Goal: Task Accomplishment & Management: Manage account settings

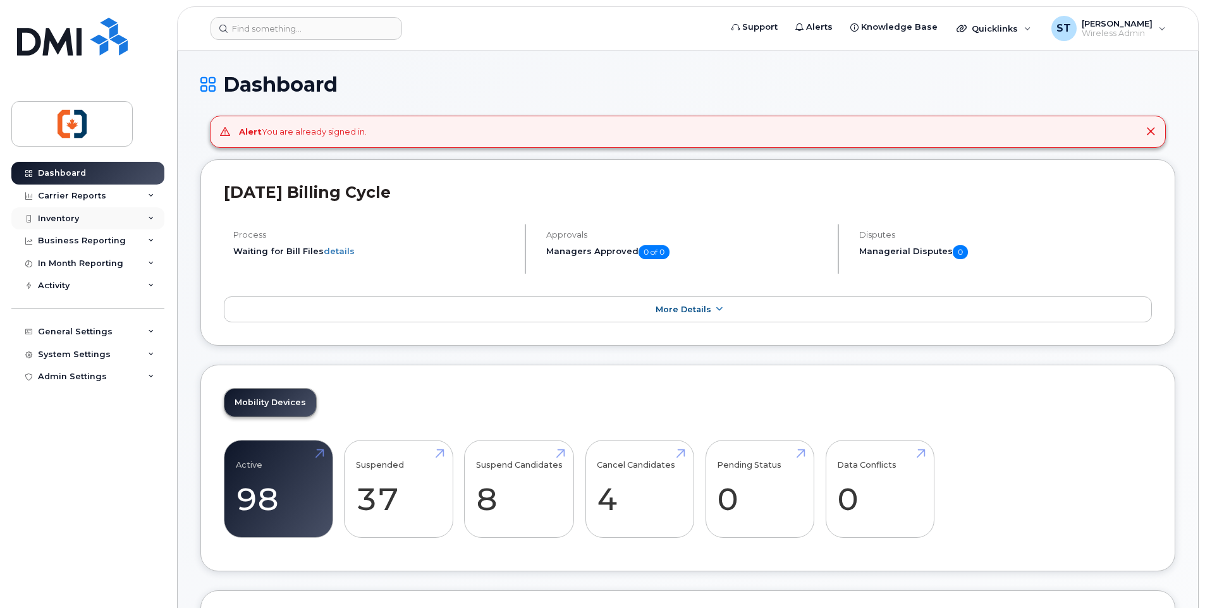
click at [65, 221] on div "Inventory" at bounding box center [58, 219] width 41 height 10
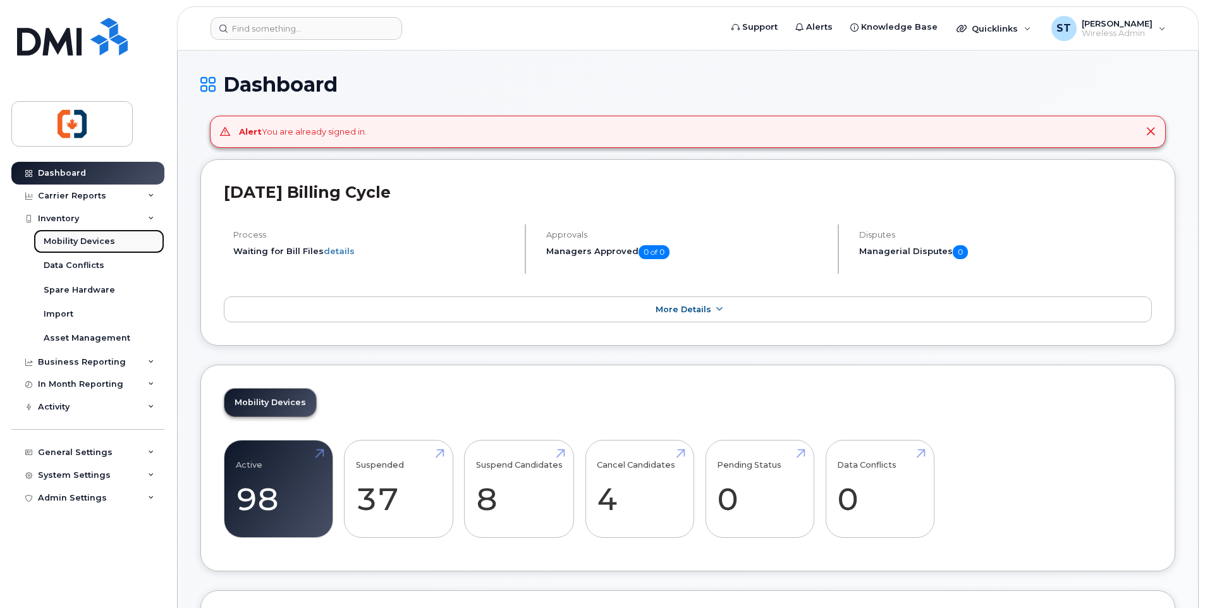
click at [76, 242] on div "Mobility Devices" at bounding box center [79, 241] width 71 height 11
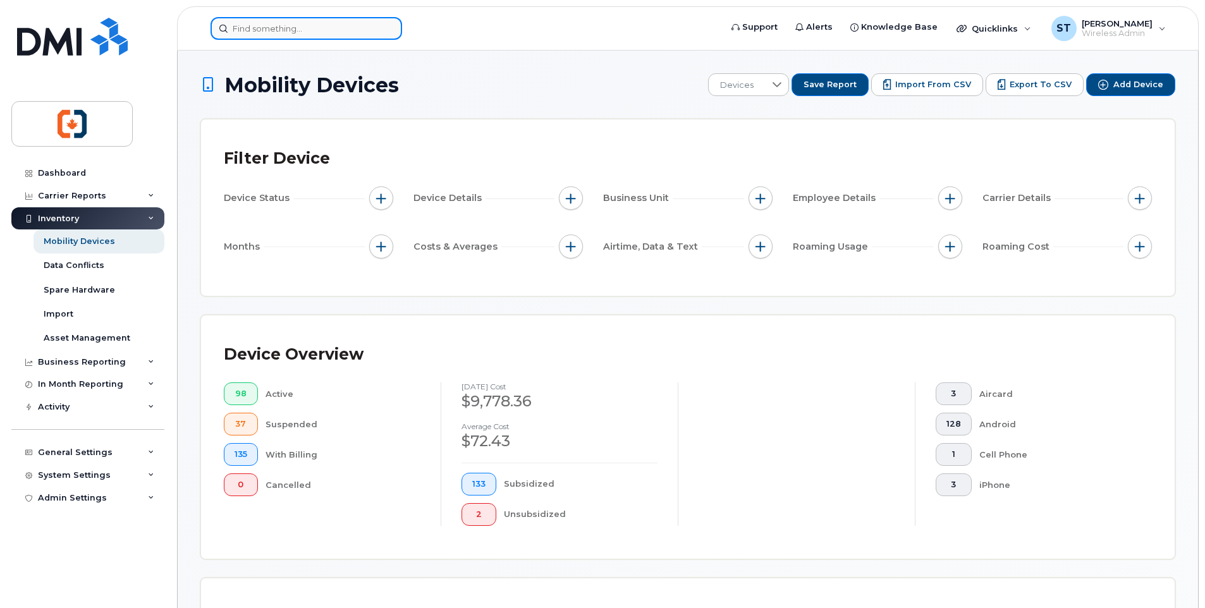
click at [257, 28] on input at bounding box center [305, 28] width 191 height 23
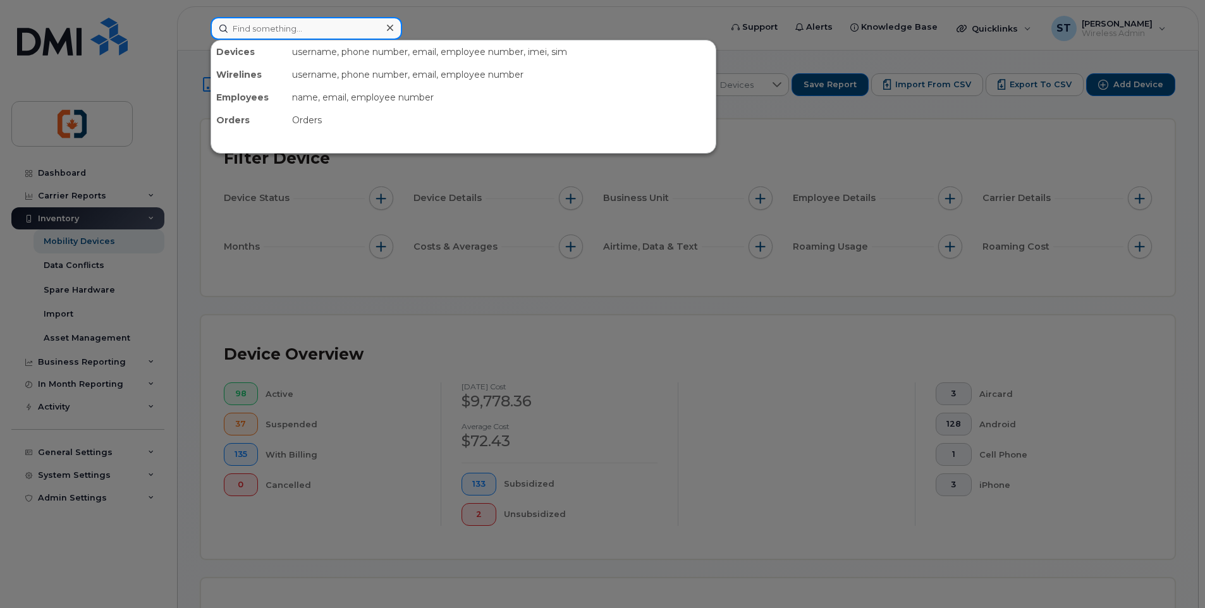
paste input "2502138999"
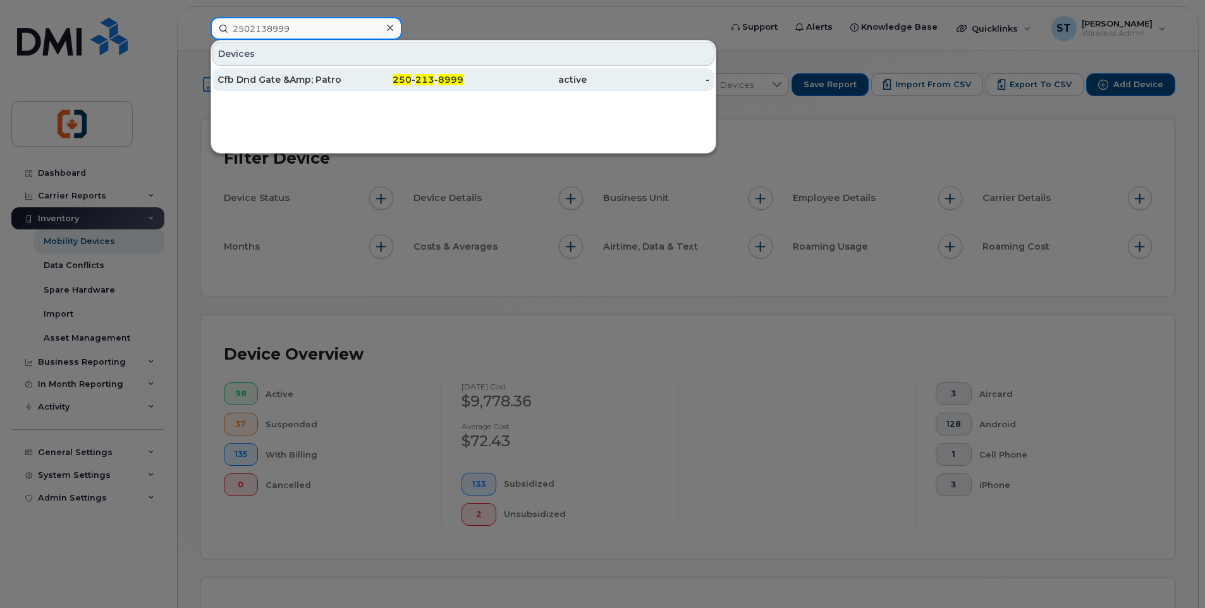
type input "2502138999"
click at [329, 80] on div "Cfb Dnd Gate &Amp; Patrol" at bounding box center [278, 79] width 123 height 13
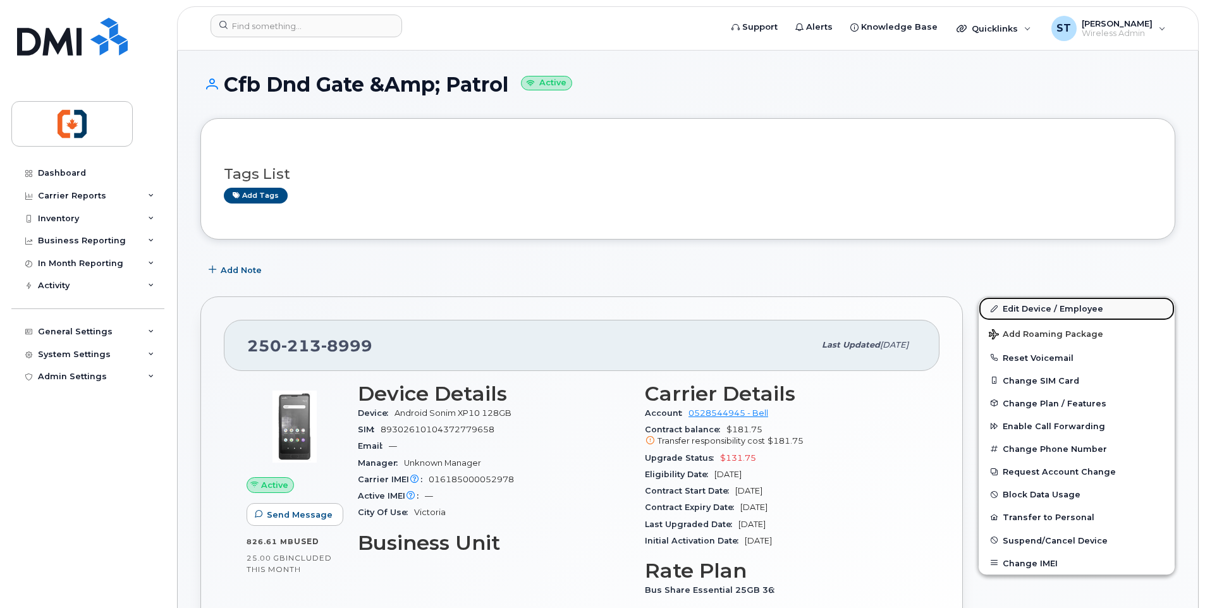
click at [1054, 309] on link "Edit Device / Employee" at bounding box center [1076, 308] width 196 height 23
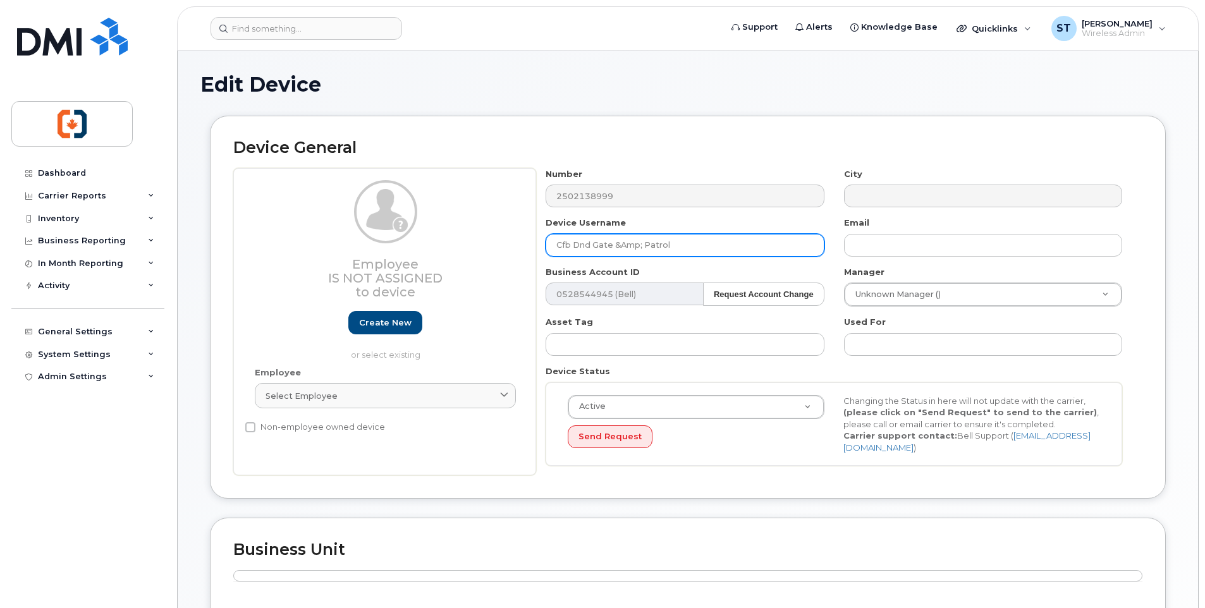
click at [622, 246] on input "Cfb Dnd Gate &Amp; Patrol" at bounding box center [684, 245] width 278 height 23
drag, startPoint x: 622, startPoint y: 246, endPoint x: 722, endPoint y: 241, distance: 100.0
click at [722, 241] on input "Cfb Dnd Gate &Amp; Patrol" at bounding box center [684, 245] width 278 height 23
drag, startPoint x: 703, startPoint y: 244, endPoint x: 508, endPoint y: 238, distance: 195.4
click at [508, 238] on div "Employee Is not assigned to device Create new or select existing Employee Selec…" at bounding box center [687, 322] width 909 height 308
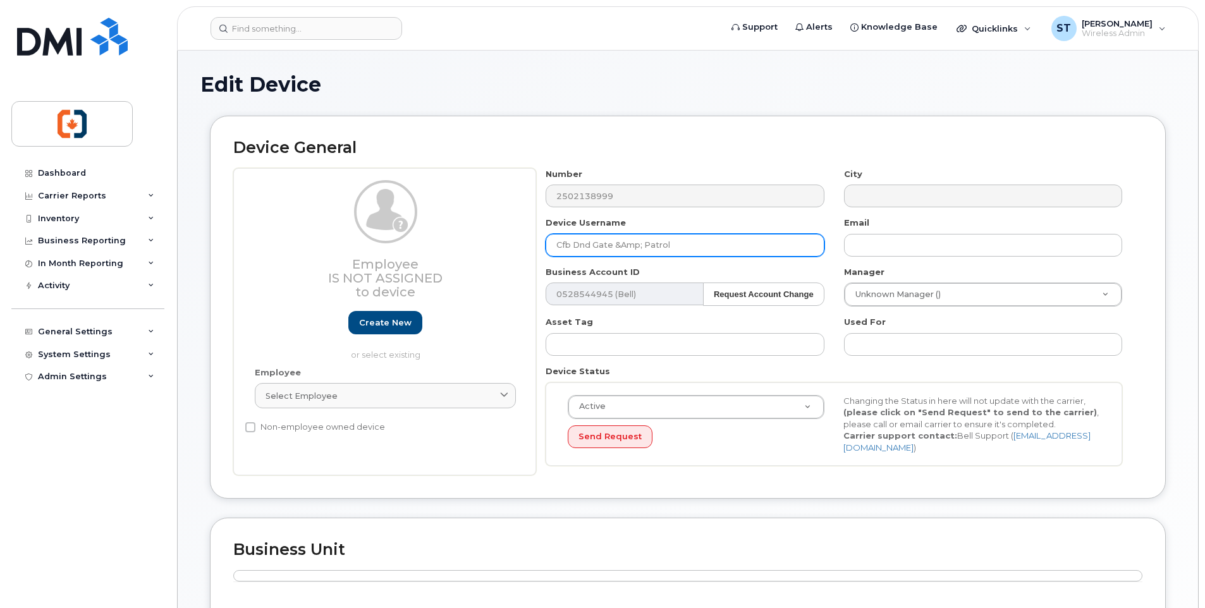
paste input "DND MP Dispatch"
type input "DND MP Dispatch"
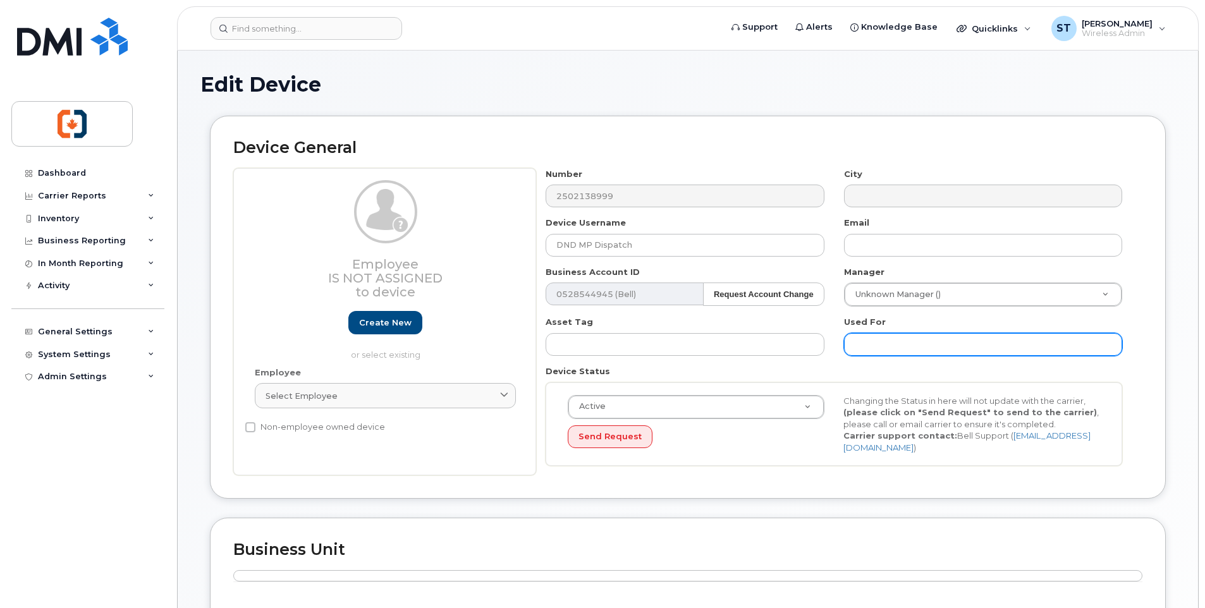
click at [885, 349] on input "text" at bounding box center [983, 344] width 278 height 23
click at [882, 346] on input "text" at bounding box center [983, 344] width 278 height 23
click at [649, 321] on div "Asset Tag" at bounding box center [685, 336] width 298 height 40
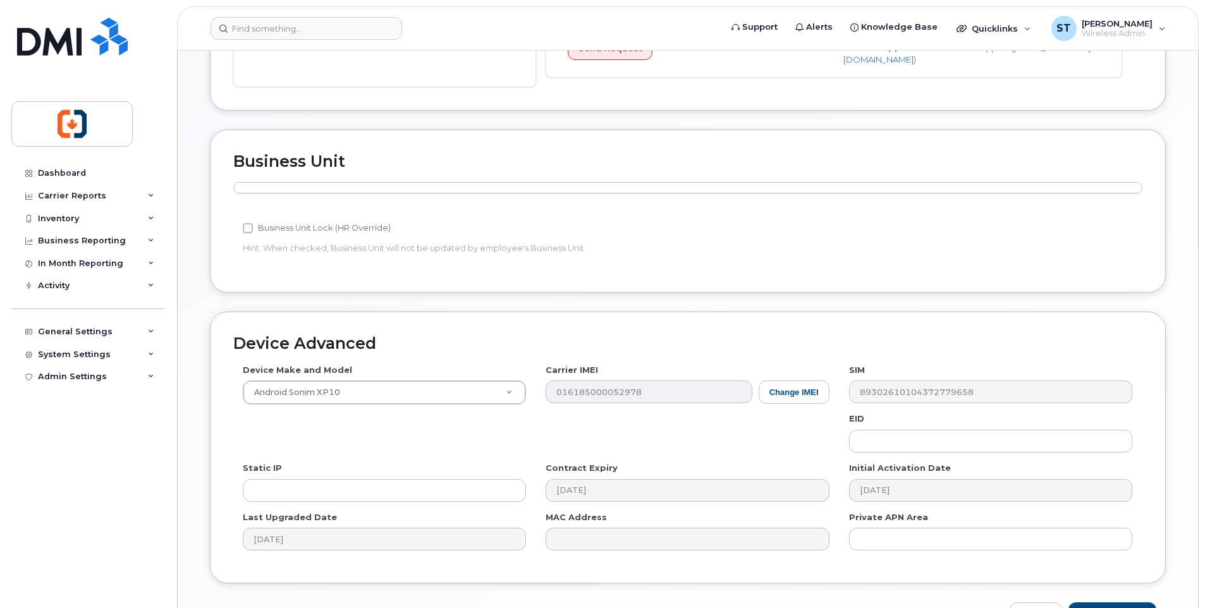
scroll to position [469, 0]
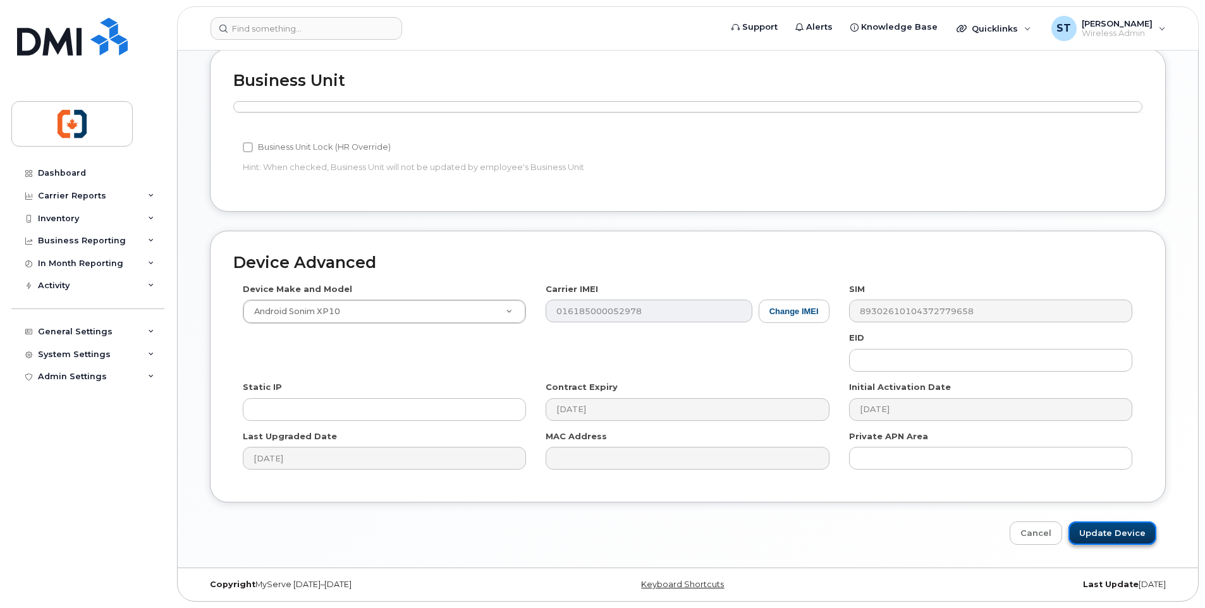
click at [1100, 534] on input "Update Device" at bounding box center [1112, 532] width 88 height 23
type input "Saving..."
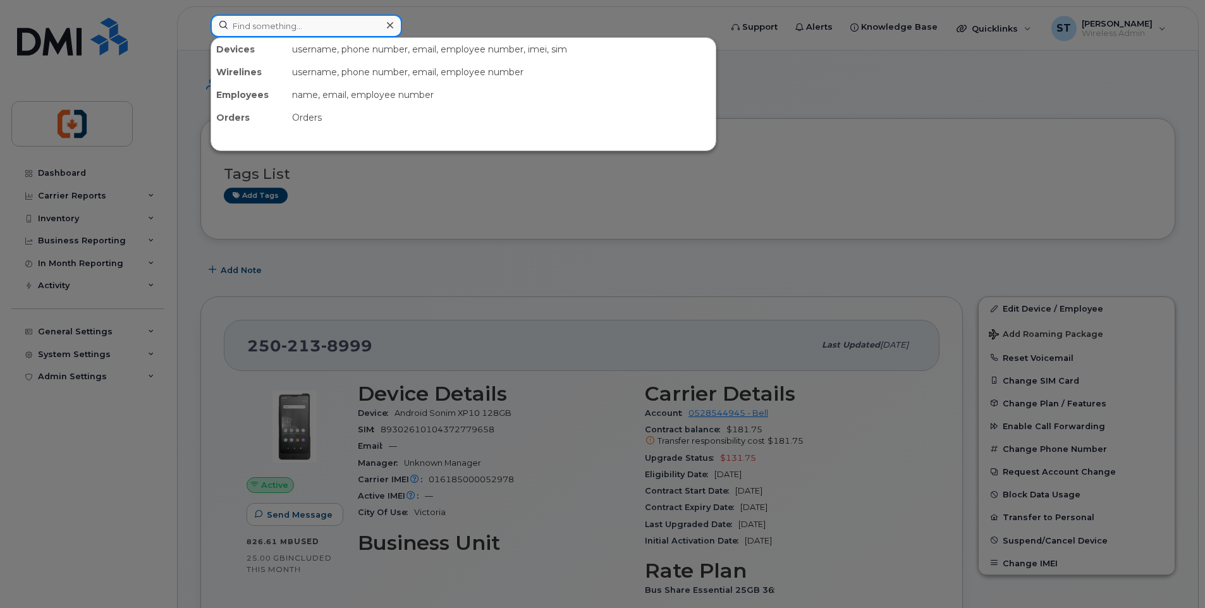
click at [321, 23] on input at bounding box center [305, 26] width 191 height 23
paste input "2508180567"
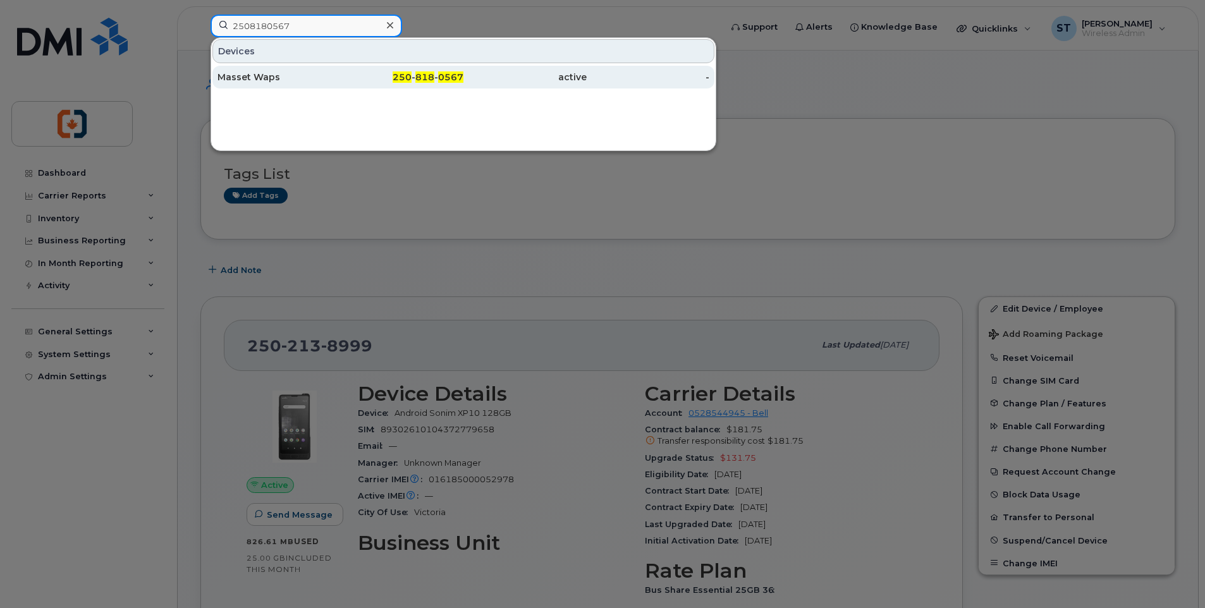
type input "2508180567"
click at [368, 80] on div "250 - 818 - 0567" at bounding box center [402, 77] width 123 height 13
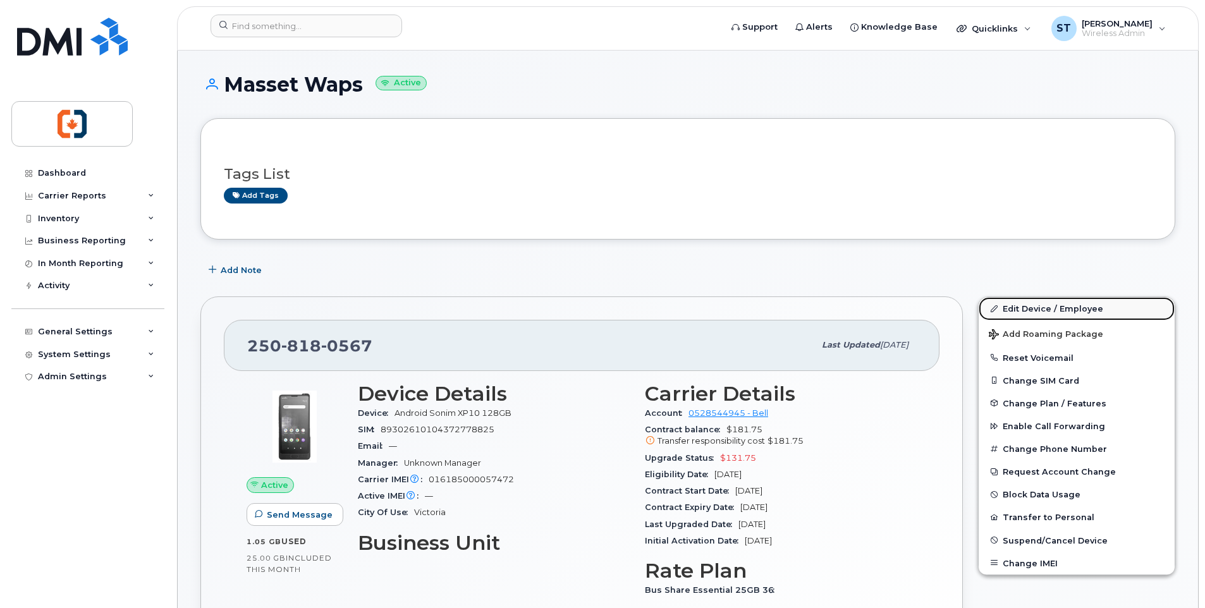
click at [1035, 307] on link "Edit Device / Employee" at bounding box center [1076, 308] width 196 height 23
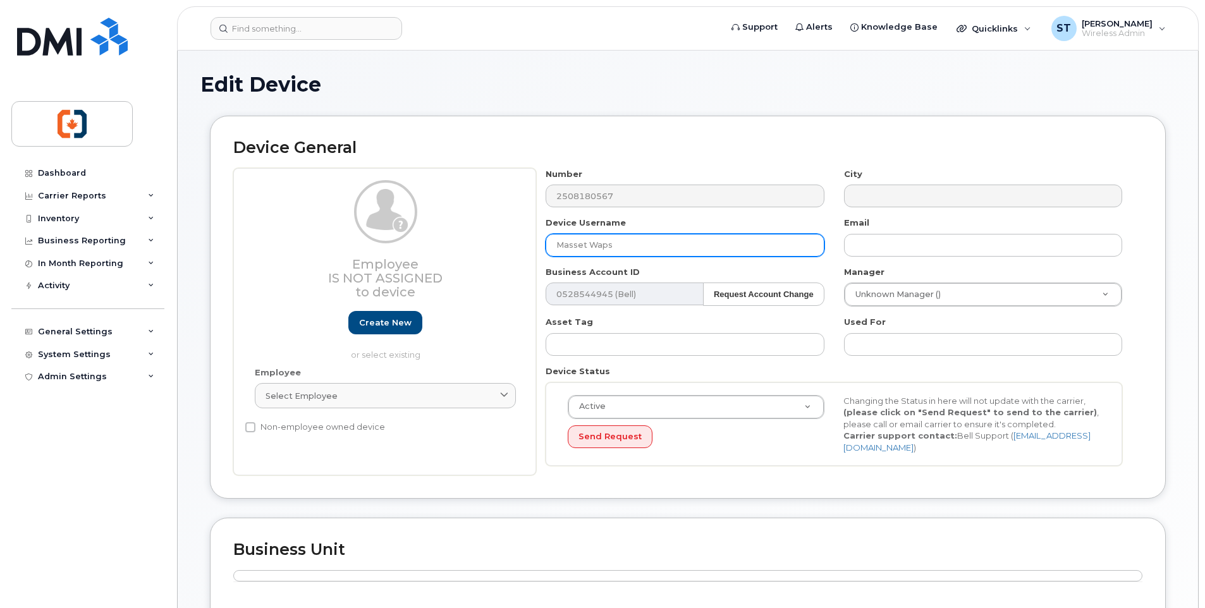
click at [645, 248] on input "Masset Waps" at bounding box center [684, 245] width 278 height 23
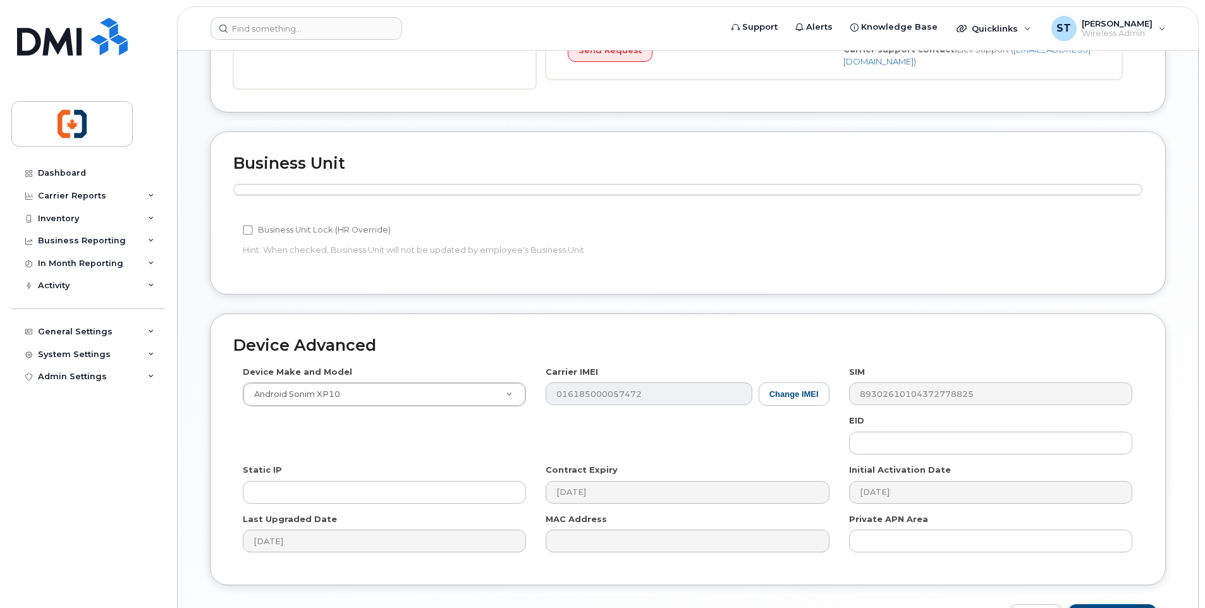
scroll to position [469, 0]
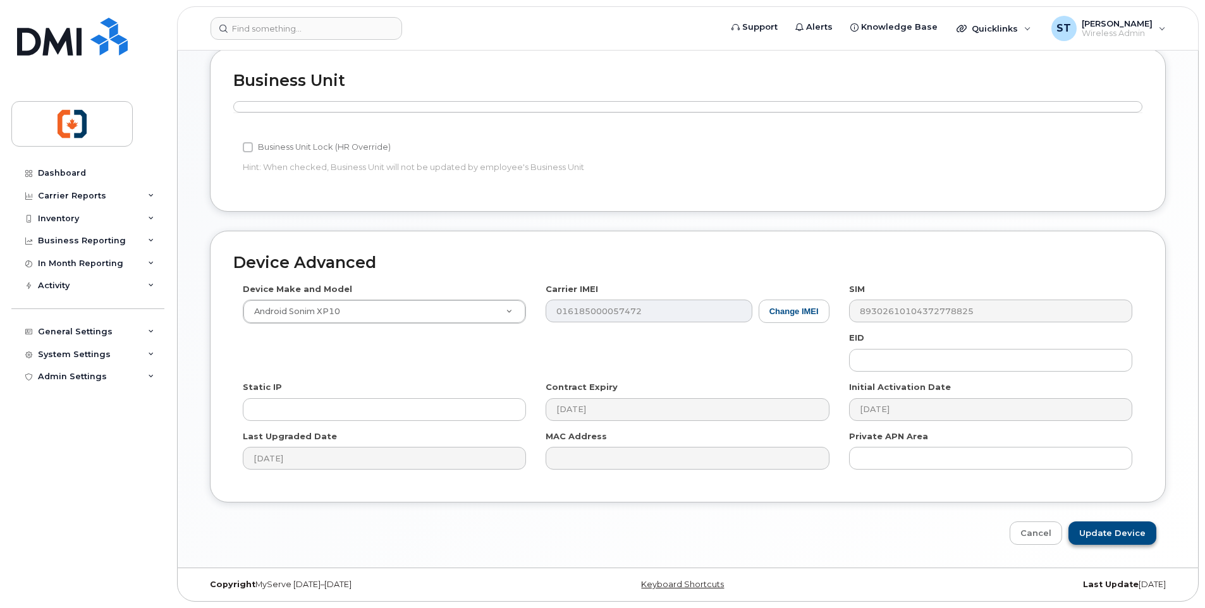
type input "Masset WAPS"
click at [1124, 537] on input "Update Device" at bounding box center [1112, 532] width 88 height 23
type input "Saving..."
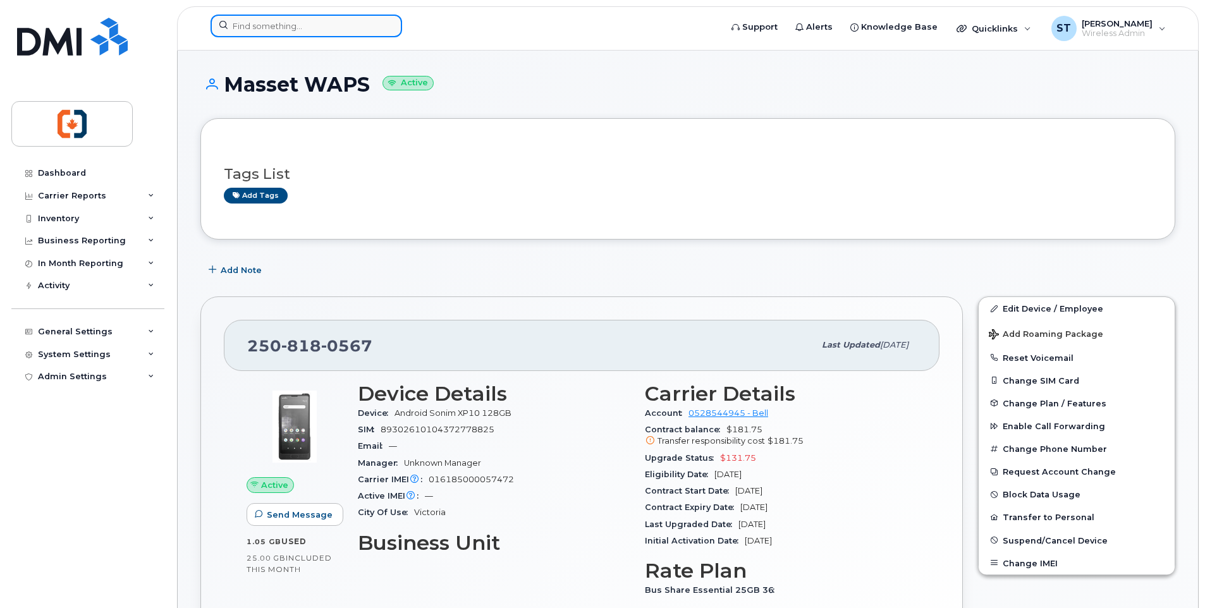
click at [308, 26] on input at bounding box center [305, 26] width 191 height 23
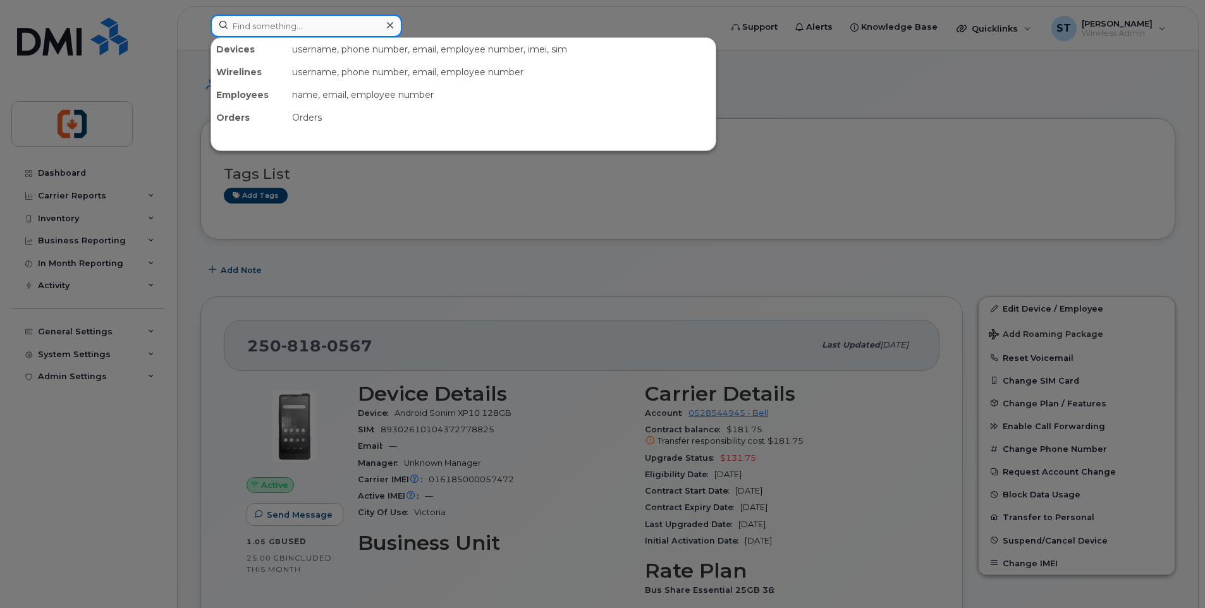
paste input "7785337298"
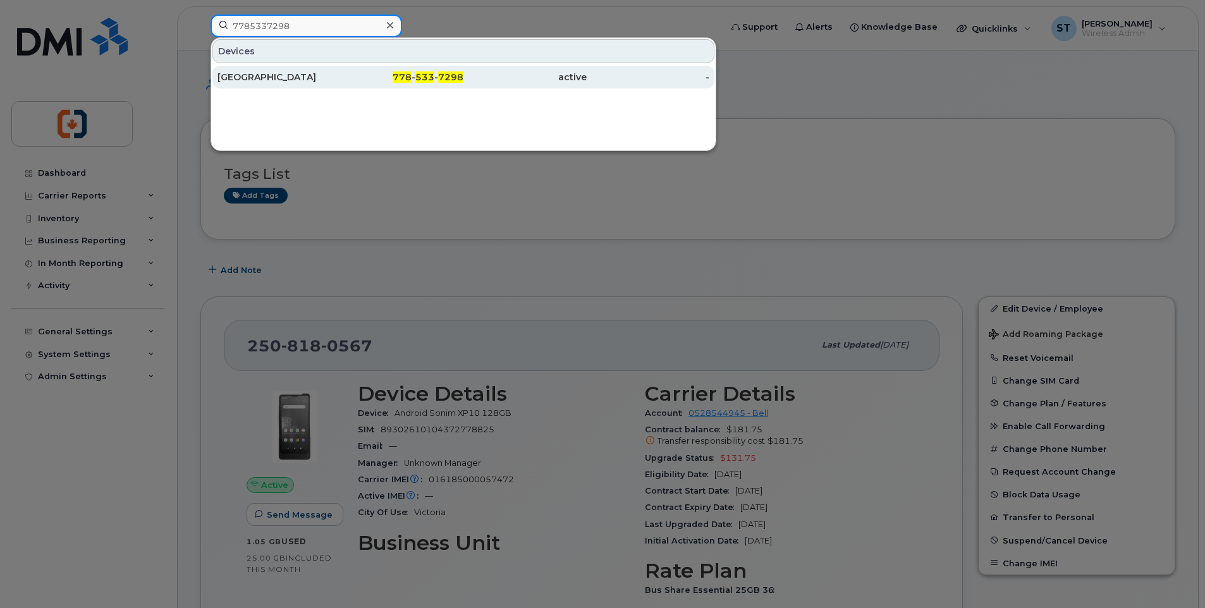
type input "7785337298"
click at [463, 83] on div "778 - 533 - 7298" at bounding box center [524, 77] width 123 height 23
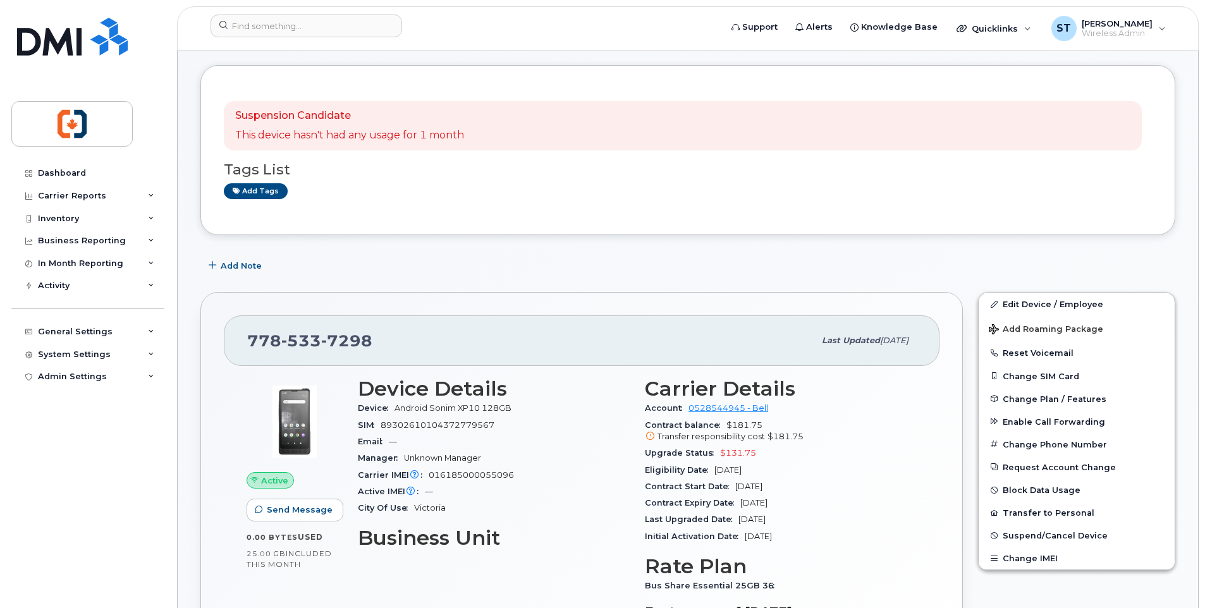
scroll to position [190, 0]
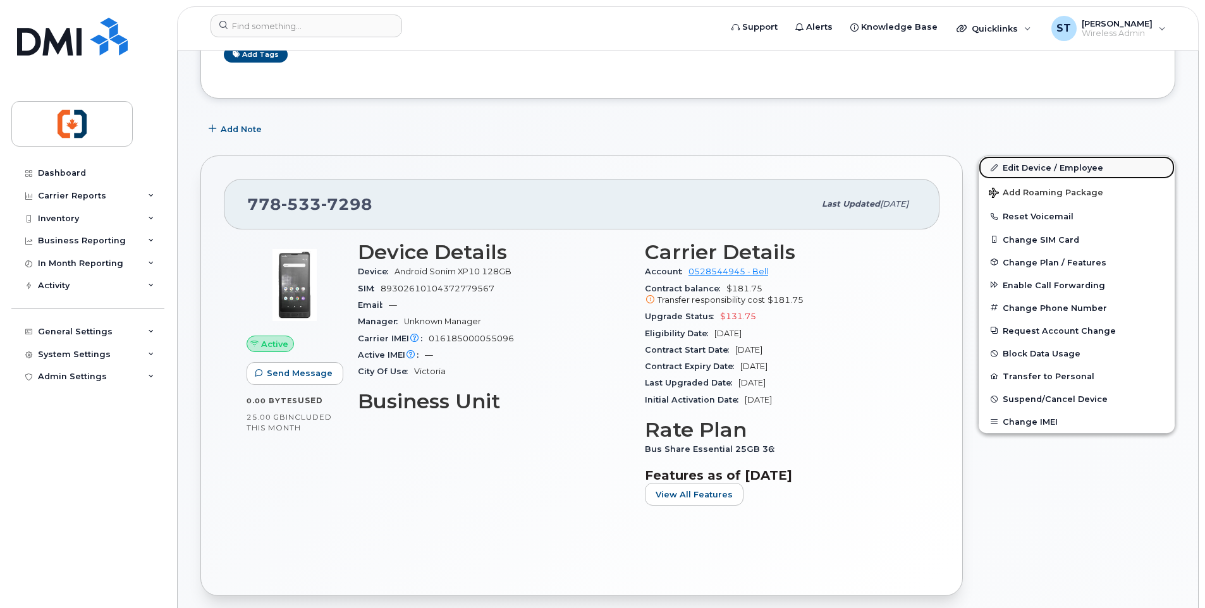
click at [1042, 168] on link "Edit Device / Employee" at bounding box center [1076, 167] width 196 height 23
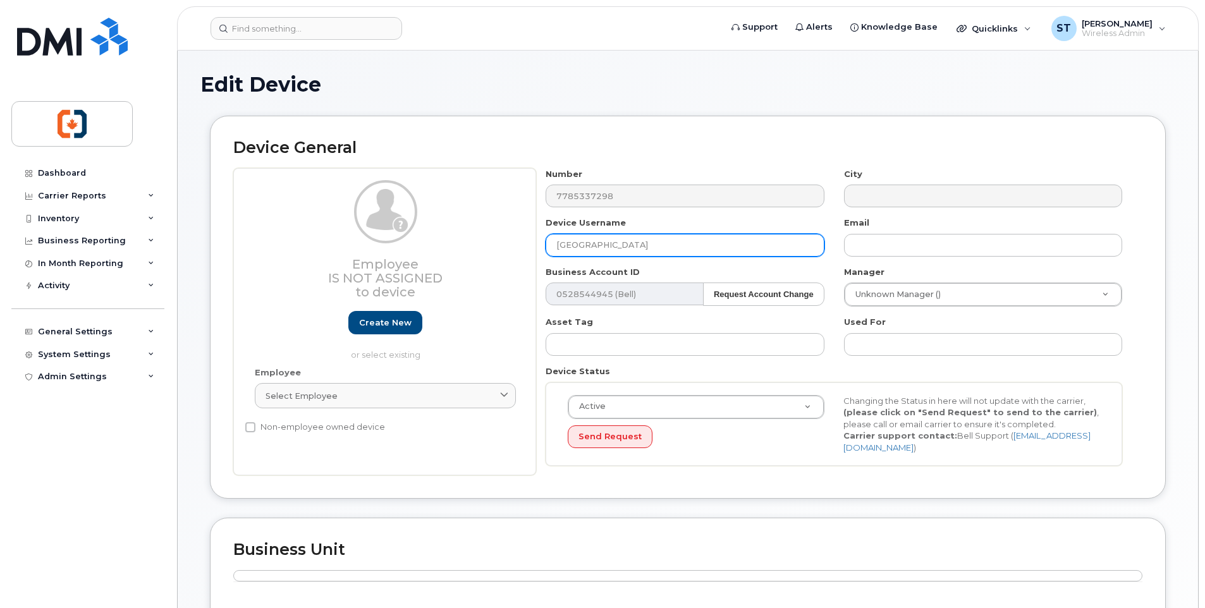
drag, startPoint x: 684, startPoint y: 251, endPoint x: 554, endPoint y: 238, distance: 130.9
click at [554, 238] on input "Dockyard Dockyard" at bounding box center [684, 245] width 278 height 23
paste input "ON HOLD TBC"
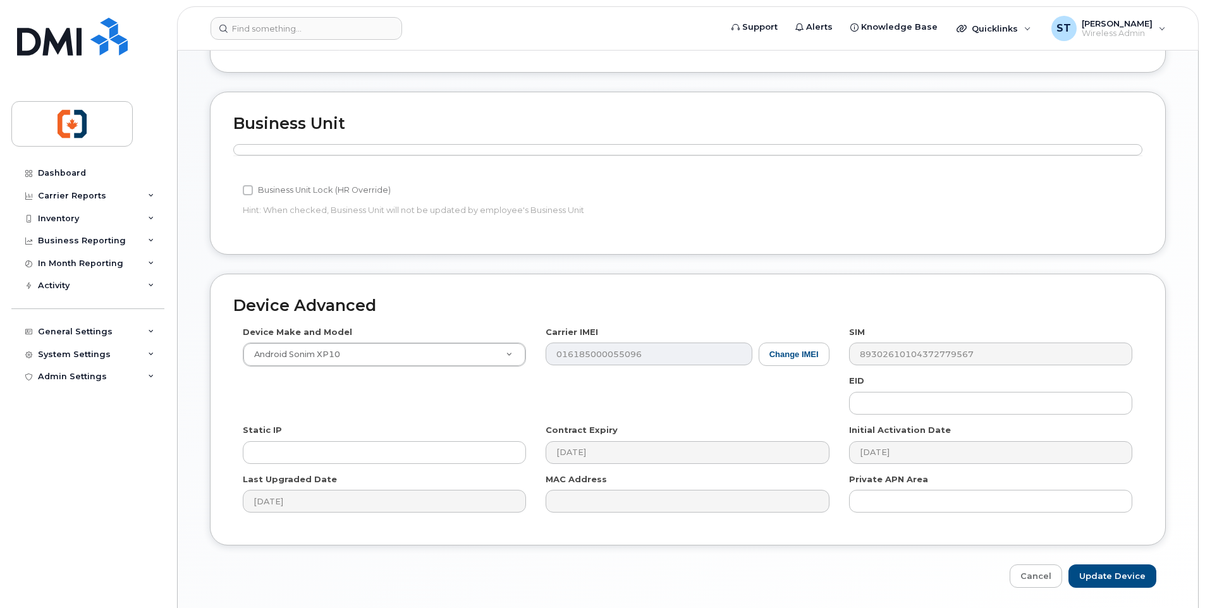
scroll to position [469, 0]
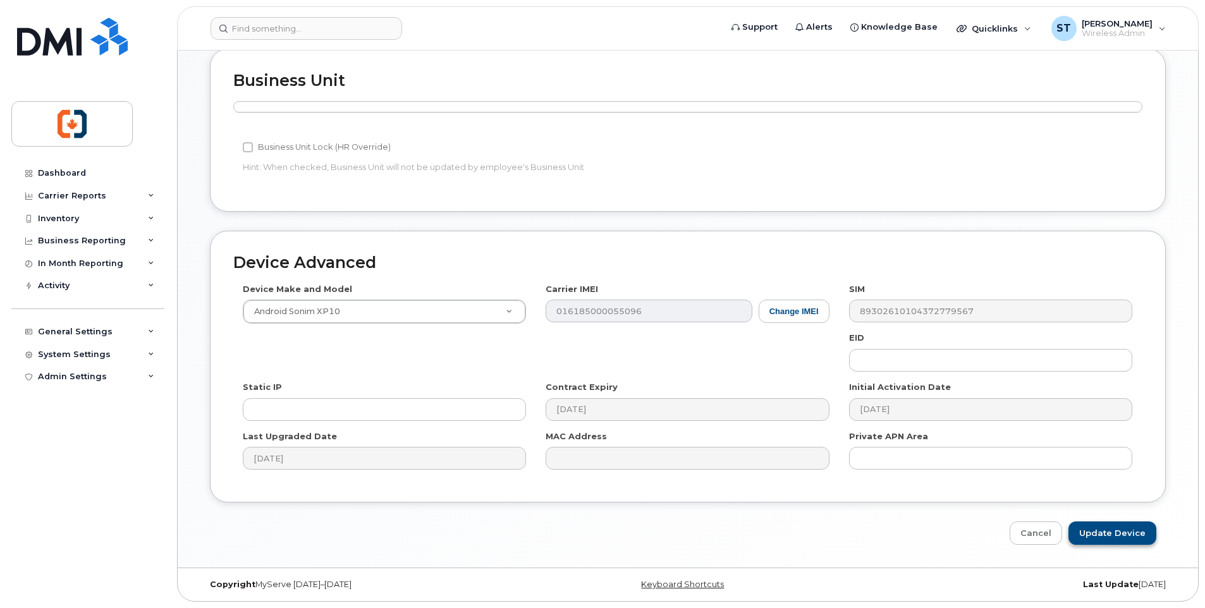
type input "ON HOLD TBC"
click at [1112, 536] on input "Update Device" at bounding box center [1112, 532] width 88 height 23
type input "Saving..."
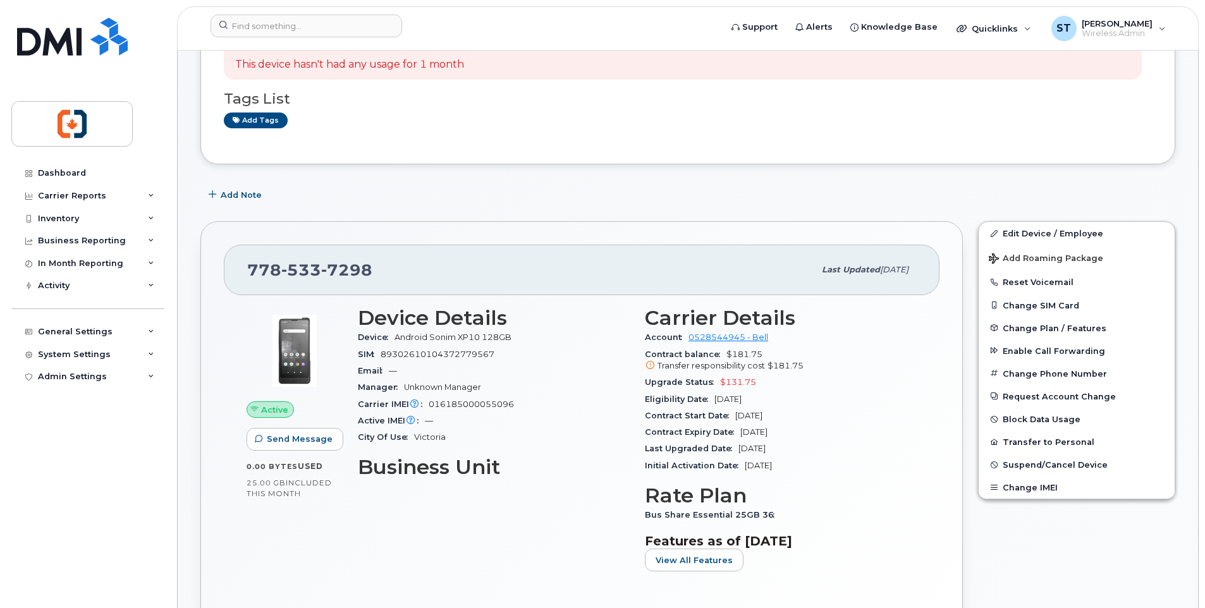
scroll to position [126, 0]
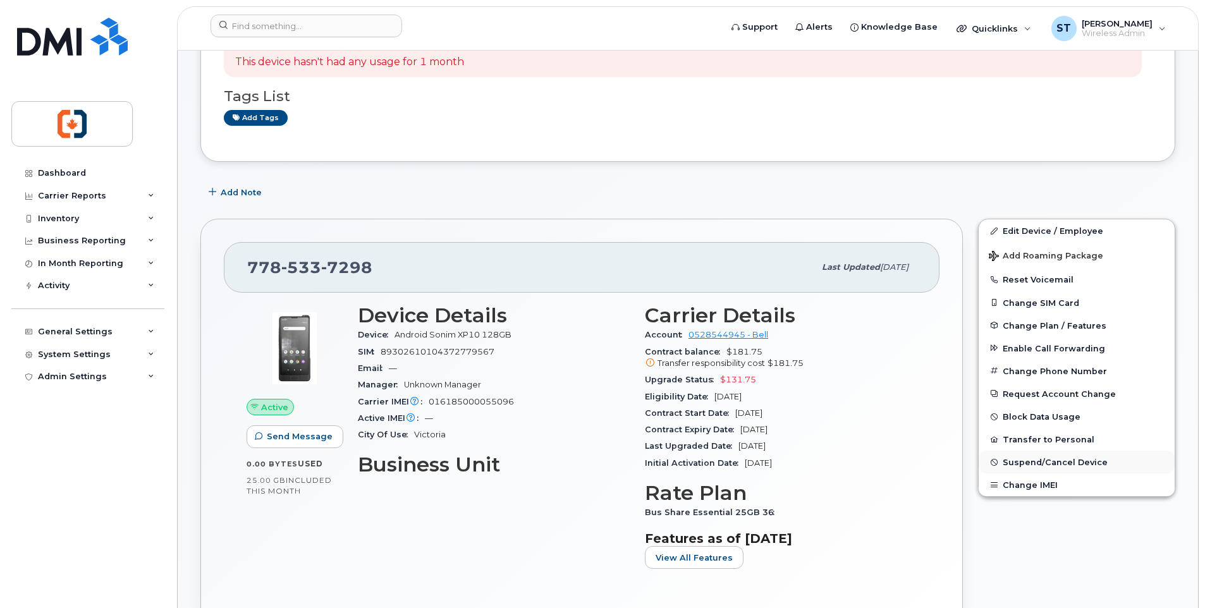
click at [1040, 463] on span "Suspend/Cancel Device" at bounding box center [1054, 462] width 105 height 9
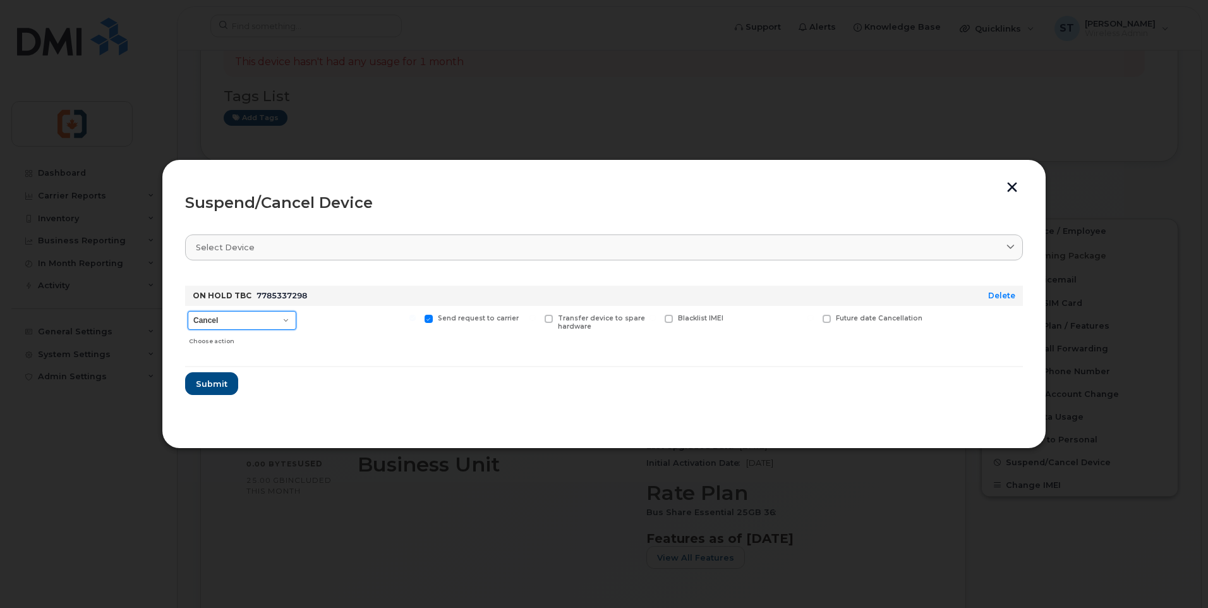
click at [217, 325] on select "Cancel Suspend - Extend Suspension Suspend - Reduced Rate Suspend - Full Rate S…" at bounding box center [242, 320] width 109 height 19
select select "[object Object]"
click at [188, 311] on select "Cancel Suspend - Extend Suspension Suspend - Reduced Rate Suspend - Full Rate S…" at bounding box center [242, 320] width 109 height 19
click at [216, 383] on span "Submit" at bounding box center [211, 384] width 32 height 12
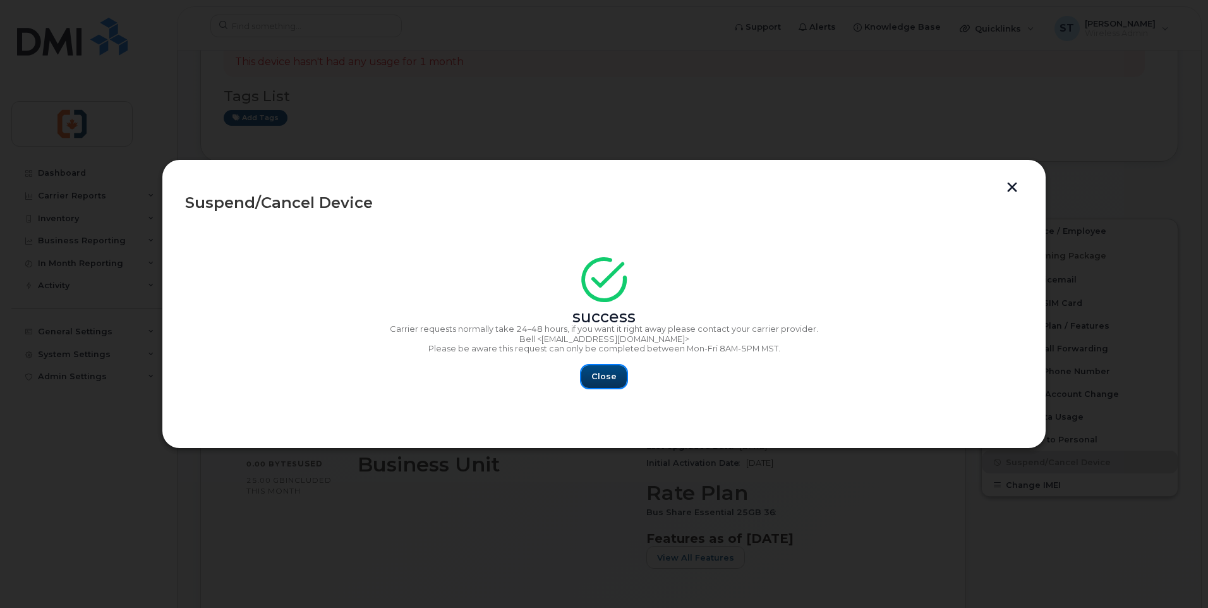
click at [602, 377] on span "Close" at bounding box center [604, 376] width 25 height 12
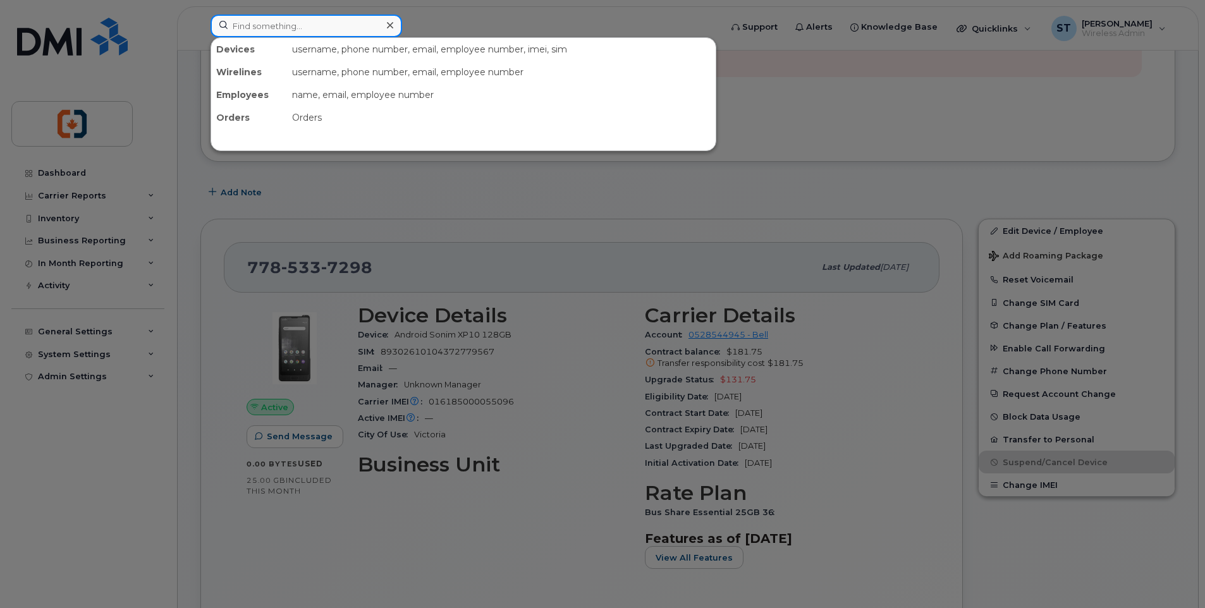
click at [283, 27] on input at bounding box center [305, 26] width 191 height 23
paste input "7785334278"
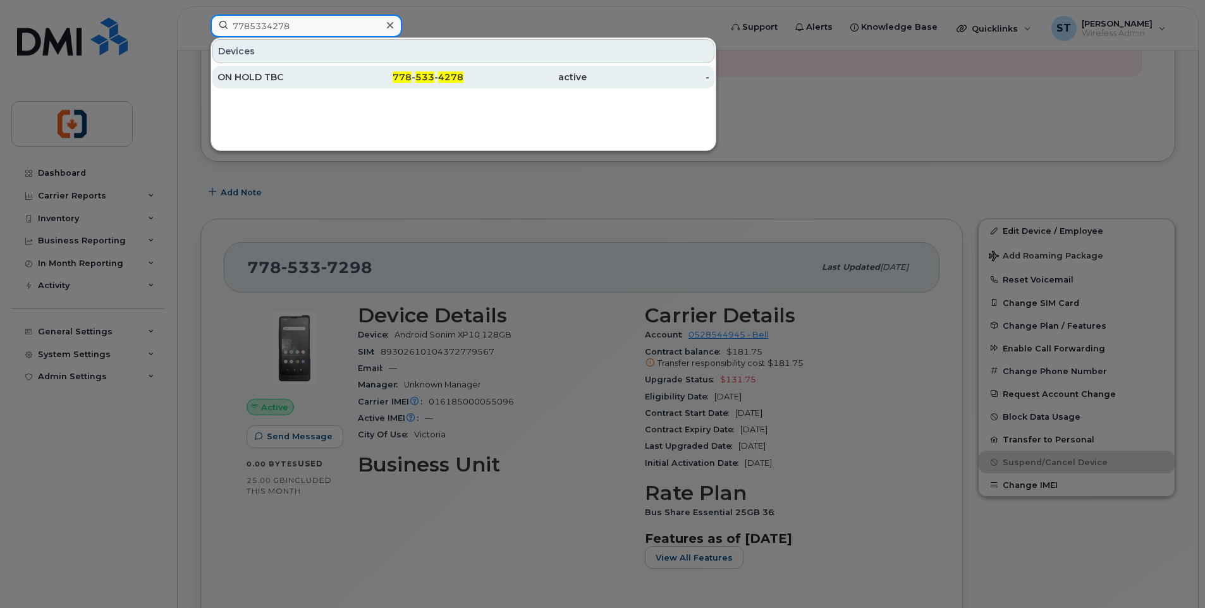
type input "7785334278"
click at [434, 81] on span "533" at bounding box center [424, 76] width 19 height 11
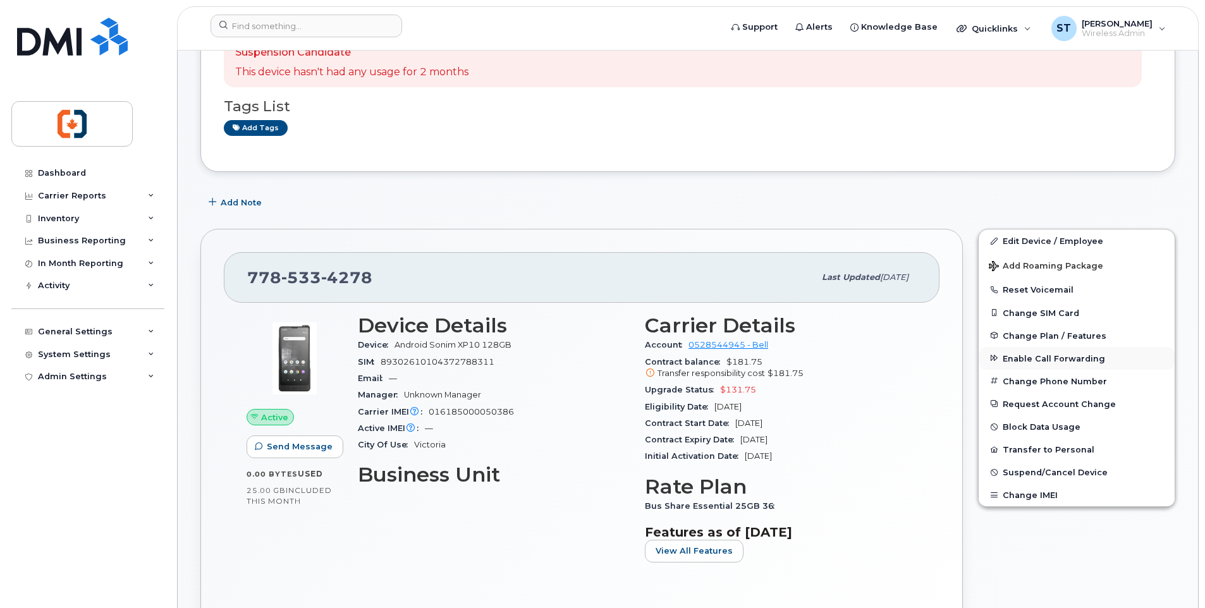
scroll to position [316, 0]
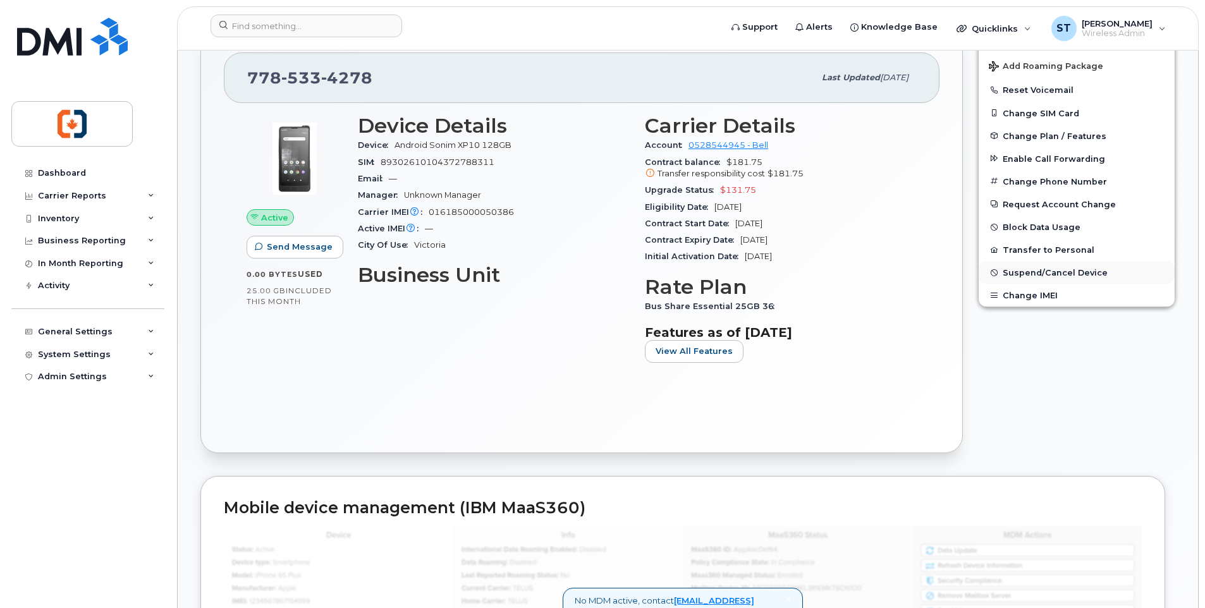
click at [1052, 272] on span "Suspend/Cancel Device" at bounding box center [1054, 272] width 105 height 9
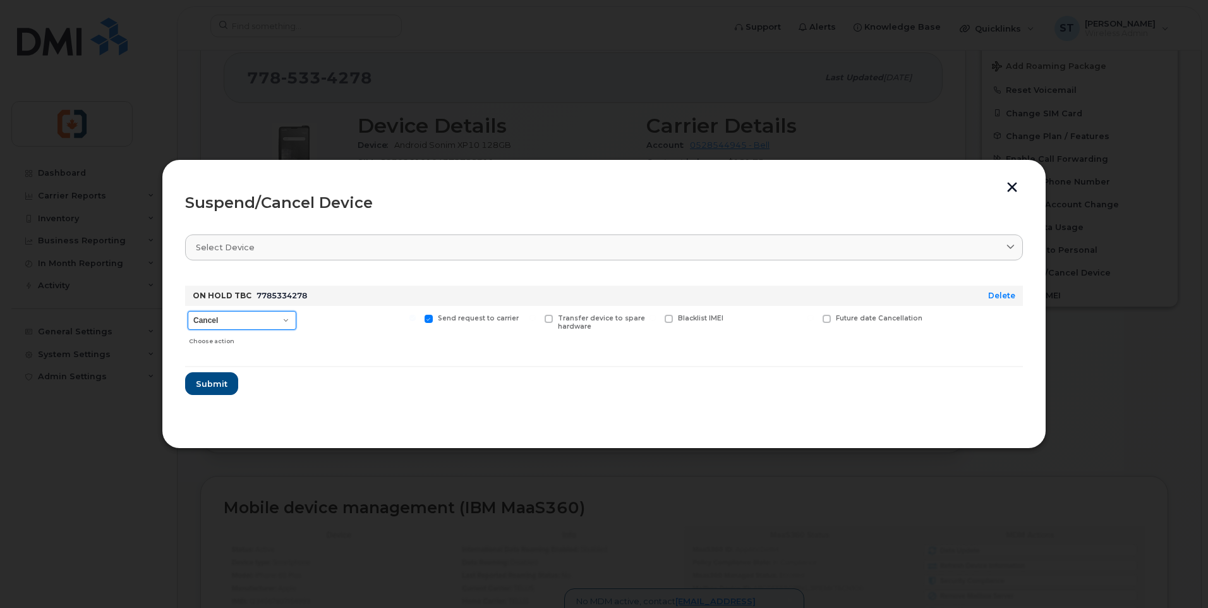
click at [209, 325] on select "Cancel Suspend - Extend Suspension Suspend - Reduced Rate Suspend - Full Rate S…" at bounding box center [242, 320] width 109 height 19
select select "[object Object]"
click at [188, 311] on select "Cancel Suspend - Extend Suspension Suspend - Reduced Rate Suspend - Full Rate S…" at bounding box center [242, 320] width 109 height 19
click at [212, 386] on span "Submit" at bounding box center [211, 384] width 32 height 12
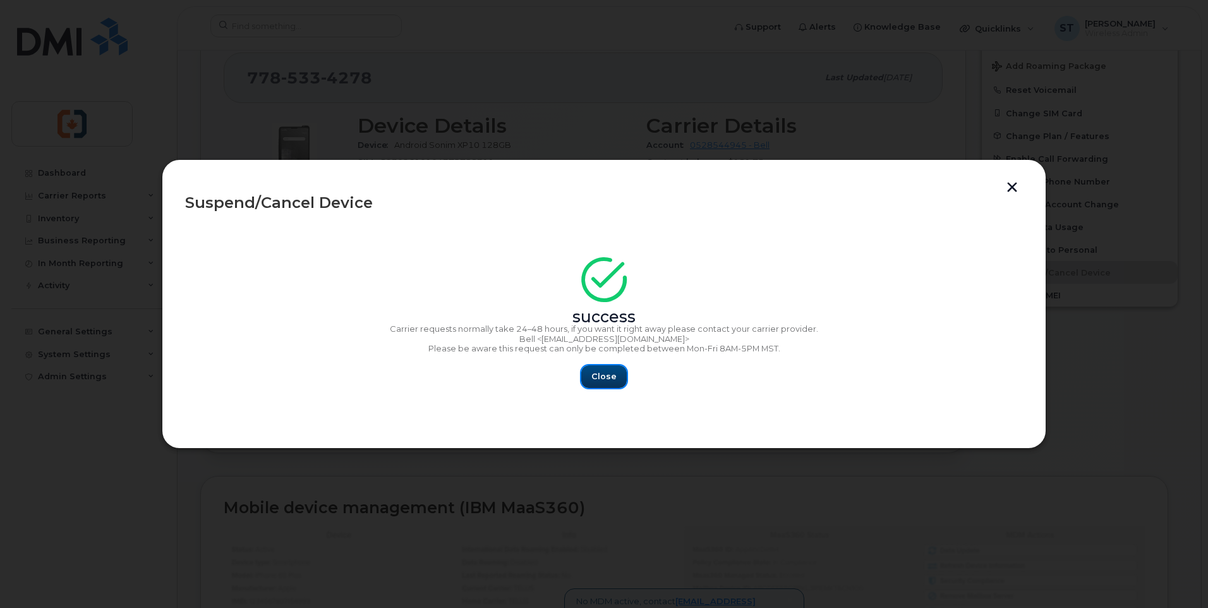
click at [616, 376] on button "Close" at bounding box center [604, 376] width 46 height 23
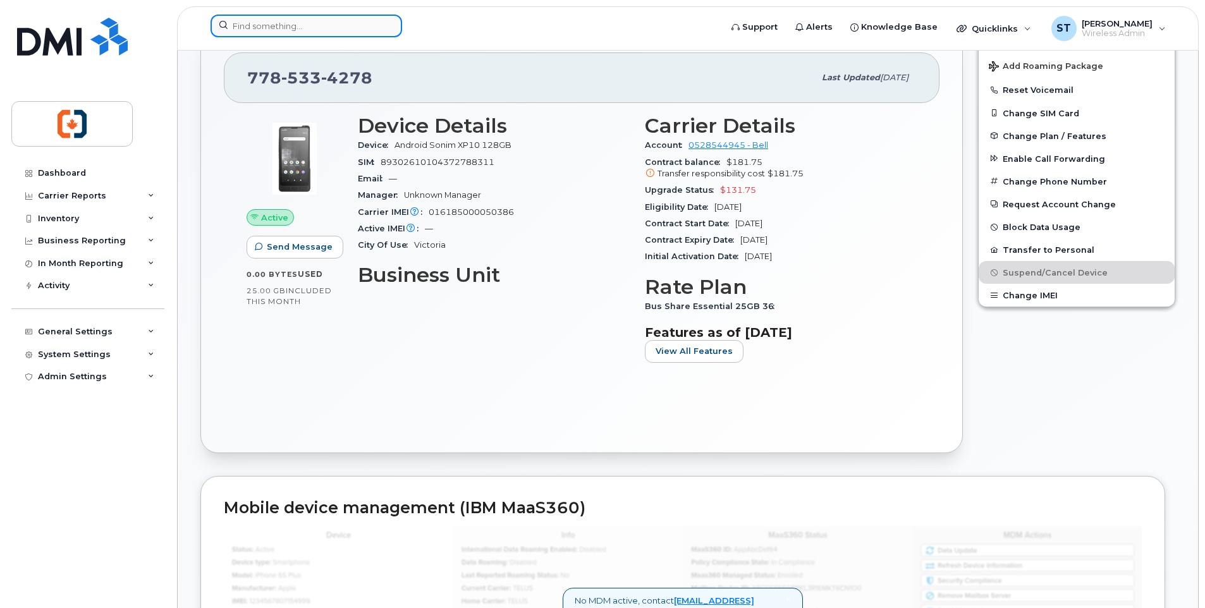
click at [260, 23] on input at bounding box center [305, 26] width 191 height 23
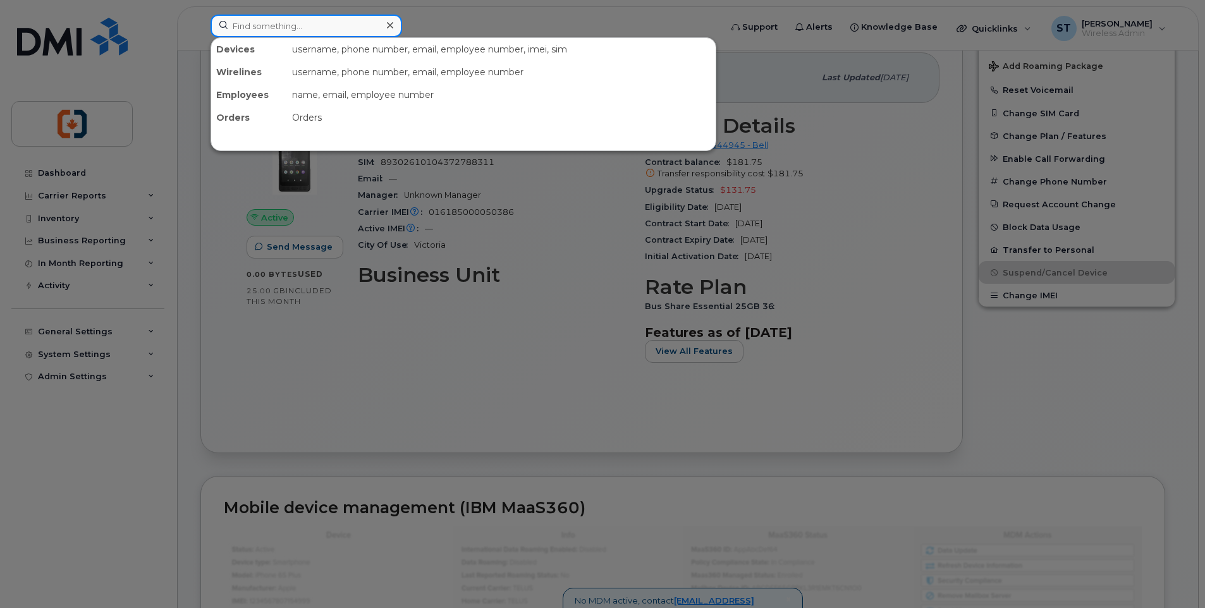
paste input "2507263827"
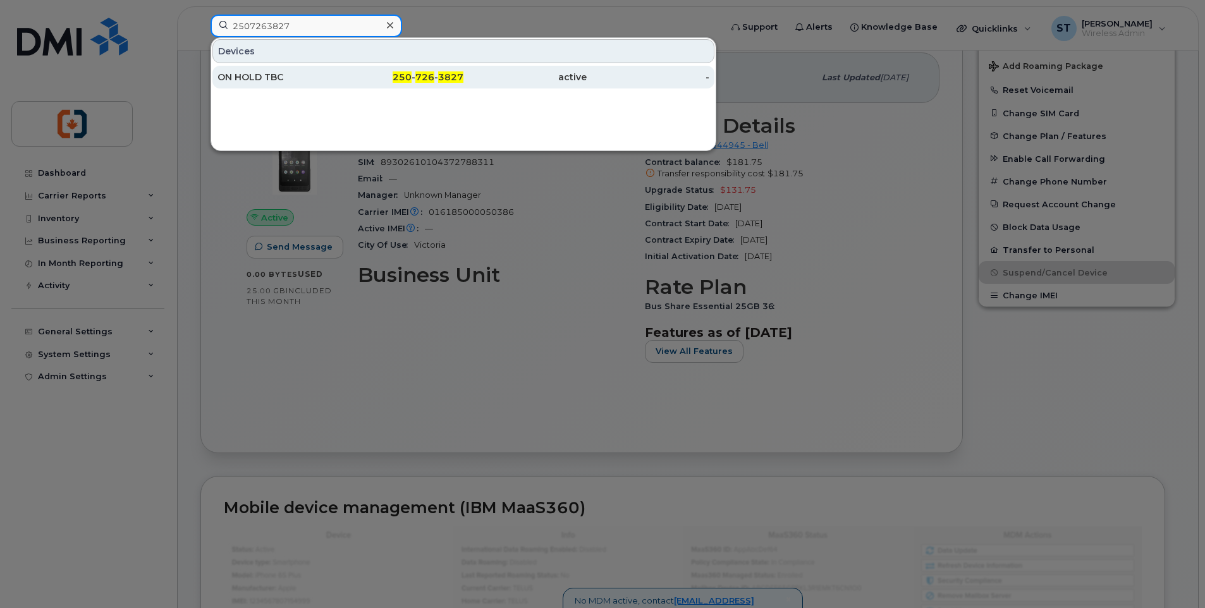
type input "2507263827"
click at [329, 80] on div "ON HOLD TBC" at bounding box center [278, 77] width 123 height 13
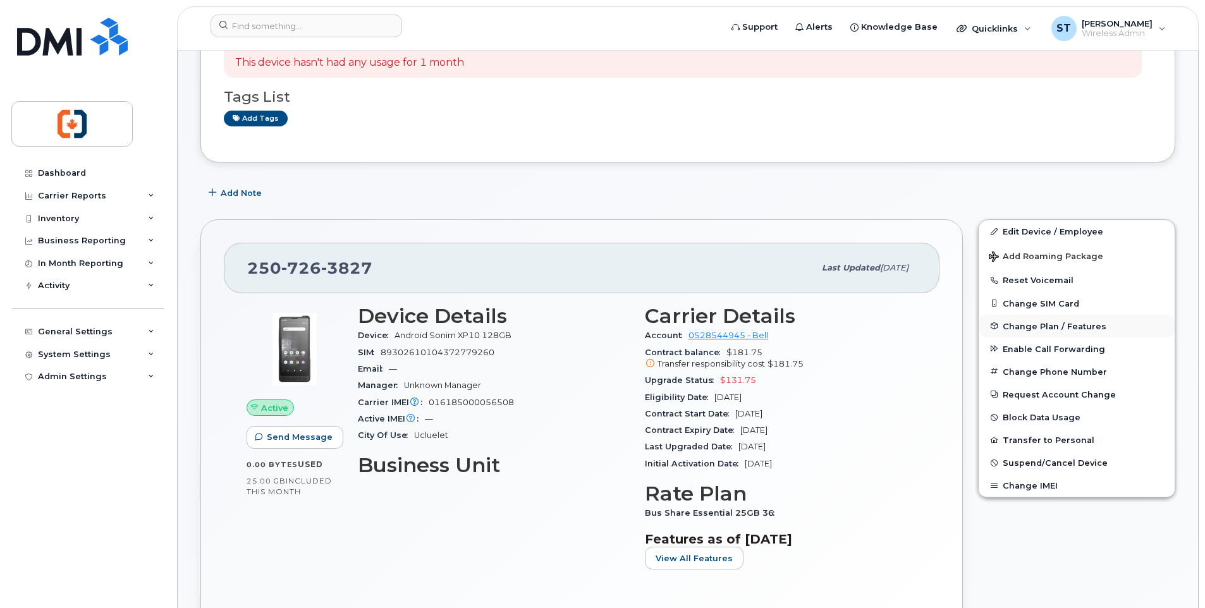
scroll to position [126, 0]
click at [1019, 460] on span "Suspend/Cancel Device" at bounding box center [1054, 462] width 105 height 9
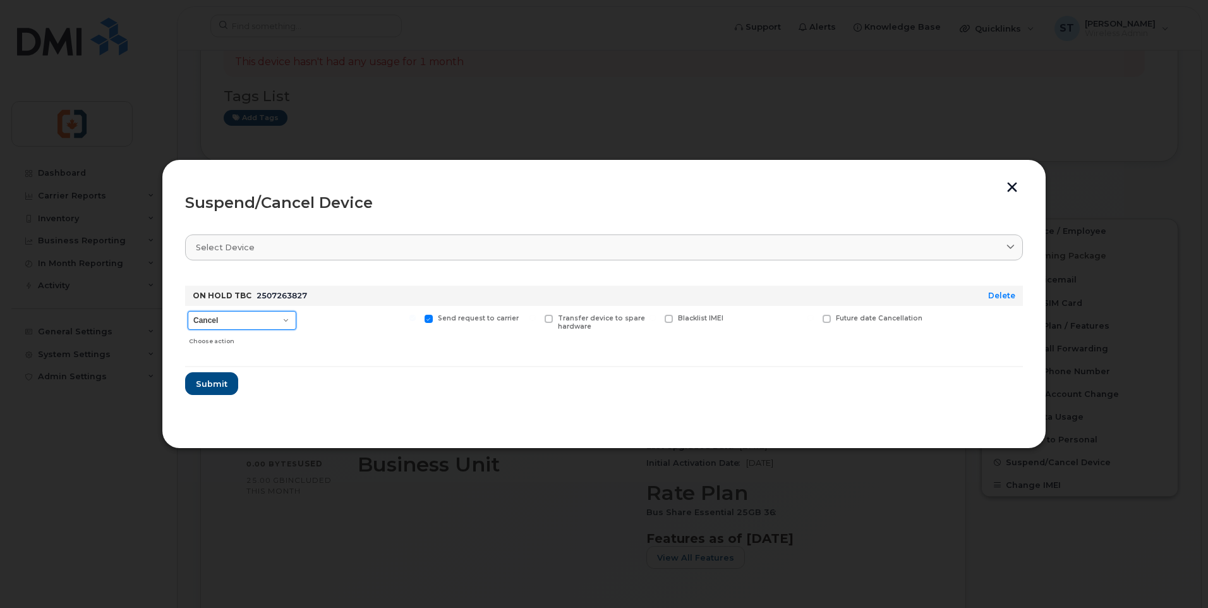
click at [213, 325] on select "Cancel Suspend - Extend Suspension Suspend - Reduced Rate Suspend - Full Rate S…" at bounding box center [242, 320] width 109 height 19
select select "[object Object]"
click at [188, 311] on select "Cancel Suspend - Extend Suspension Suspend - Reduced Rate Suspend - Full Rate S…" at bounding box center [242, 320] width 109 height 19
click at [215, 389] on span "Submit" at bounding box center [211, 384] width 32 height 12
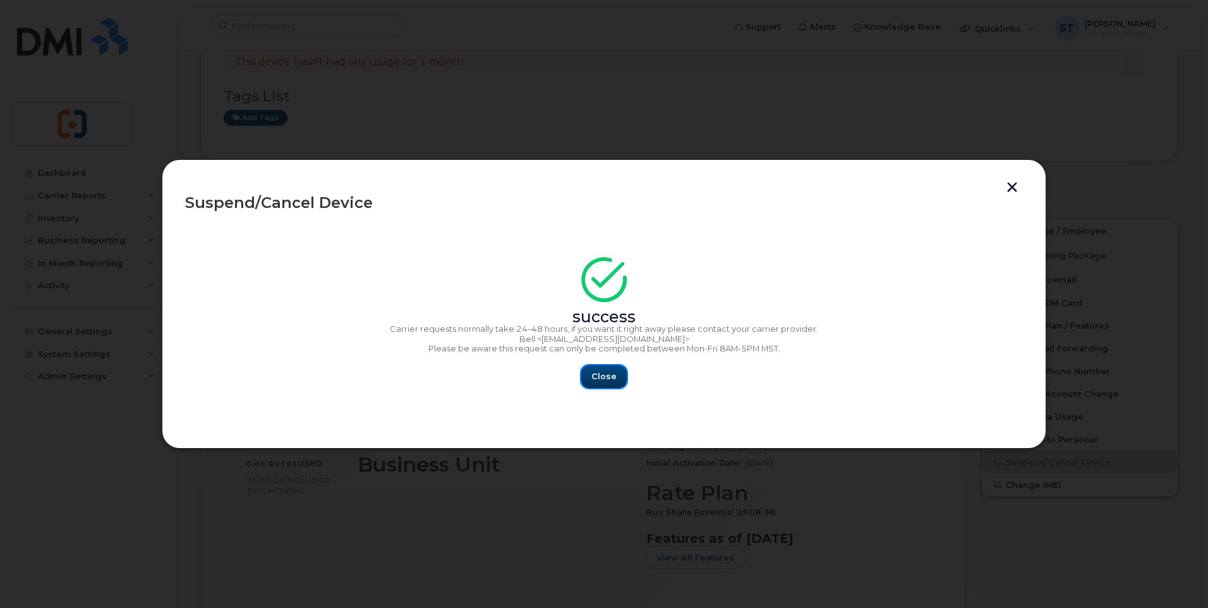
click at [595, 383] on button "Close" at bounding box center [604, 376] width 46 height 23
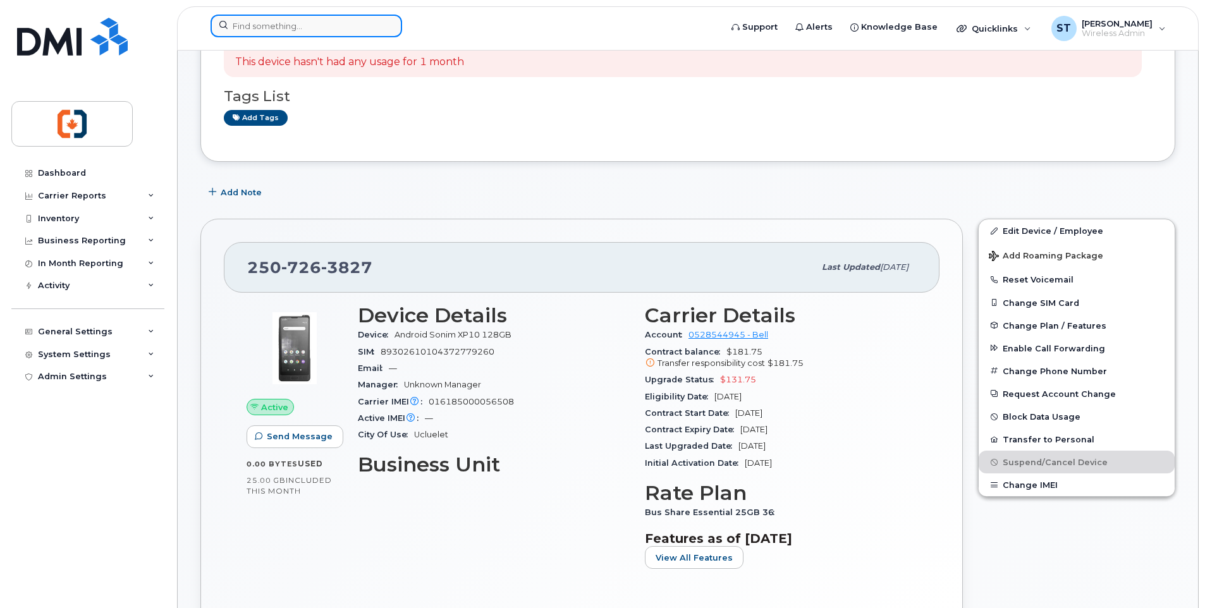
click at [286, 23] on input at bounding box center [305, 26] width 191 height 23
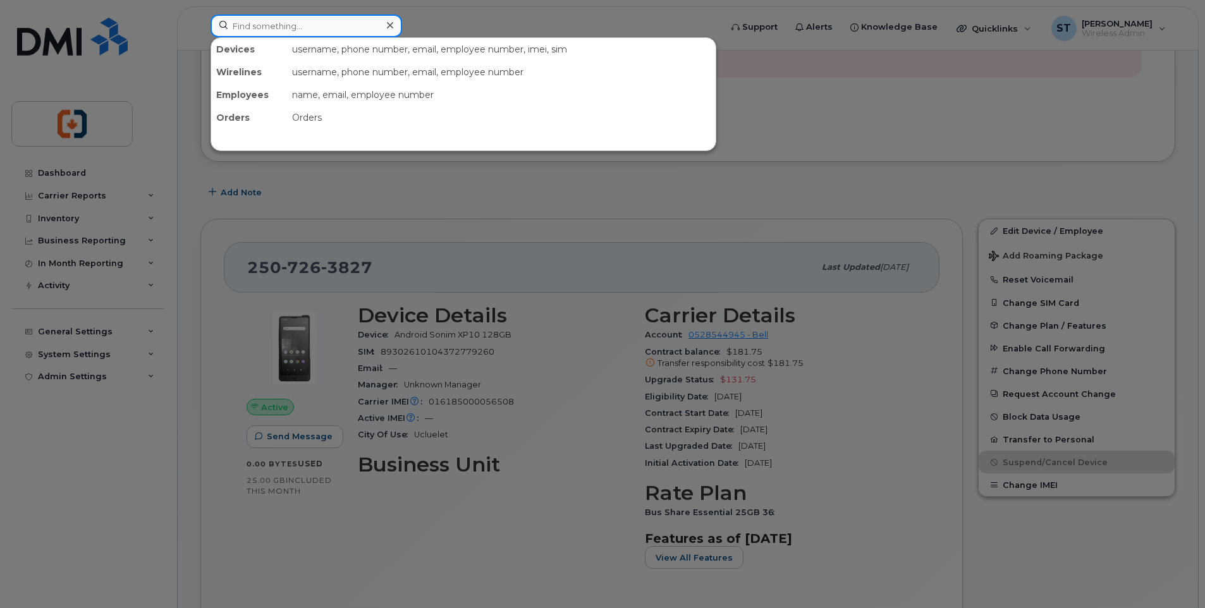
paste input "2507146746"
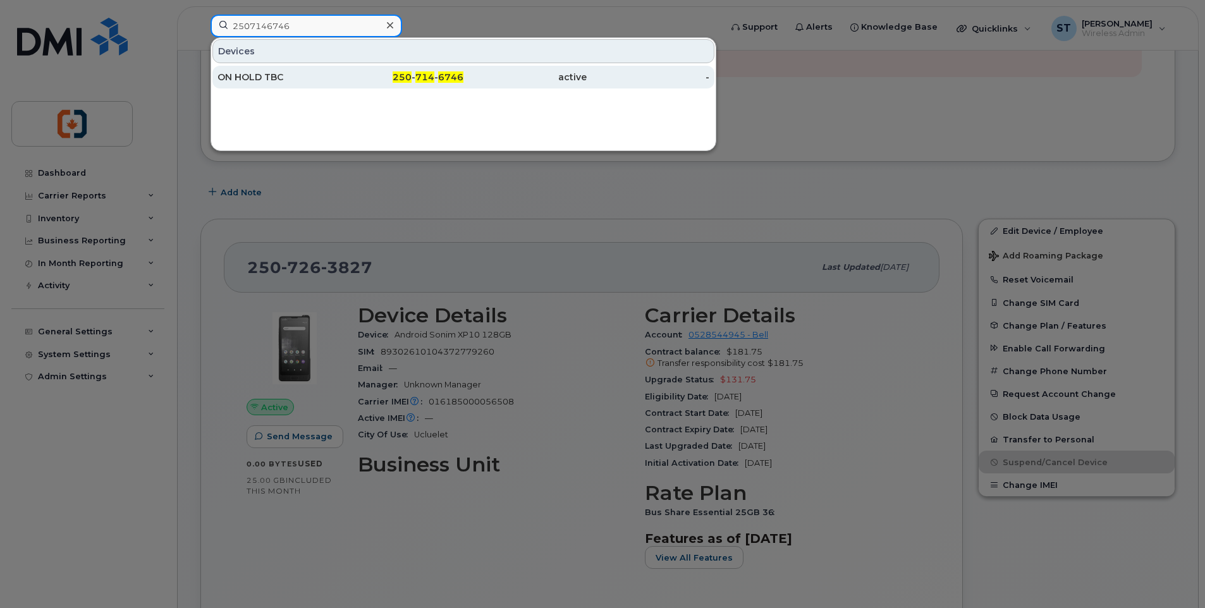
type input "2507146746"
click at [379, 82] on div "250 - 714 - 6746" at bounding box center [402, 77] width 123 height 13
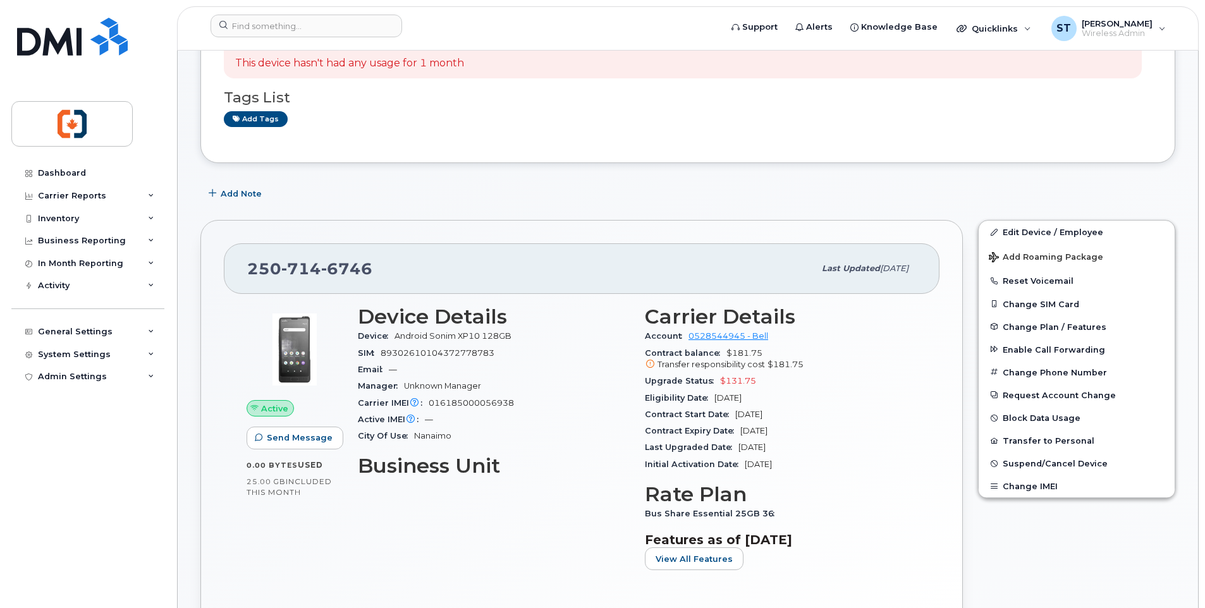
scroll to position [126, 0]
click at [1032, 463] on span "Suspend/Cancel Device" at bounding box center [1054, 462] width 105 height 9
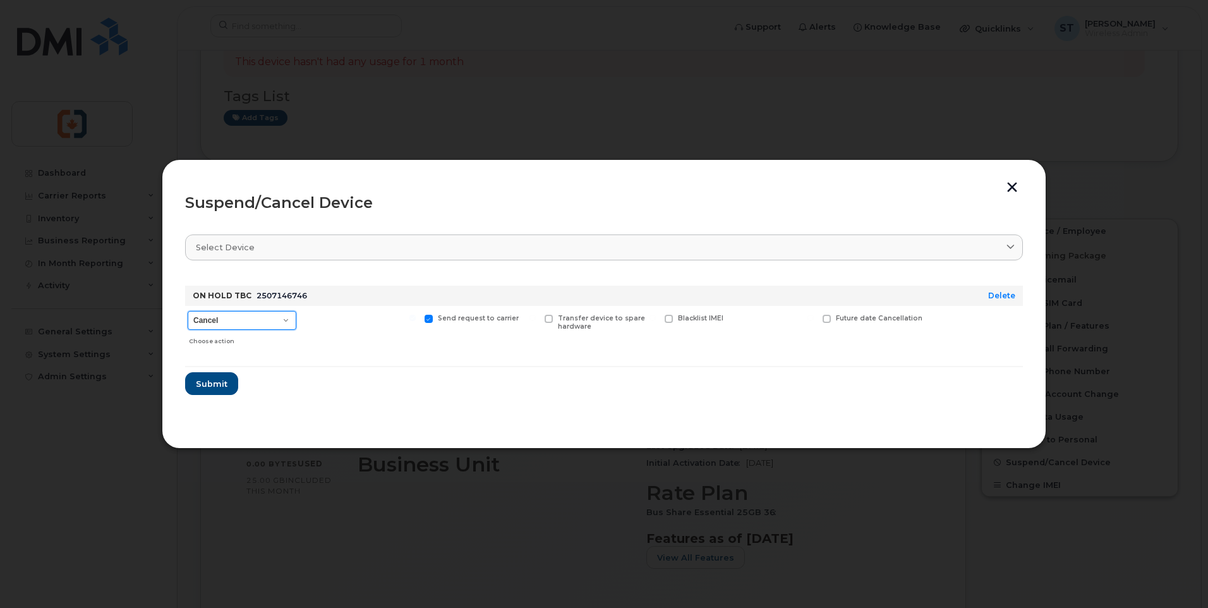
click at [220, 325] on select "Cancel Suspend - Extend Suspension Suspend - Reduced Rate Suspend - Full Rate S…" at bounding box center [242, 320] width 109 height 19
select select "[object Object]"
click at [188, 311] on select "Cancel Suspend - Extend Suspension Suspend - Reduced Rate Suspend - Full Rate S…" at bounding box center [242, 320] width 109 height 19
click at [212, 386] on span "Submit" at bounding box center [211, 384] width 32 height 12
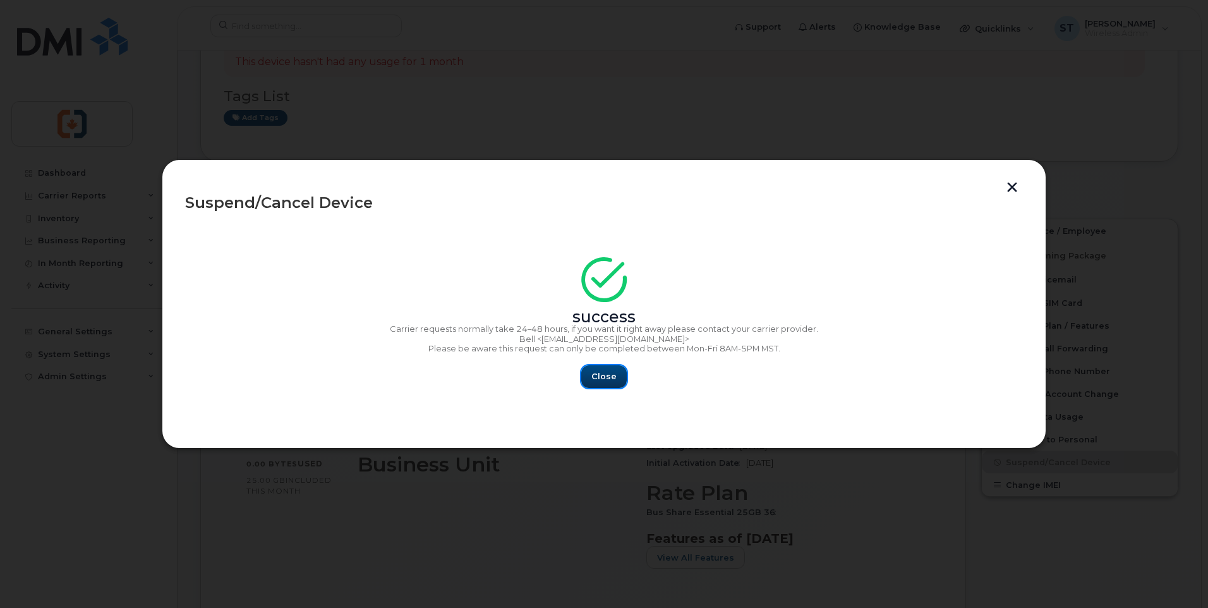
click at [602, 379] on span "Close" at bounding box center [604, 376] width 25 height 12
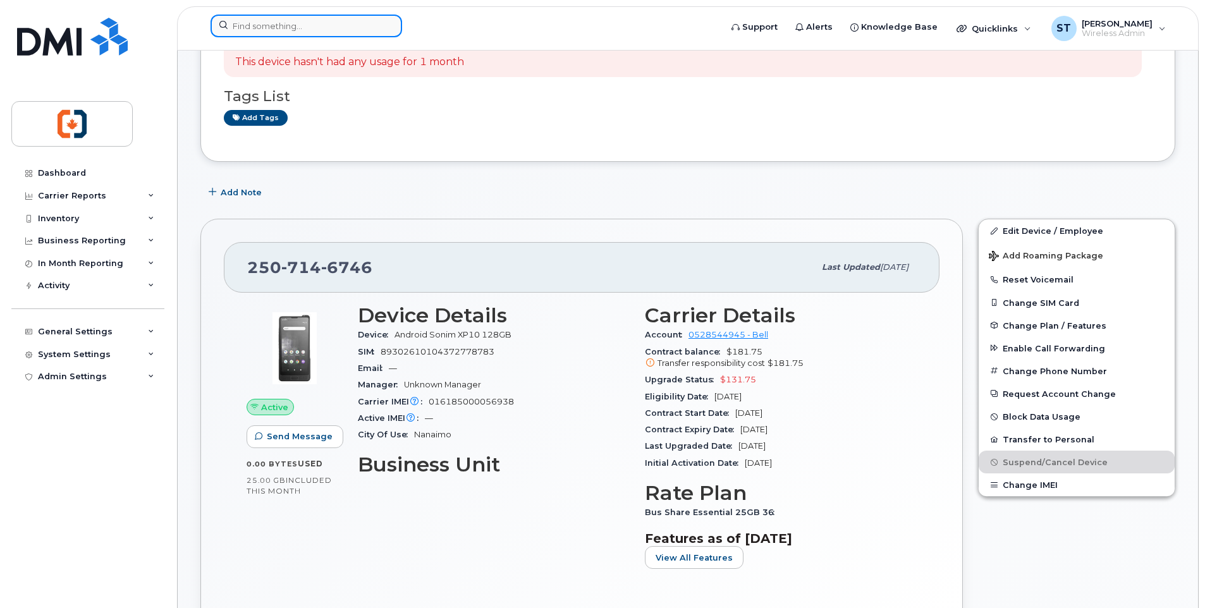
click at [308, 28] on input at bounding box center [305, 26] width 191 height 23
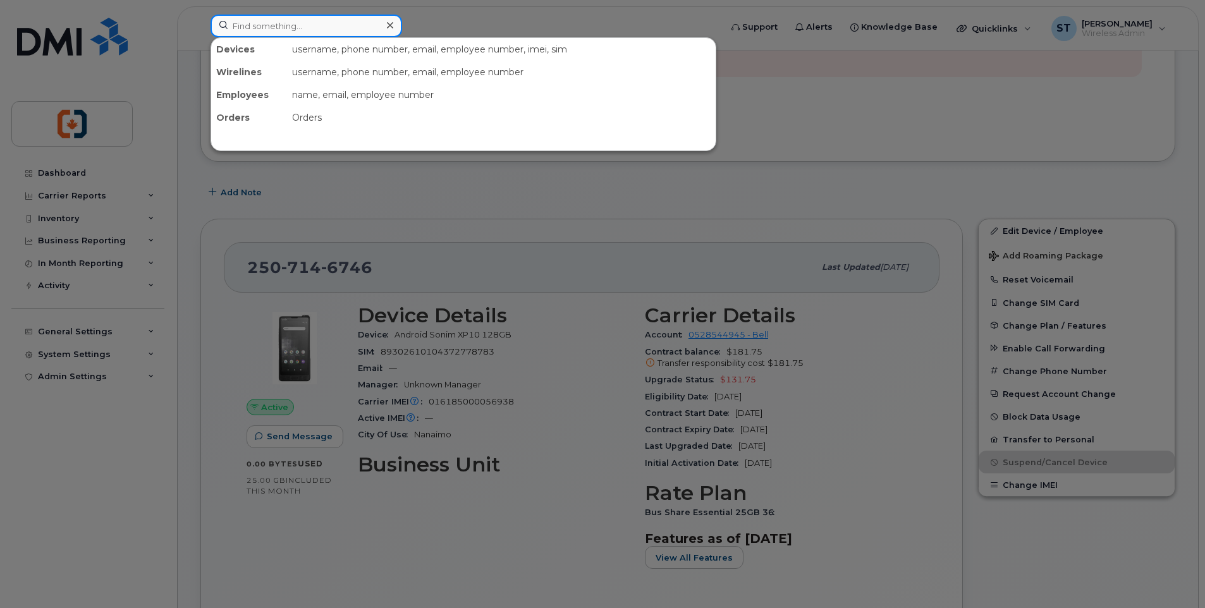
paste input "2506687814"
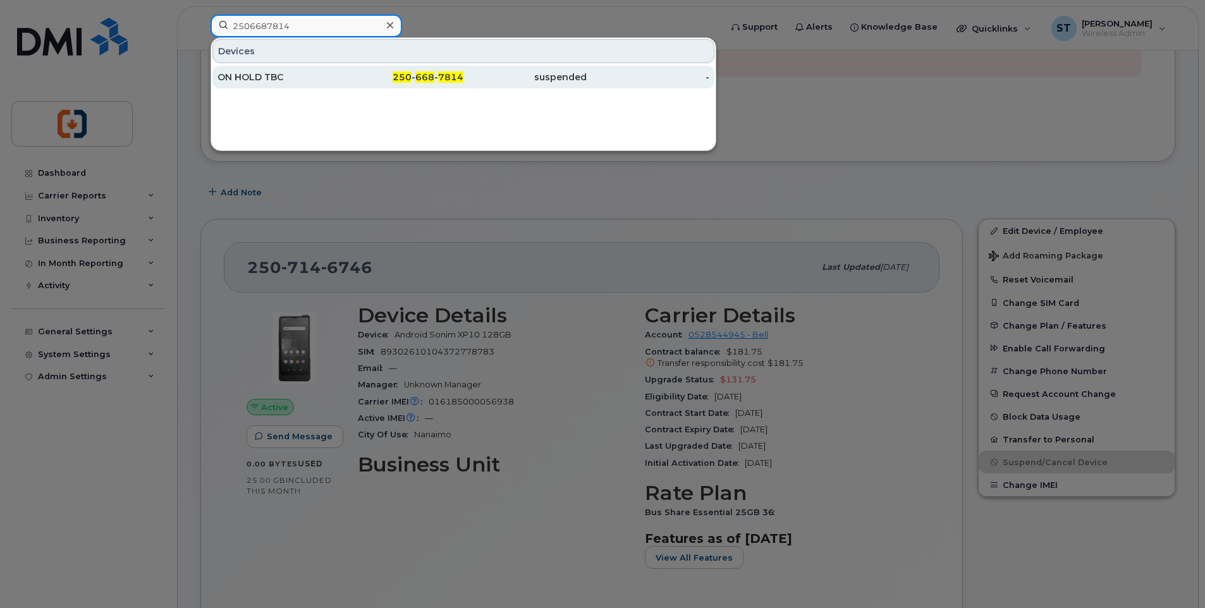
type input "2506687814"
click at [345, 76] on div "250 - 668 - 7814" at bounding box center [402, 77] width 123 height 13
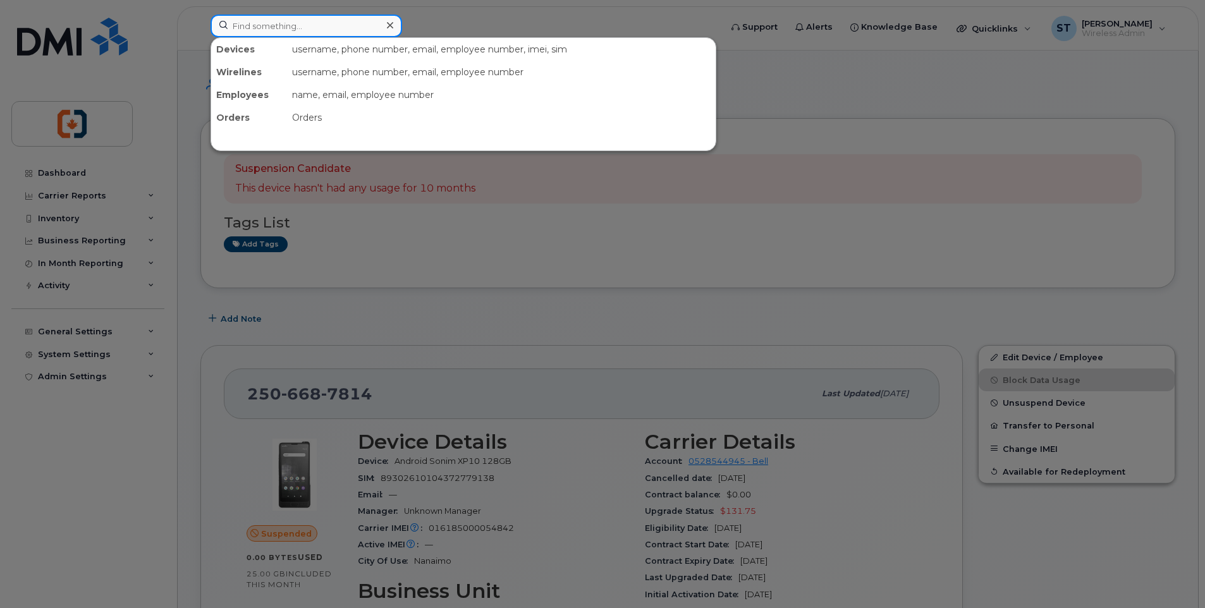
click at [268, 31] on input at bounding box center [305, 26] width 191 height 23
paste input "2506501457"
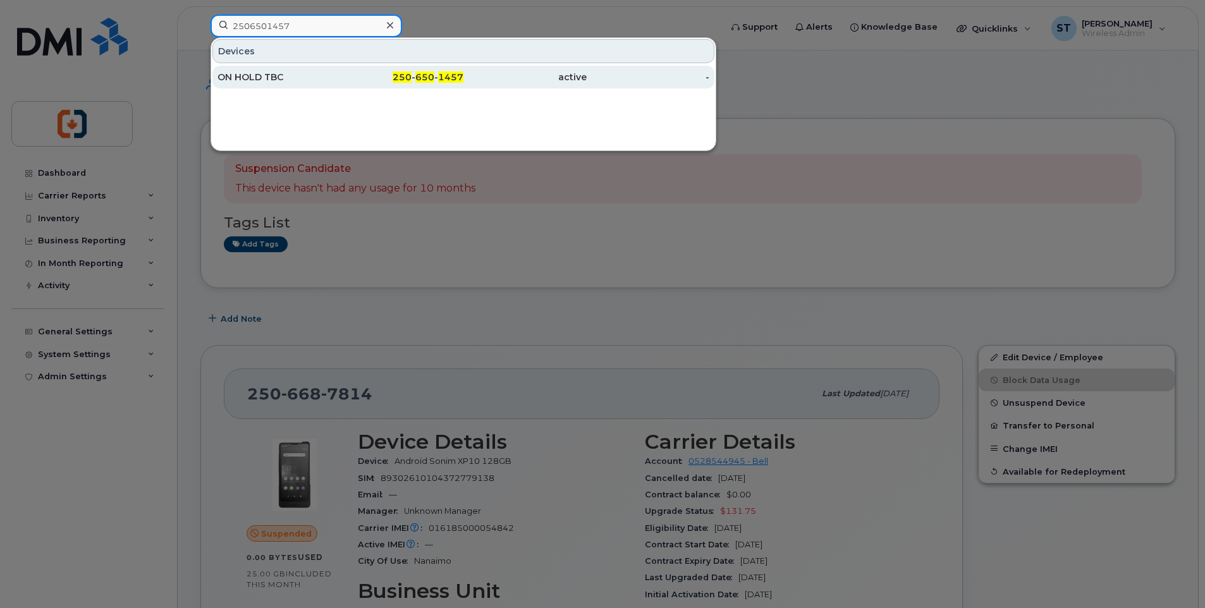
type input "2506501457"
click at [310, 81] on div "ON HOLD TBC" at bounding box center [278, 77] width 123 height 13
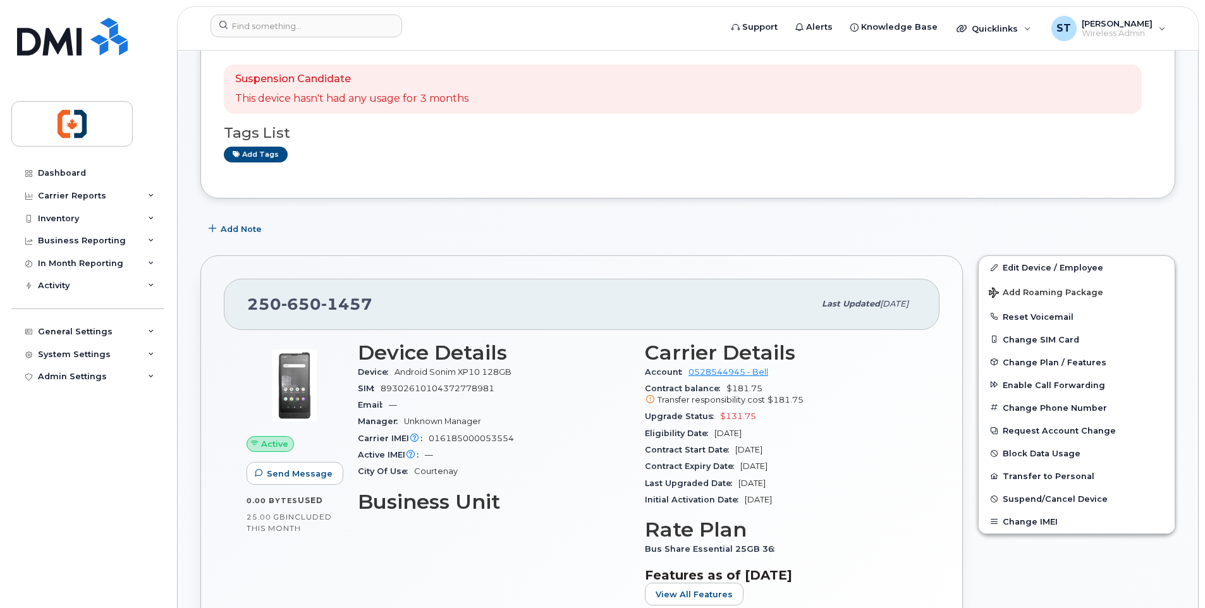
scroll to position [126, 0]
click at [1040, 501] on span "Suspend/Cancel Device" at bounding box center [1054, 498] width 105 height 9
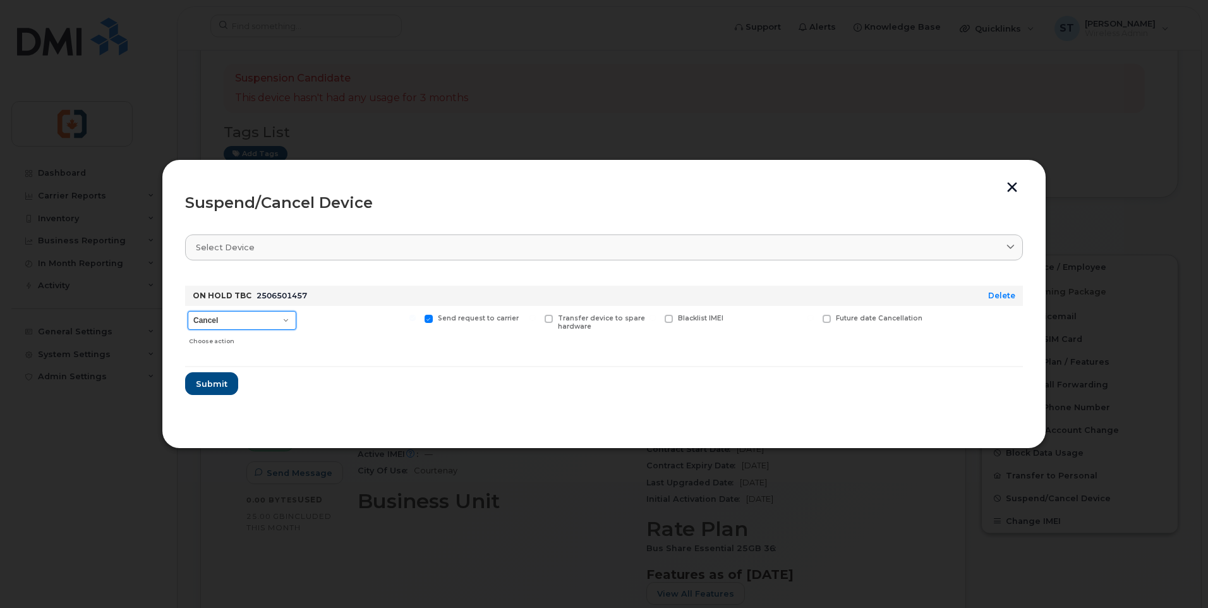
click at [233, 327] on select "Cancel Suspend - Extend Suspension Suspend - Reduced Rate Suspend - Full Rate S…" at bounding box center [242, 320] width 109 height 19
select select "[object Object]"
click at [188, 311] on select "Cancel Suspend - Extend Suspension Suspend - Reduced Rate Suspend - Full Rate S…" at bounding box center [242, 320] width 109 height 19
click at [211, 387] on span "Submit" at bounding box center [211, 384] width 32 height 12
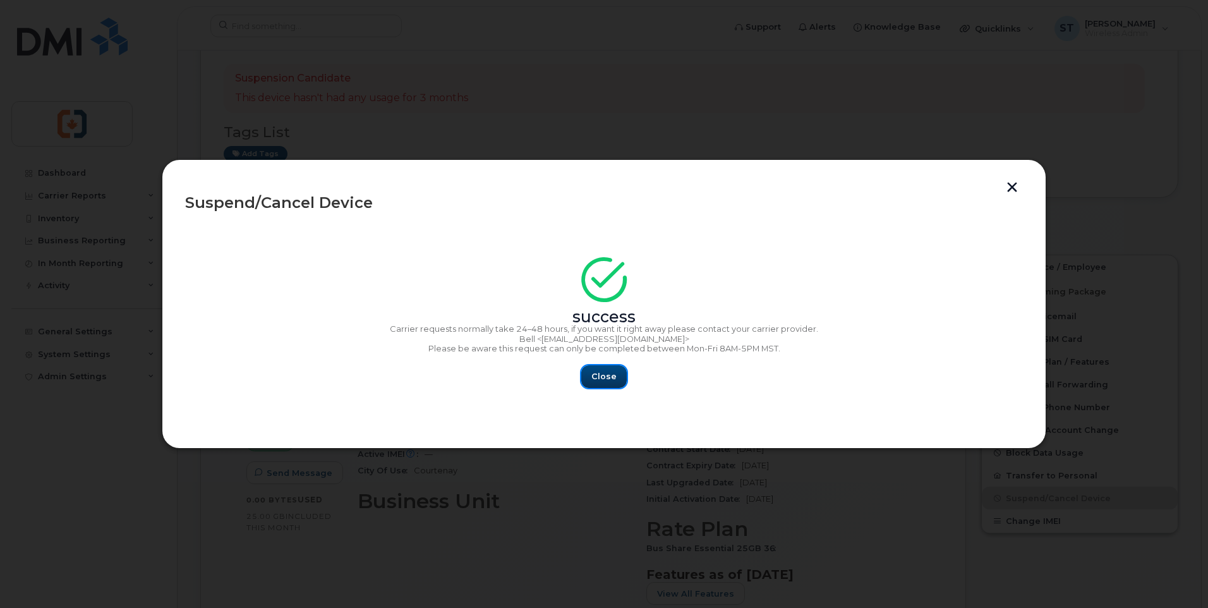
click at [619, 378] on button "Close" at bounding box center [604, 376] width 46 height 23
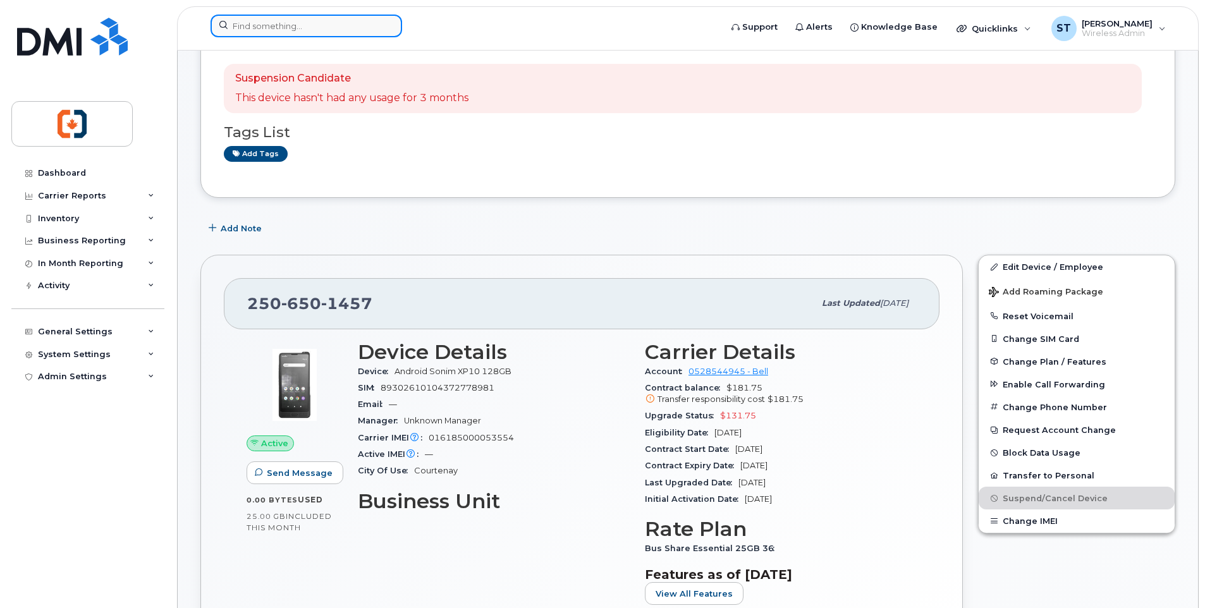
click at [246, 30] on input at bounding box center [305, 26] width 191 height 23
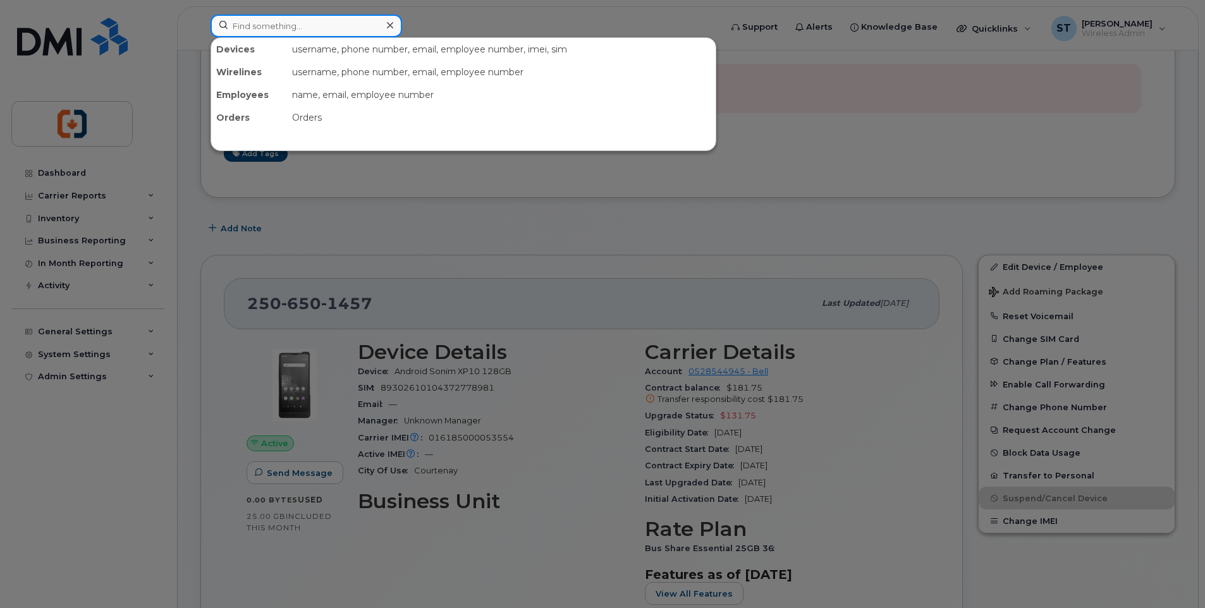
paste input "2507092616"
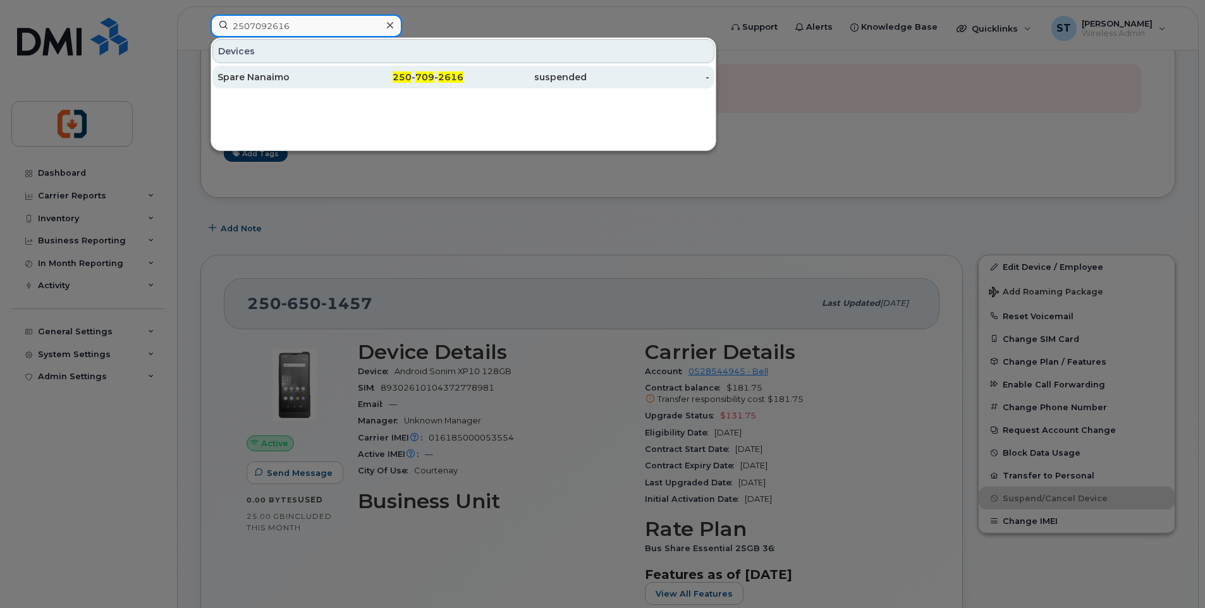
type input "2507092616"
click at [327, 80] on div "Spare Nanaimo" at bounding box center [278, 77] width 123 height 13
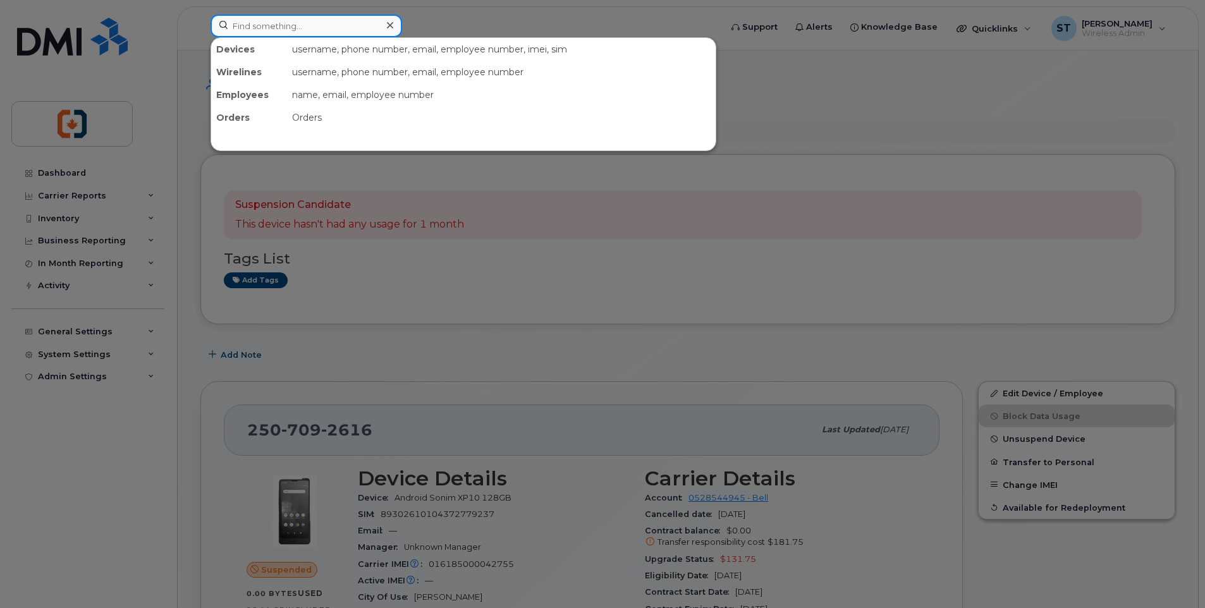
click at [291, 27] on input at bounding box center [305, 26] width 191 height 23
paste input "2364647695"
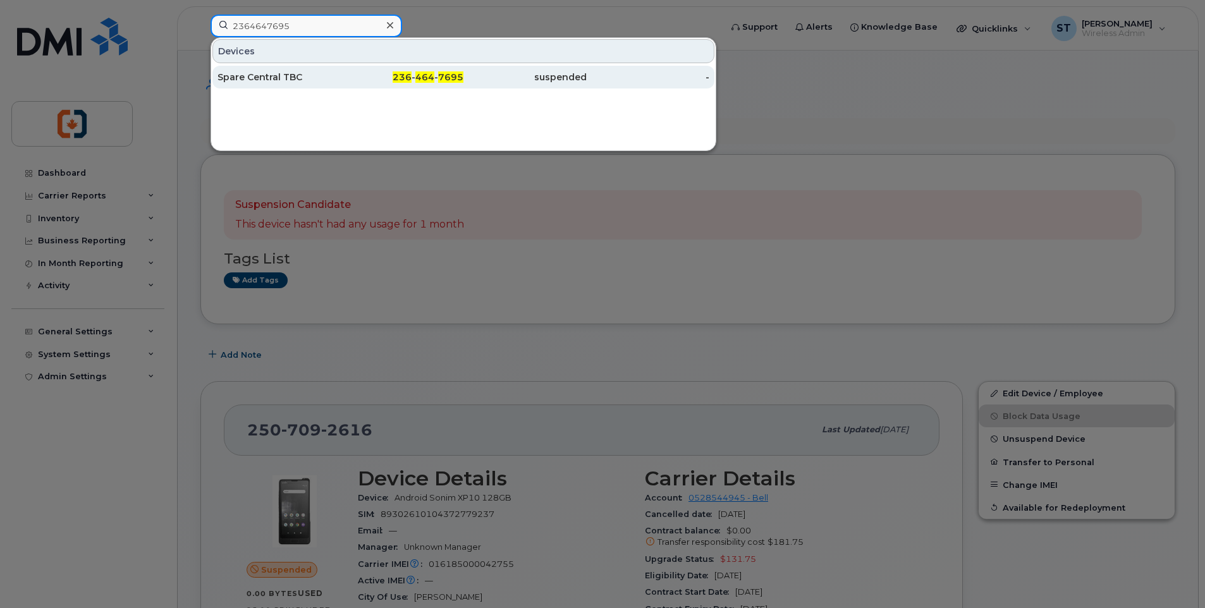
type input "2364647695"
click at [344, 76] on div "236 - 464 - 7695" at bounding box center [402, 77] width 123 height 13
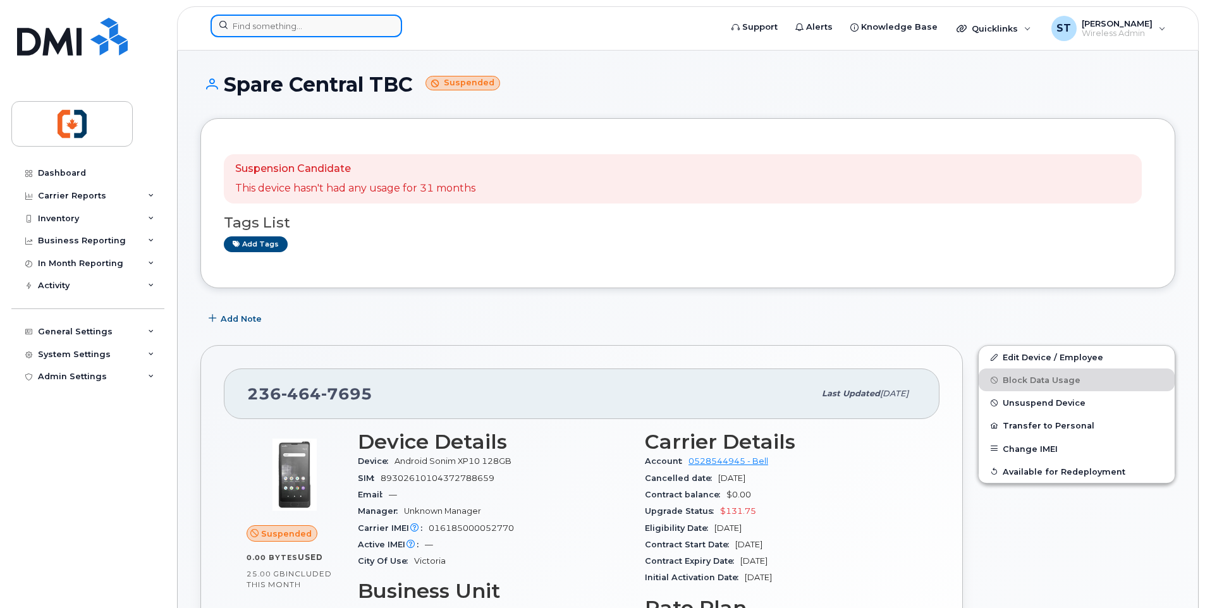
click at [244, 27] on input at bounding box center [305, 26] width 191 height 23
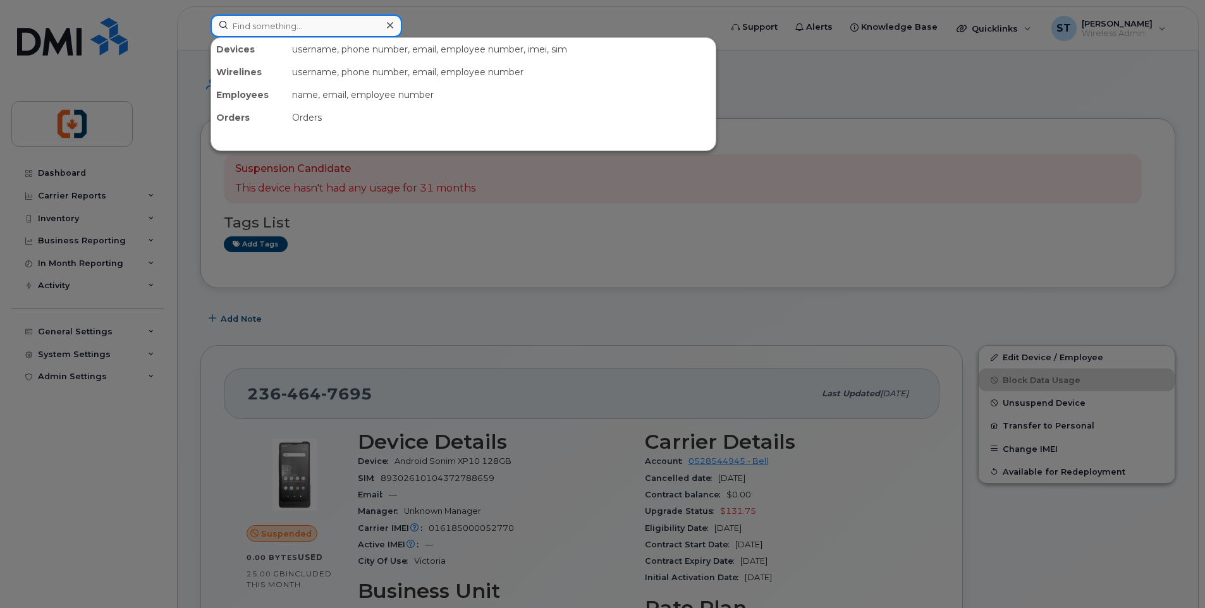
paste input "2504664085"
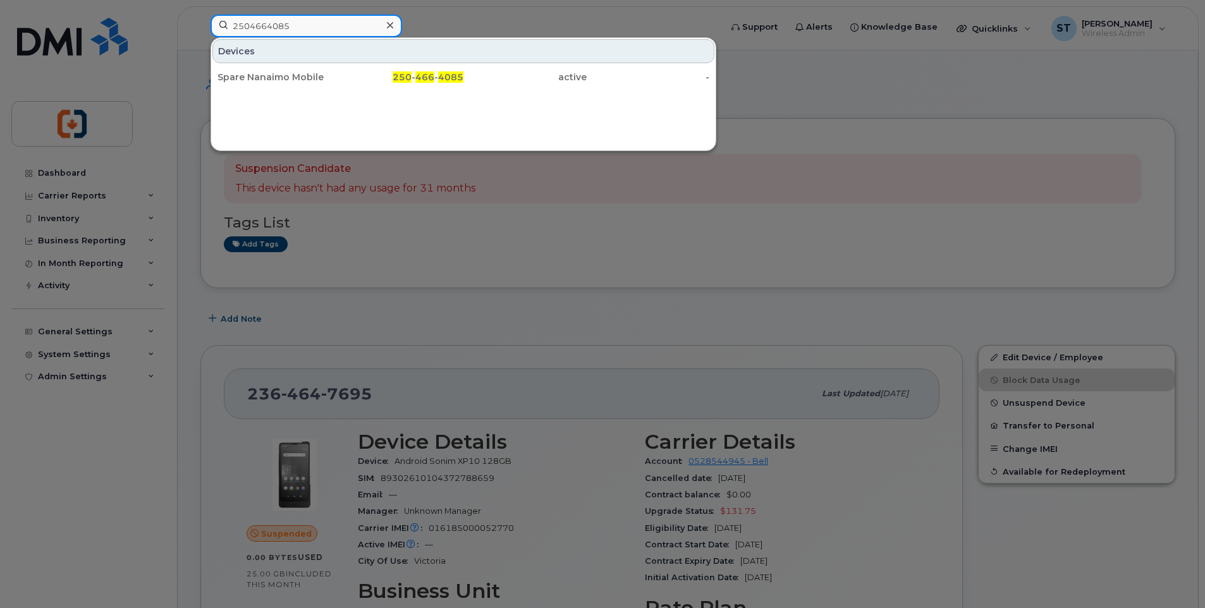
drag, startPoint x: 322, startPoint y: 26, endPoint x: 197, endPoint y: 32, distance: 125.9
click at [200, 32] on div "2504664085 Devices Spare Nanaimo Mobile 250 - 466 - 4085 active -" at bounding box center [461, 29] width 522 height 28
paste input "6862090"
drag, startPoint x: 308, startPoint y: 22, endPoint x: 216, endPoint y: 28, distance: 92.5
click at [216, 28] on input "2506862090" at bounding box center [305, 26] width 191 height 23
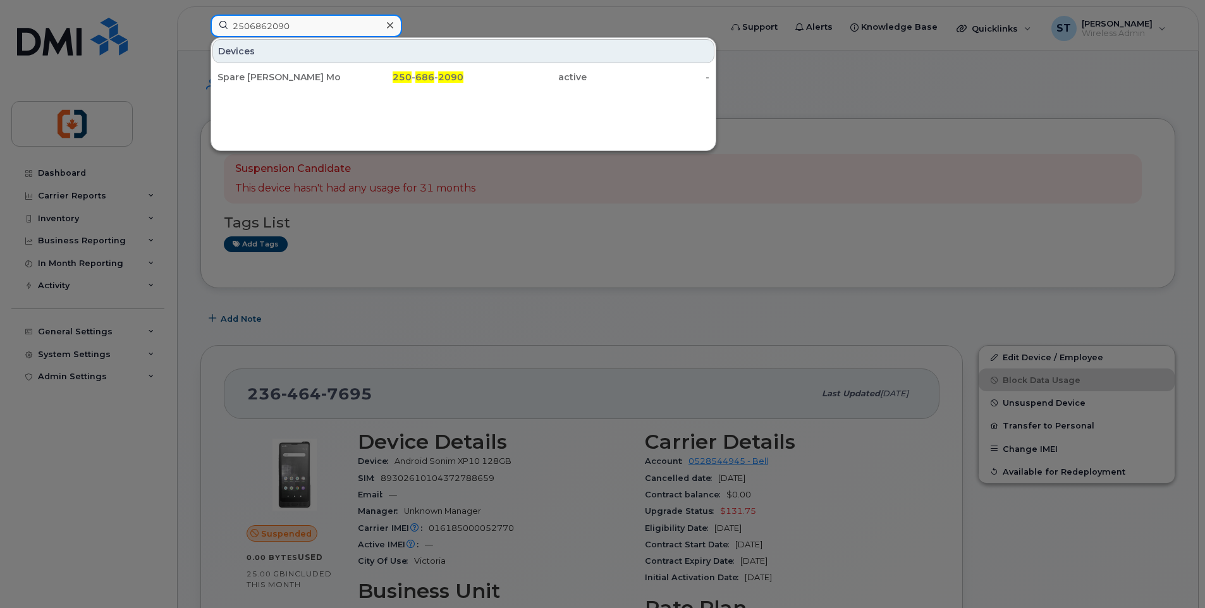
paste input "2189756"
drag, startPoint x: 306, startPoint y: 27, endPoint x: 217, endPoint y: 25, distance: 89.1
click at [217, 25] on input "2502189756" at bounding box center [305, 26] width 191 height 23
paste input "7785336738"
drag, startPoint x: 322, startPoint y: 27, endPoint x: 224, endPoint y: 24, distance: 98.0
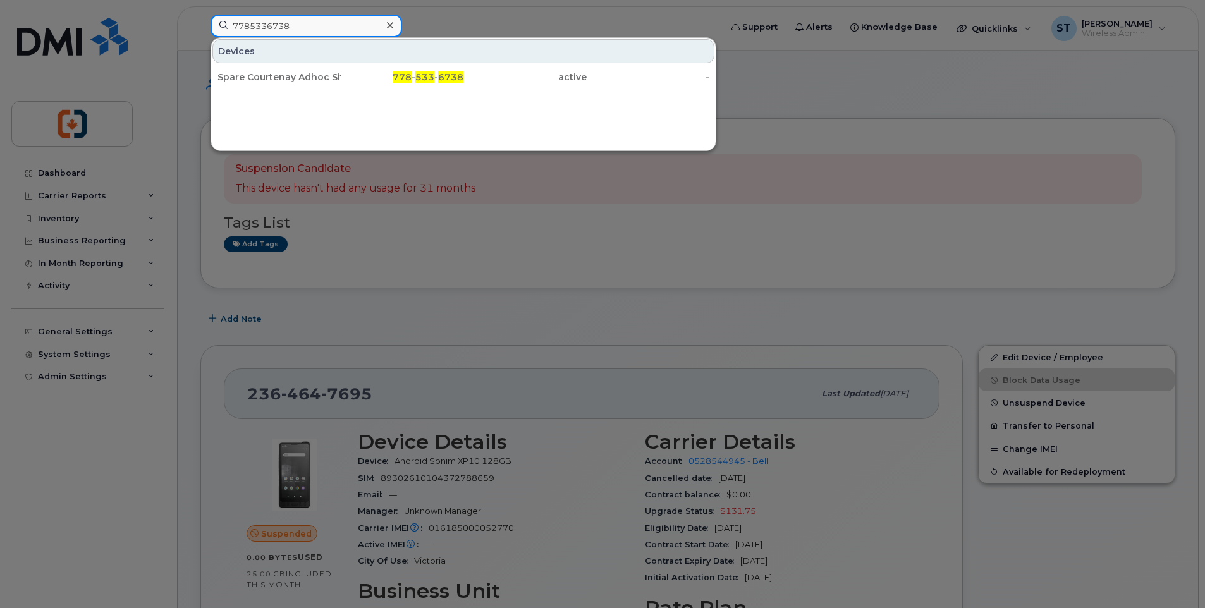
click at [224, 24] on input "7785336738" at bounding box center [305, 26] width 191 height 23
paste input "2508972172"
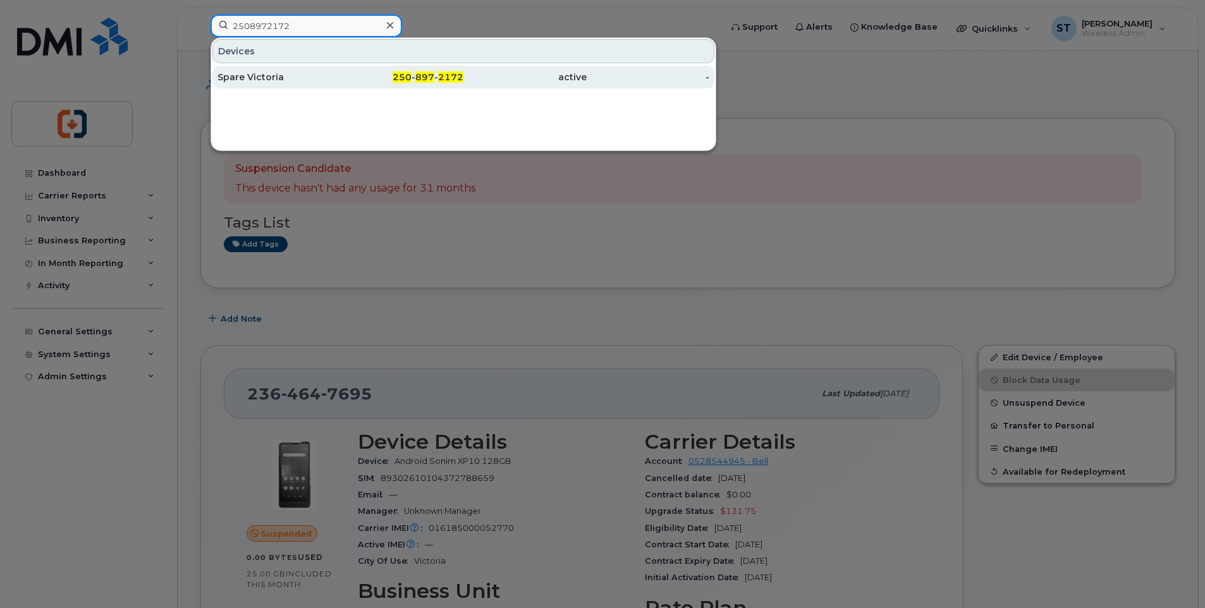
type input "2508972172"
click at [320, 78] on div "Spare Victoria" at bounding box center [278, 77] width 123 height 13
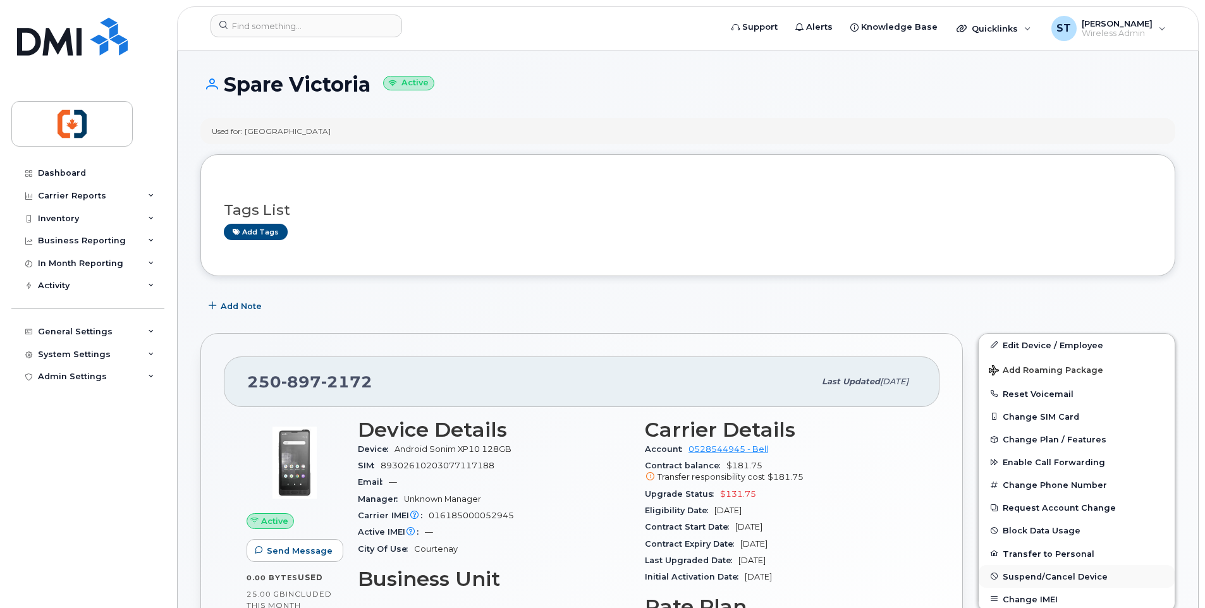
click at [1066, 578] on span "Suspend/Cancel Device" at bounding box center [1054, 575] width 105 height 9
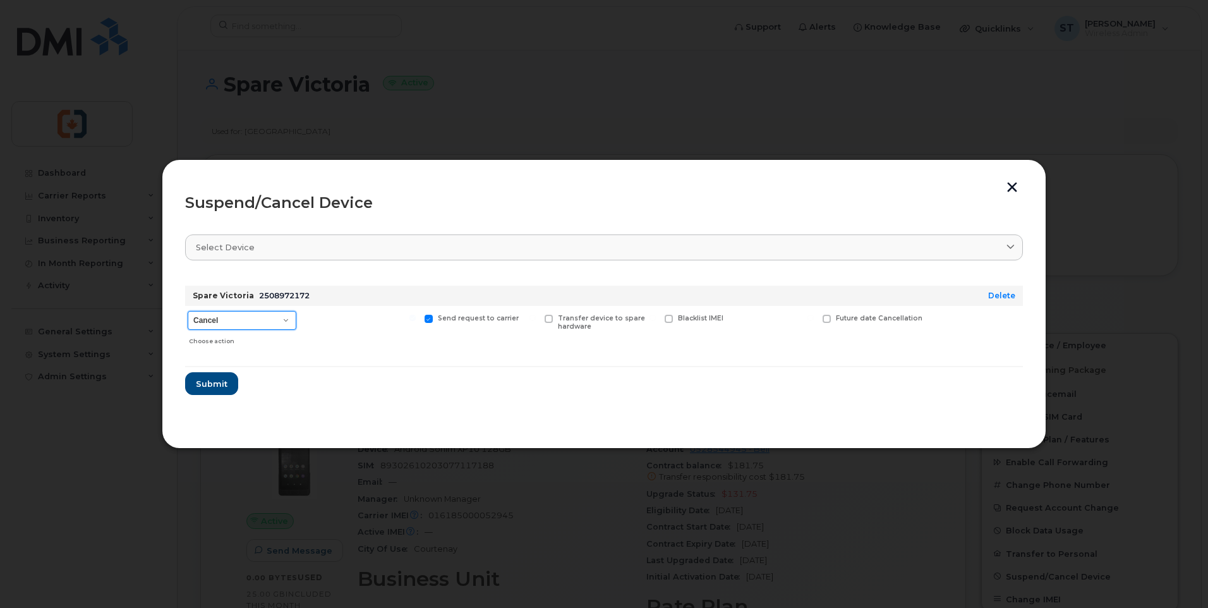
click at [244, 327] on select "Cancel Suspend - Extend Suspension Suspend - Reduced Rate Suspend - Full Rate S…" at bounding box center [242, 320] width 109 height 19
select select "[object Object]"
click at [188, 311] on select "Cancel Suspend - Extend Suspension Suspend - Reduced Rate Suspend - Full Rate S…" at bounding box center [242, 320] width 109 height 19
click at [211, 386] on span "Submit" at bounding box center [211, 384] width 32 height 12
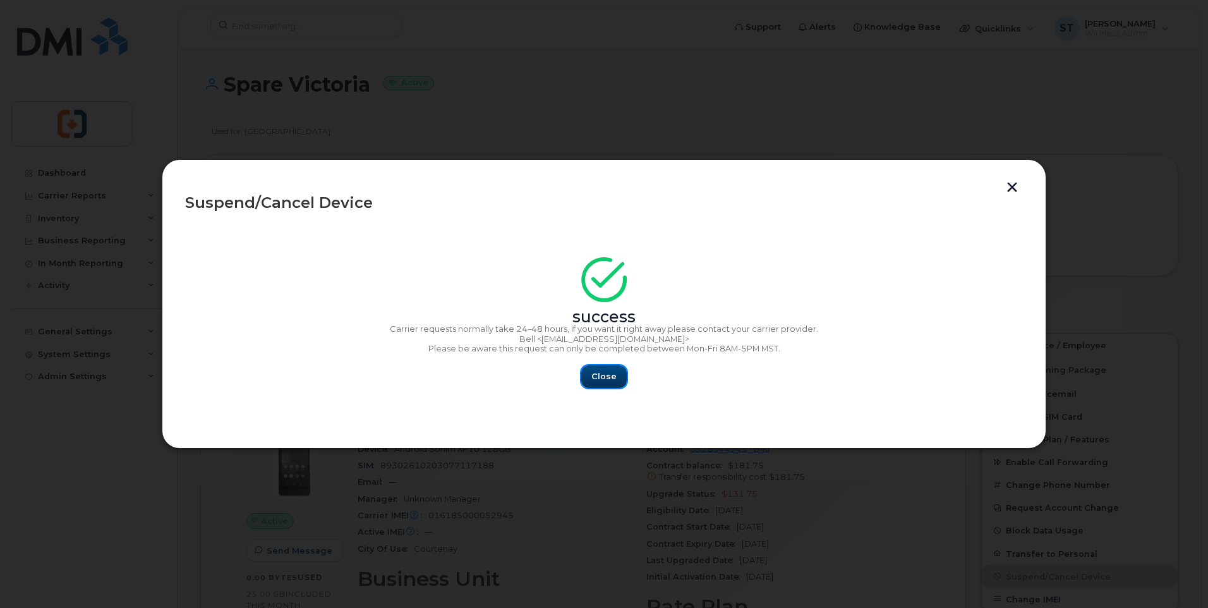
click at [609, 375] on span "Close" at bounding box center [604, 376] width 25 height 12
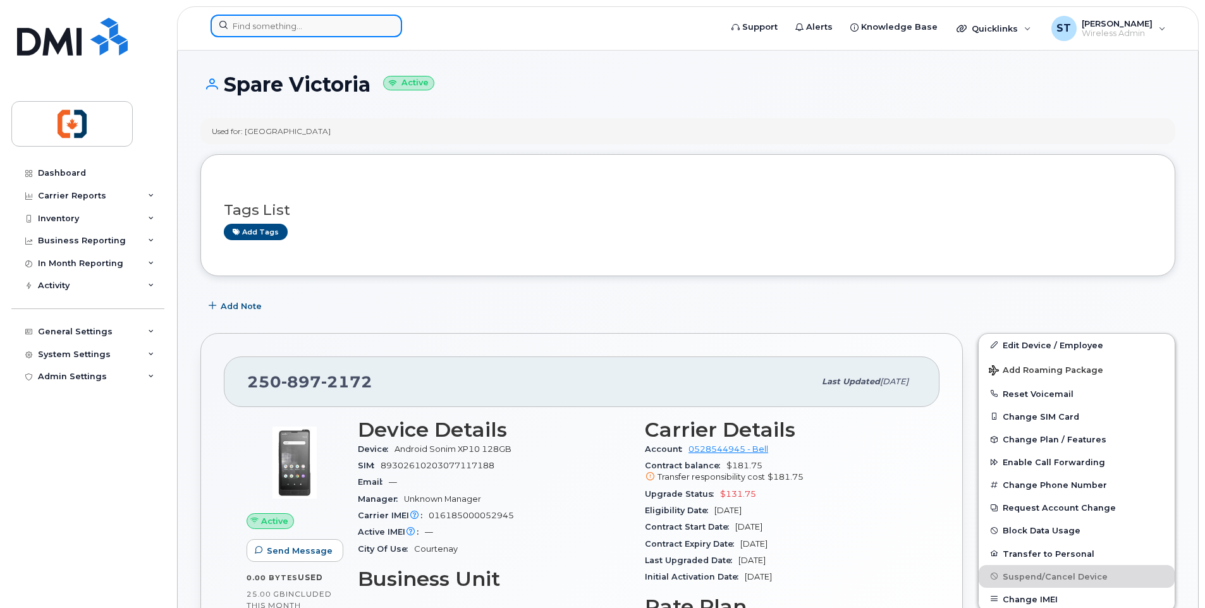
click at [279, 24] on input at bounding box center [305, 26] width 191 height 23
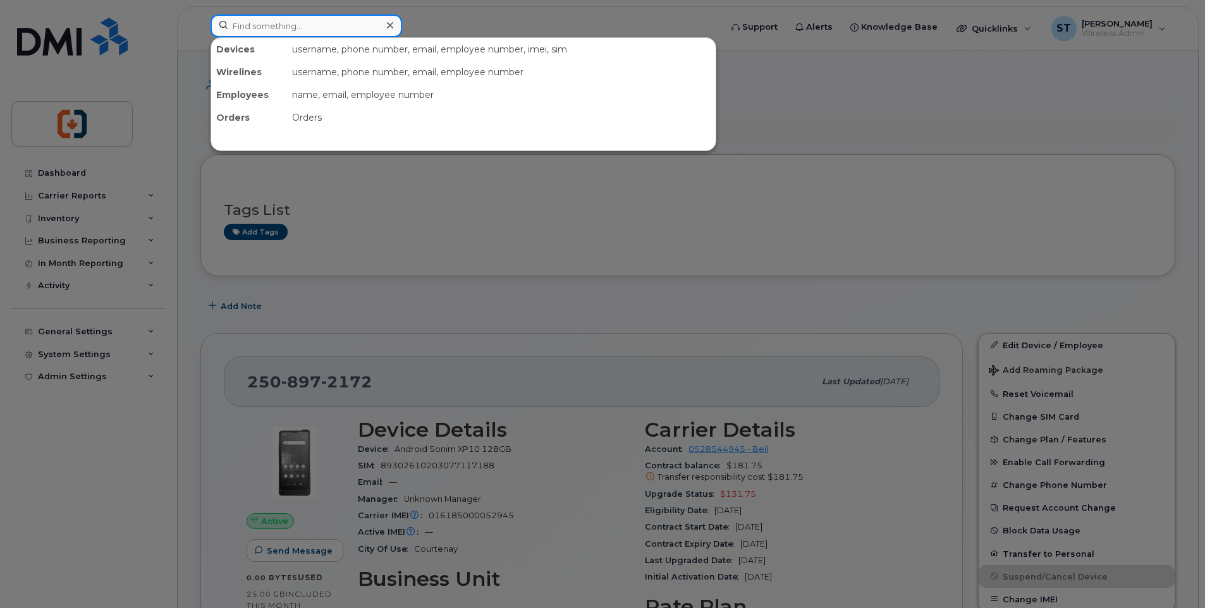
paste input "2504664085"
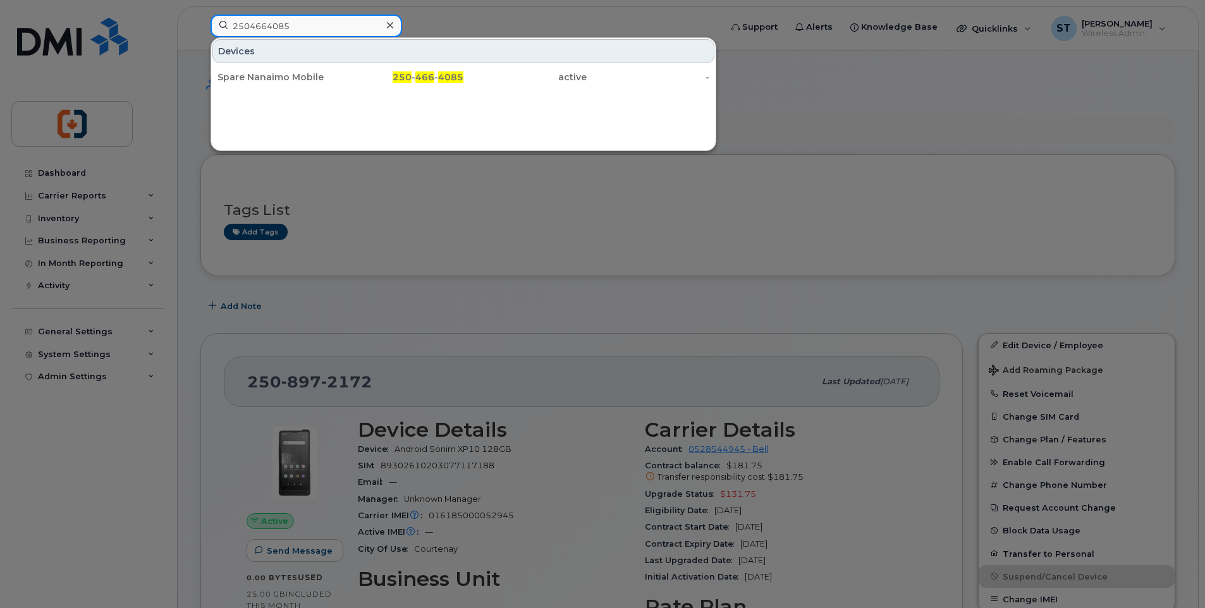
drag, startPoint x: 334, startPoint y: 22, endPoint x: 176, endPoint y: 21, distance: 158.0
click at [200, 21] on div "2504664085 Devices Spare Nanaimo Mobile 250 - 466 - 4085 active -" at bounding box center [461, 29] width 522 height 28
paste input "8574254"
drag, startPoint x: 319, startPoint y: 28, endPoint x: 232, endPoint y: 24, distance: 86.7
click at [232, 24] on input "2508574254" at bounding box center [305, 26] width 191 height 23
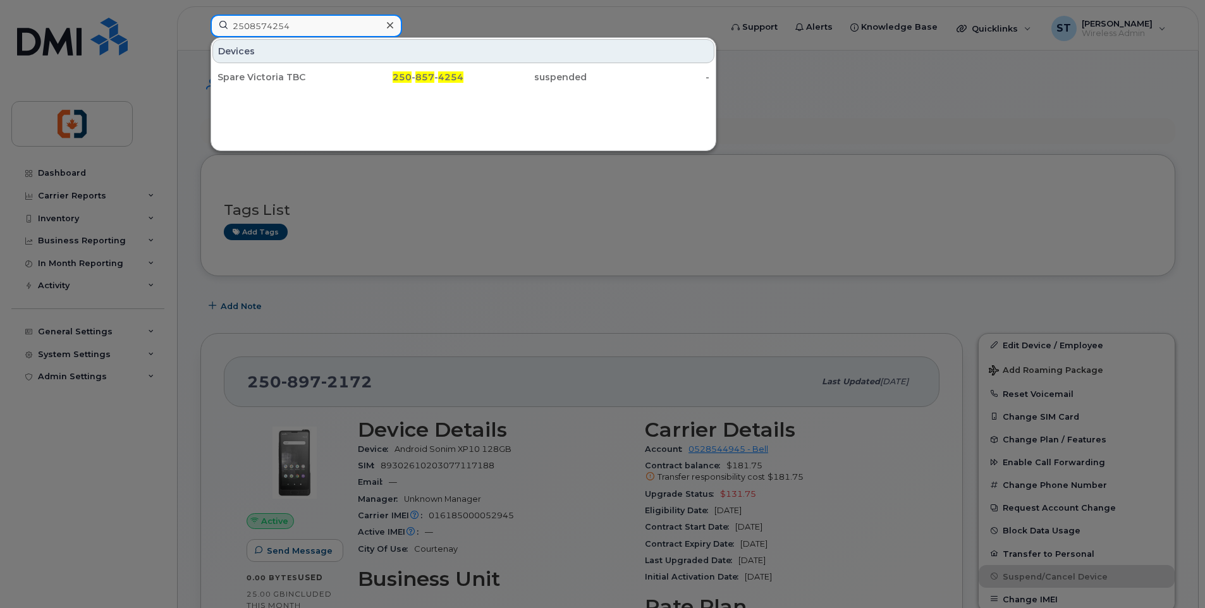
paste input "3617666"
drag, startPoint x: 339, startPoint y: 24, endPoint x: 212, endPoint y: 16, distance: 126.7
click at [212, 16] on div "2503617666" at bounding box center [305, 26] width 191 height 23
paste input "898117"
drag, startPoint x: 319, startPoint y: 30, endPoint x: 193, endPoint y: 26, distance: 125.8
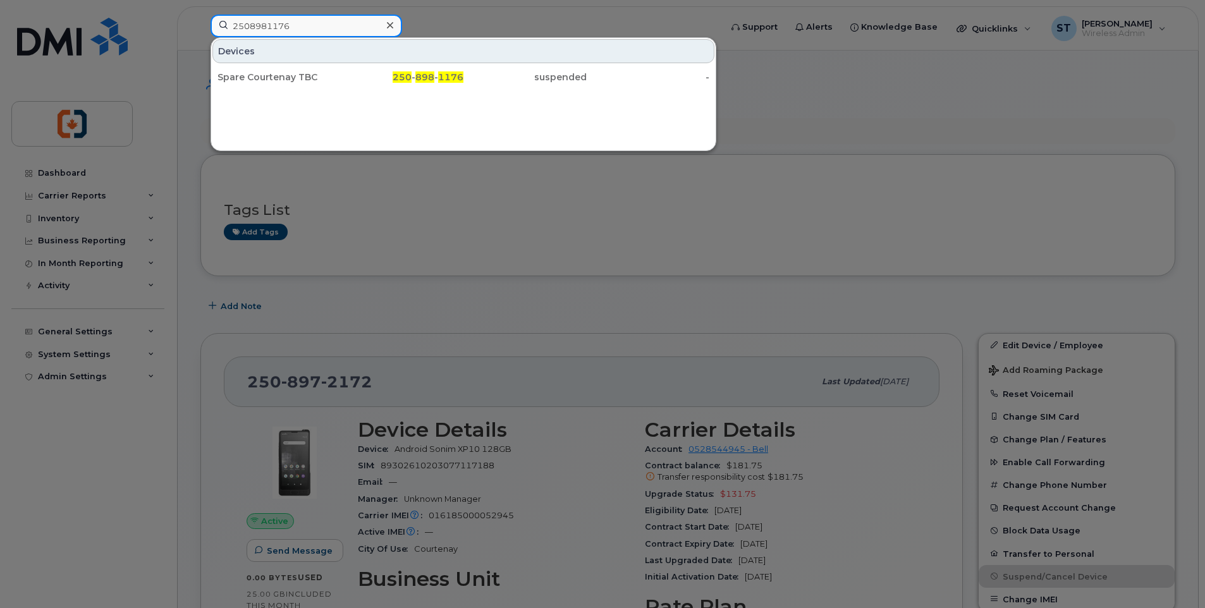
click at [200, 26] on div "2508981176 Devices Spare Courtenay TBC 250 - 898 - 1176 suspended -" at bounding box center [461, 29] width 522 height 28
paste input "7131538"
drag, startPoint x: 312, startPoint y: 31, endPoint x: 199, endPoint y: 29, distance: 113.1
click at [200, 29] on div "2507131538 Devices Spare Nanaimo TBC 250 - 713 - 1538 suspended -" at bounding box center [461, 29] width 522 height 28
paste input "45846"
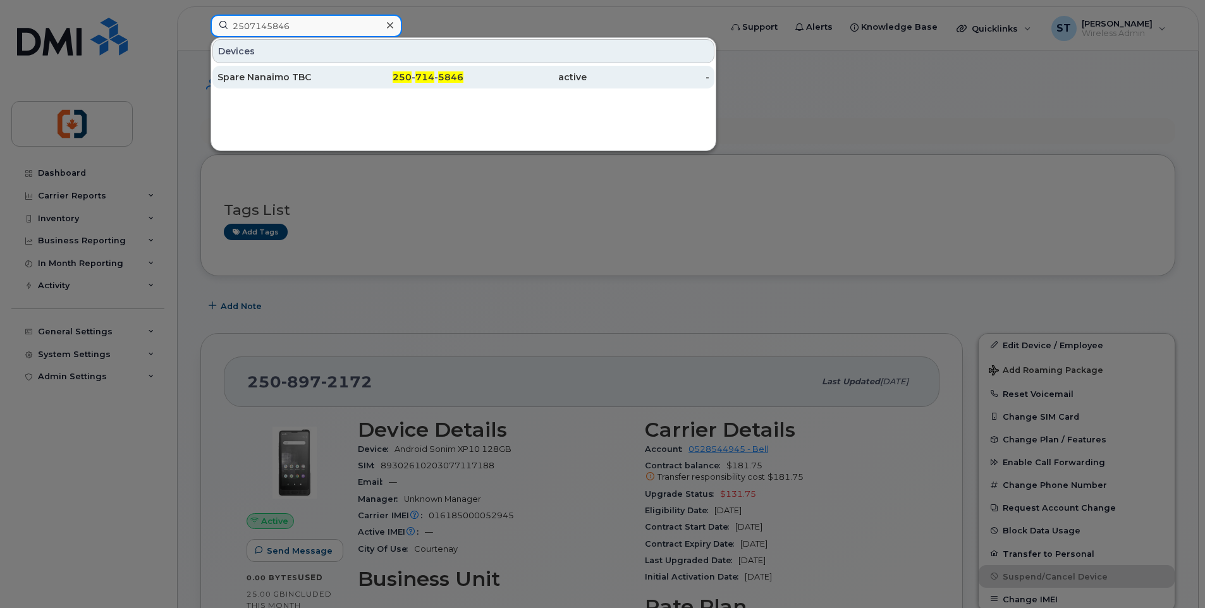
type input "2507145846"
click at [288, 81] on div "Spare Nanaimo TBC" at bounding box center [278, 77] width 123 height 13
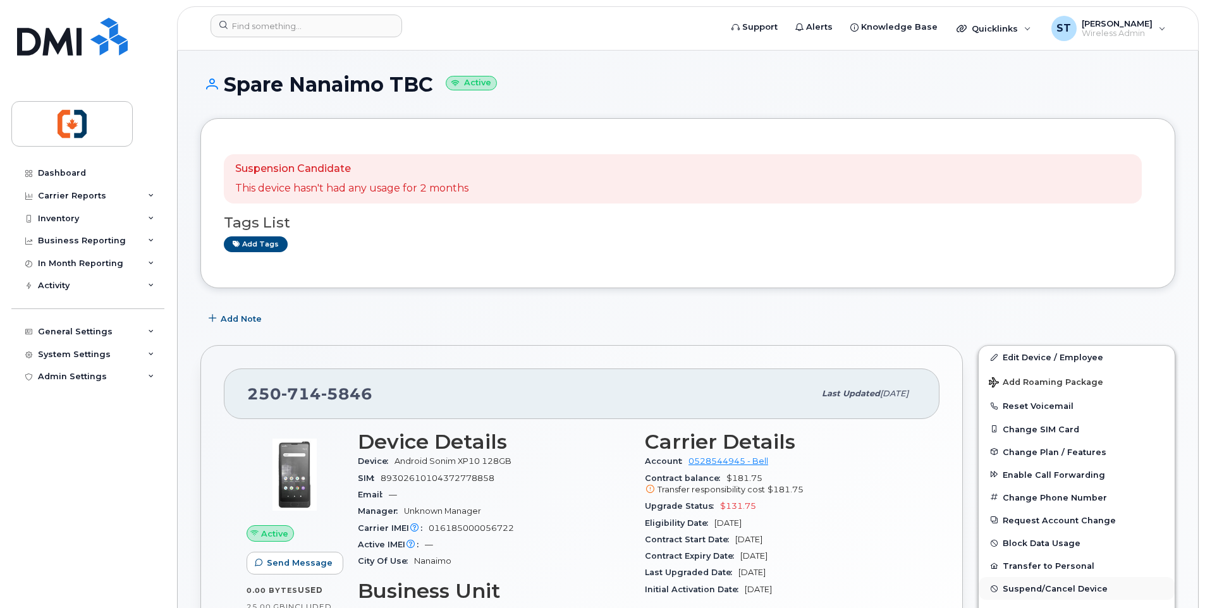
click at [1021, 591] on span "Suspend/Cancel Device" at bounding box center [1054, 588] width 105 height 9
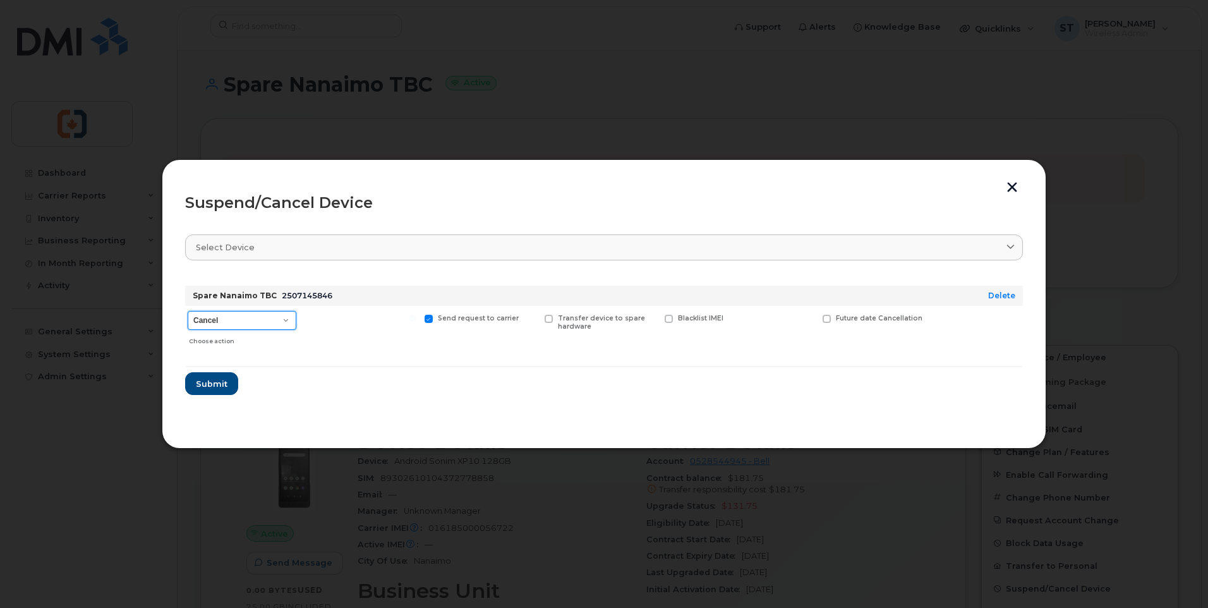
click at [223, 329] on select "Cancel Suspend - Extend Suspension Suspend - Reduced Rate Suspend - Full Rate S…" at bounding box center [242, 320] width 109 height 19
select select "[object Object]"
click at [188, 311] on select "Cancel Suspend - Extend Suspension Suspend - Reduced Rate Suspend - Full Rate S…" at bounding box center [242, 320] width 109 height 19
click at [223, 388] on span "Submit" at bounding box center [211, 384] width 32 height 12
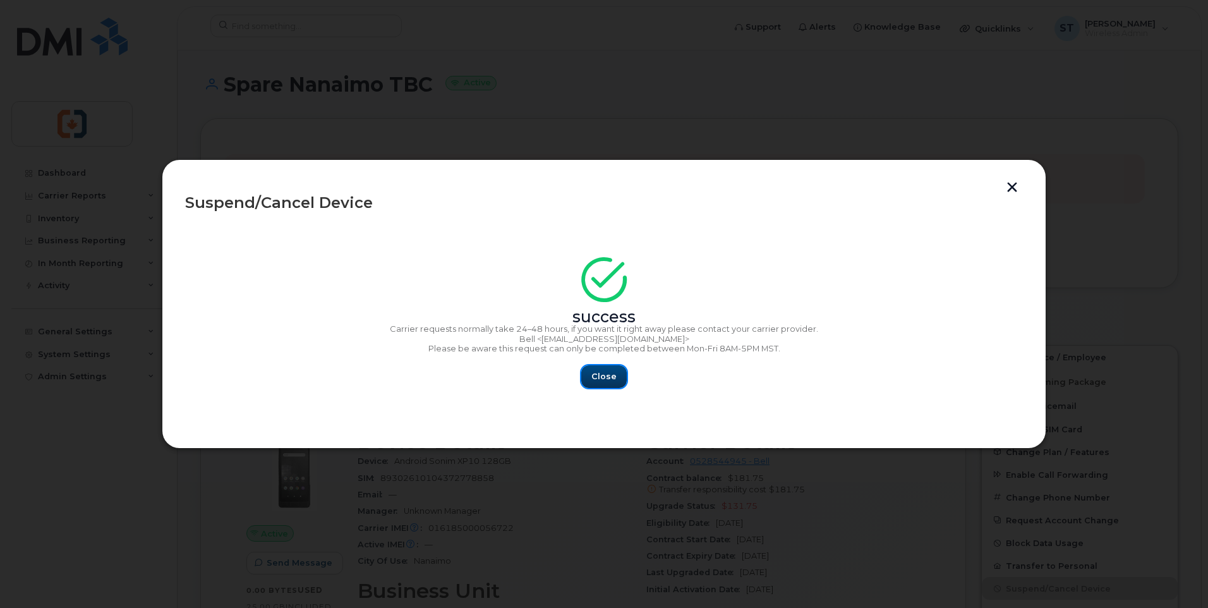
click at [612, 377] on span "Close" at bounding box center [604, 376] width 25 height 12
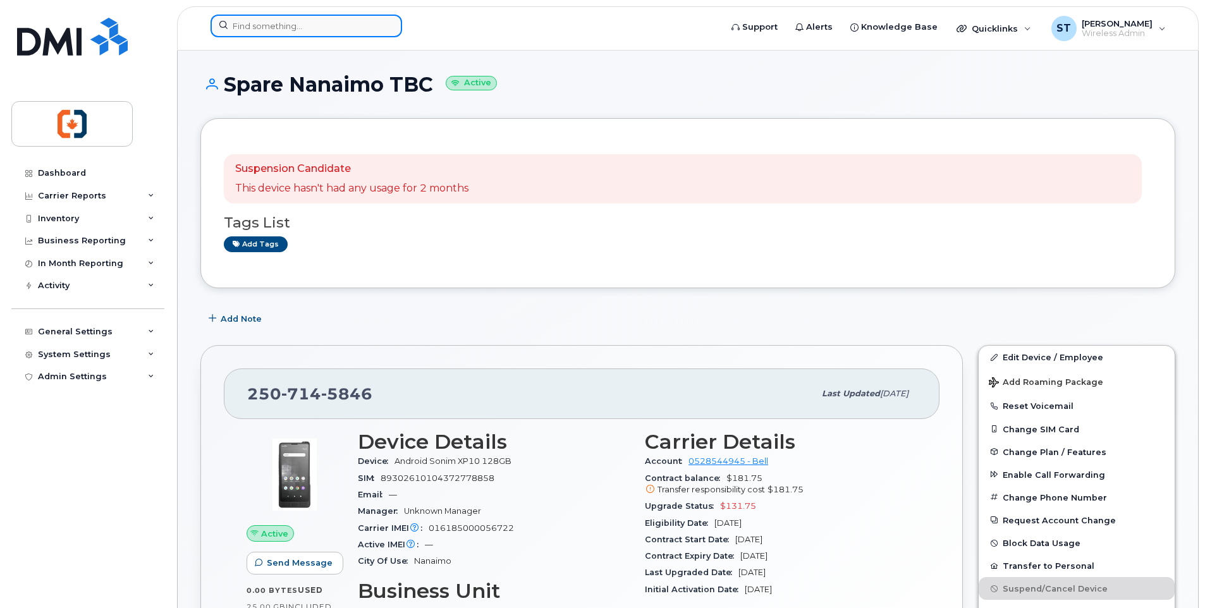
click at [317, 23] on input at bounding box center [305, 26] width 191 height 23
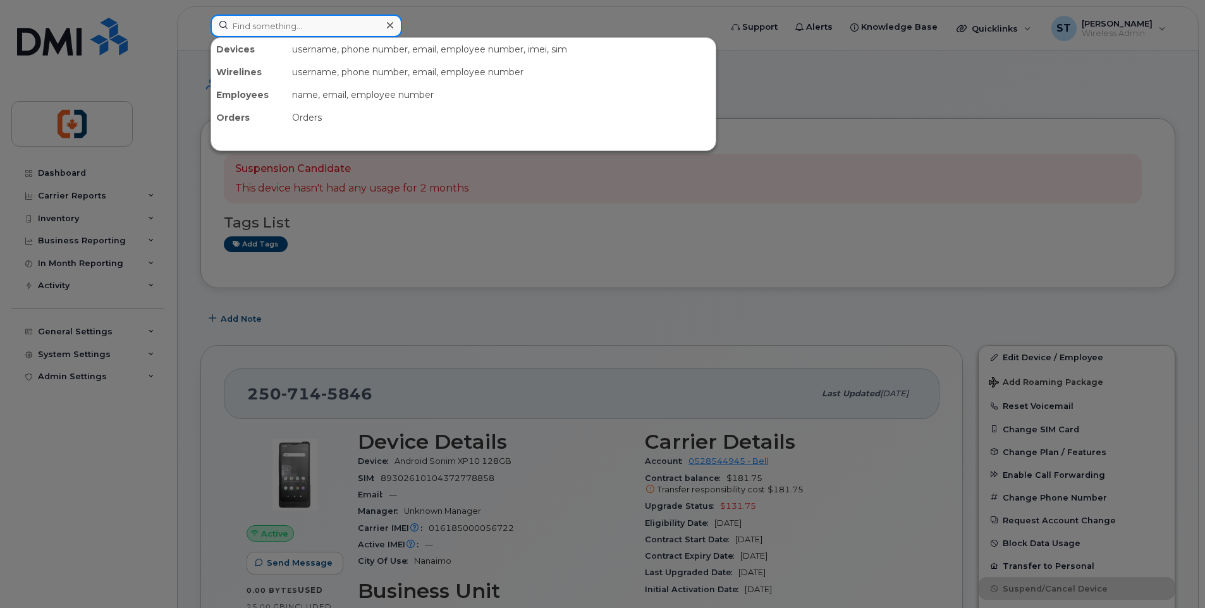
paste input "2506184190"
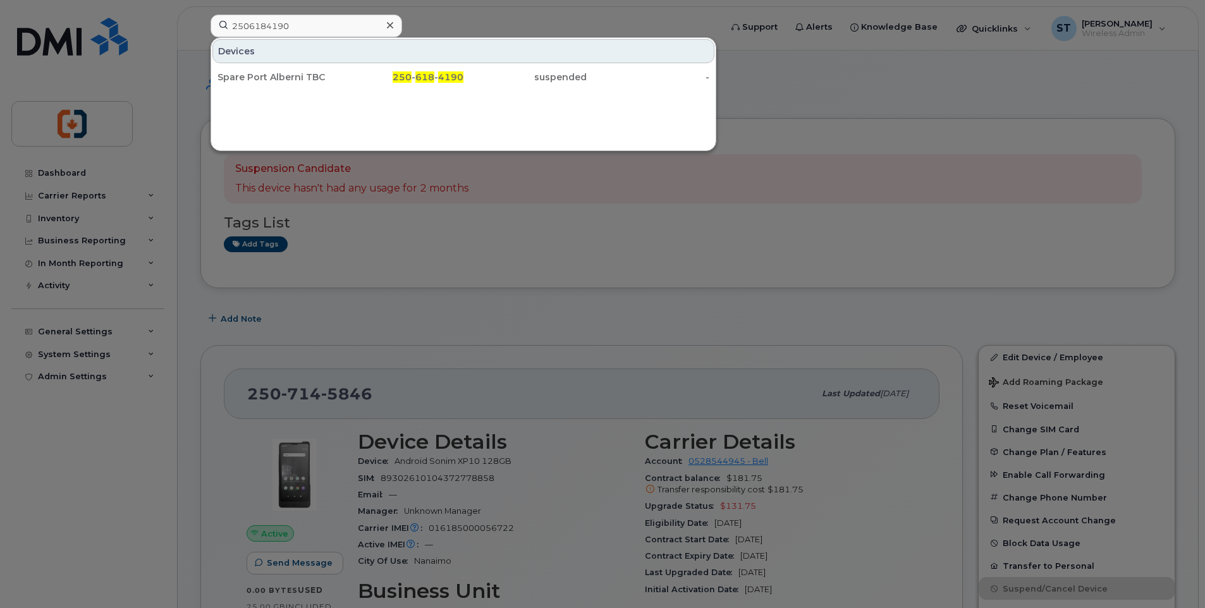
click at [474, 222] on div at bounding box center [602, 304] width 1205 height 608
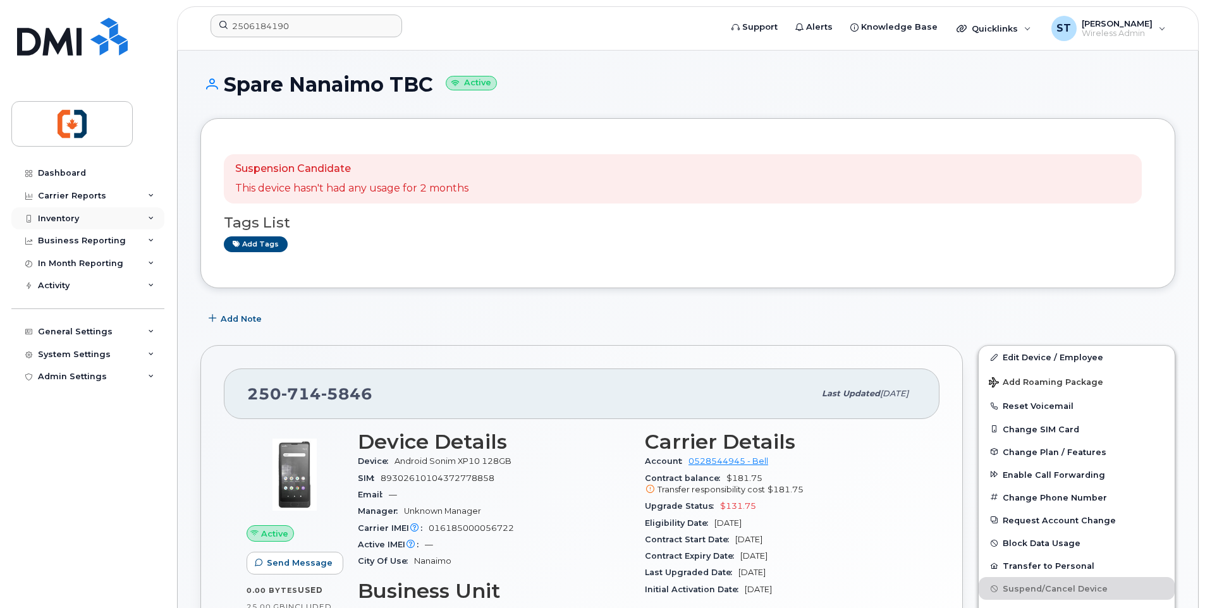
click at [54, 219] on div "Inventory" at bounding box center [58, 219] width 41 height 10
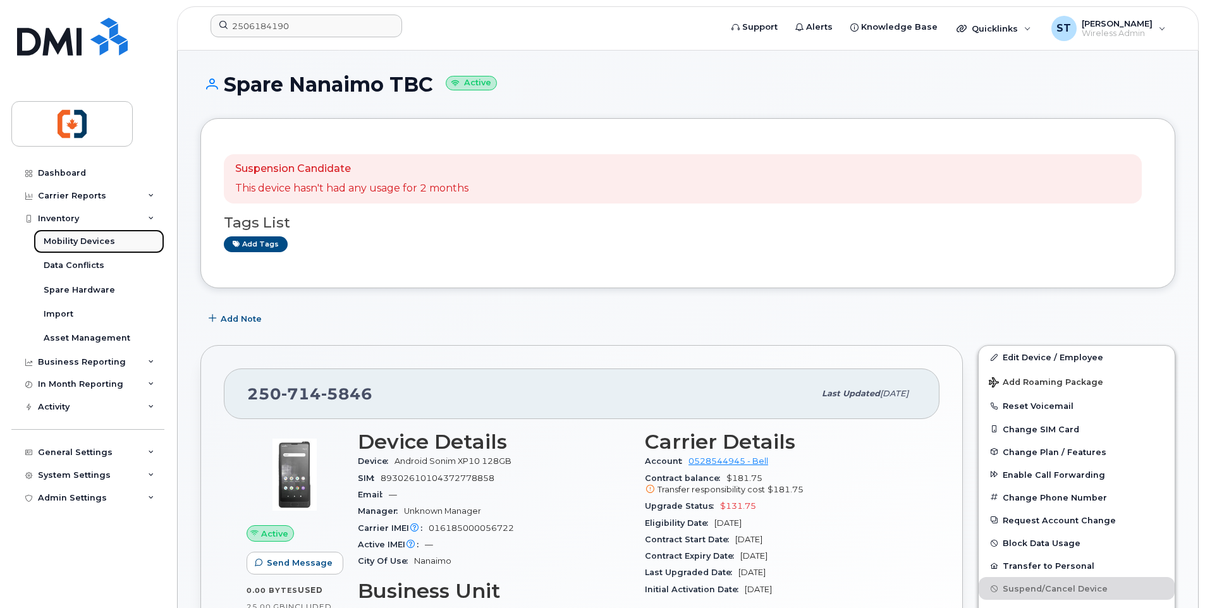
click at [63, 241] on div "Mobility Devices" at bounding box center [79, 241] width 71 height 11
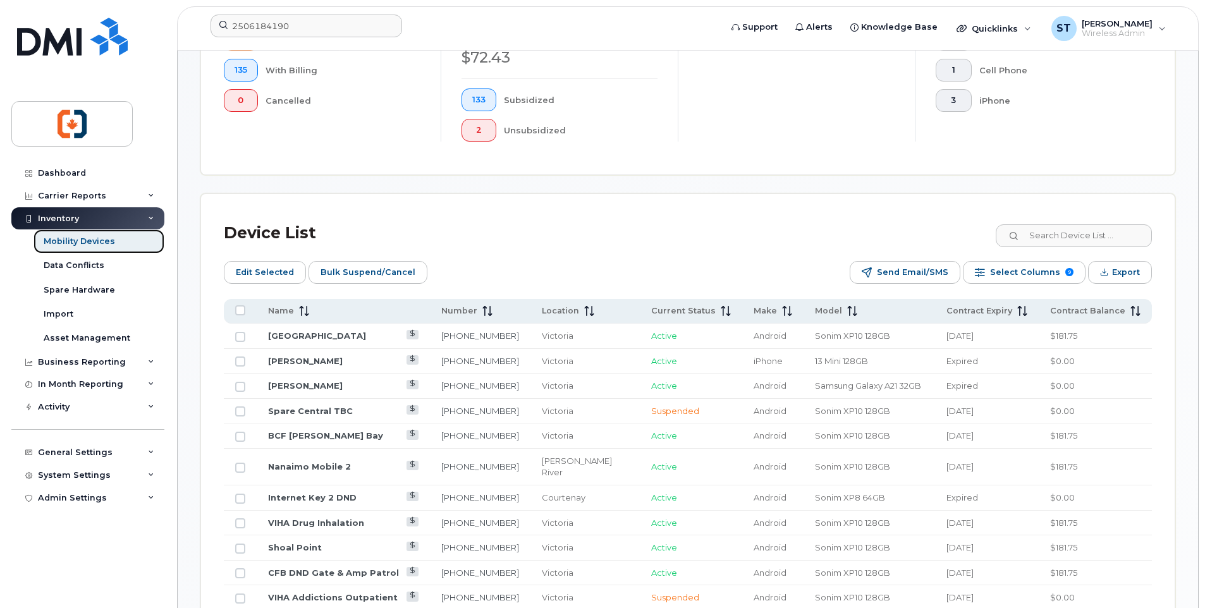
scroll to position [442, 0]
click at [301, 312] on icon at bounding box center [301, 308] width 1 height 10
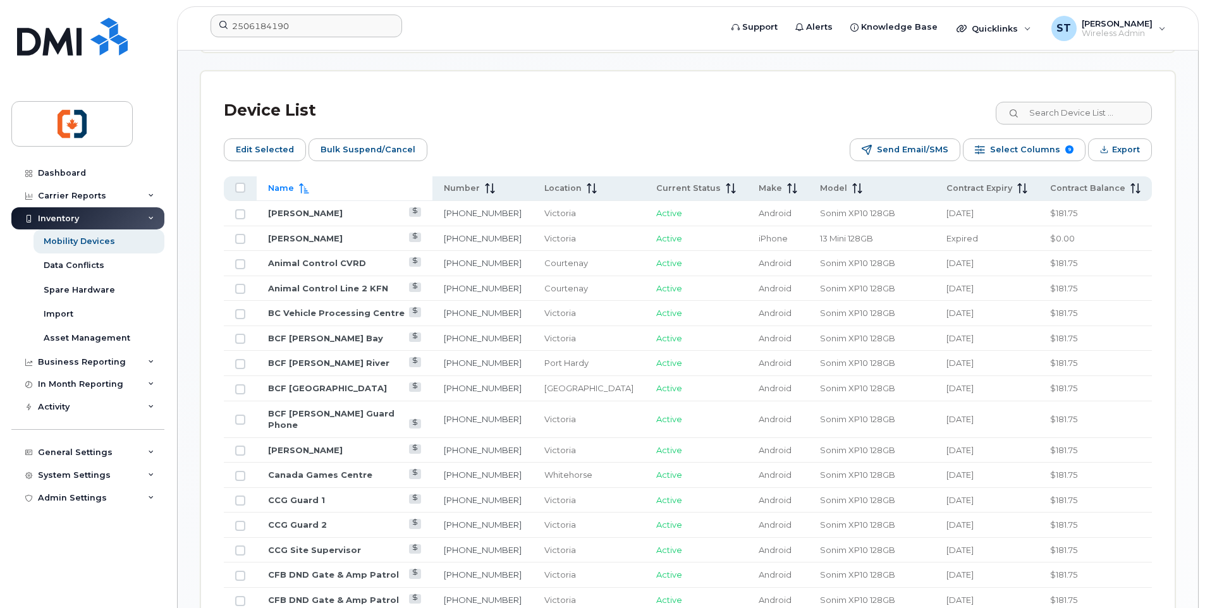
scroll to position [569, 0]
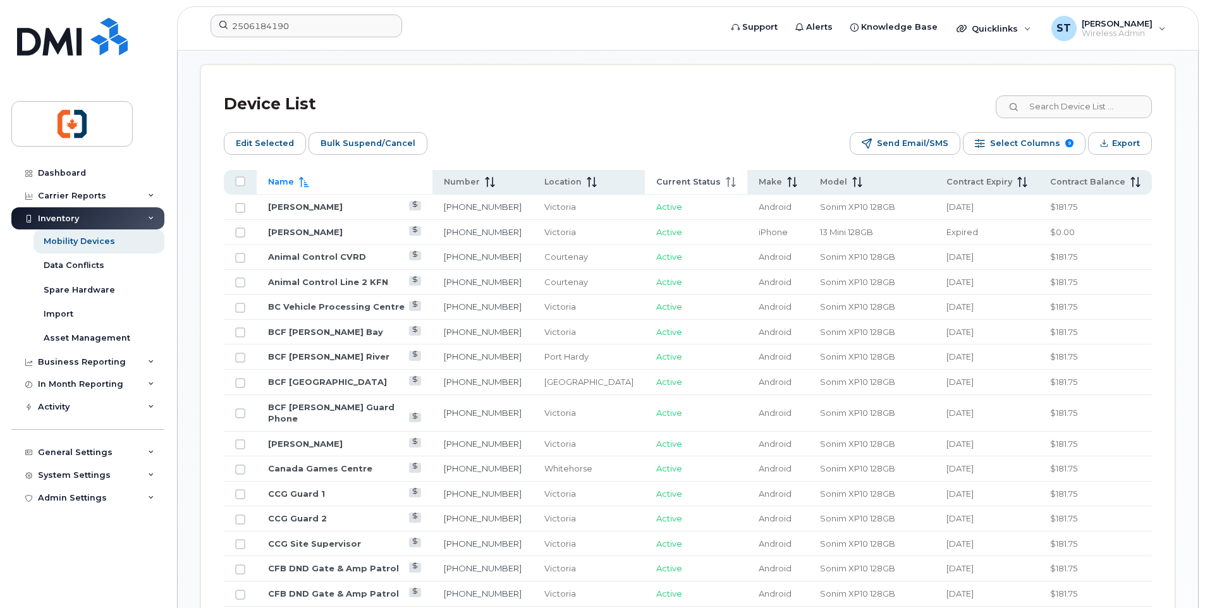
click at [658, 185] on span "Current Status" at bounding box center [688, 181] width 64 height 11
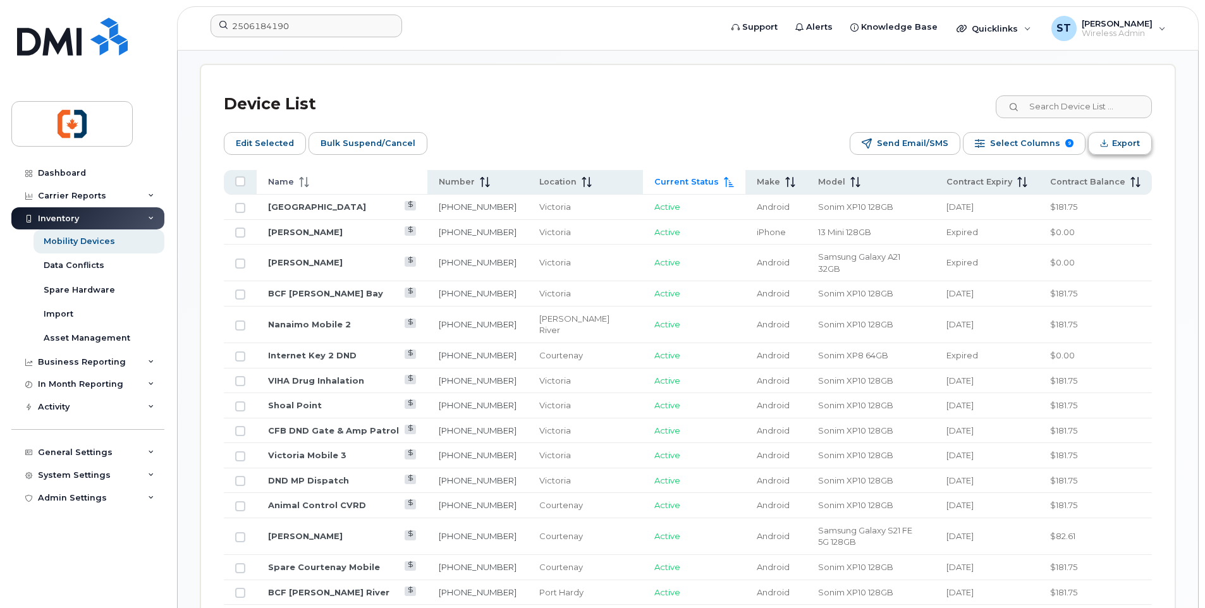
click at [1125, 140] on span "Export" at bounding box center [1126, 143] width 28 height 19
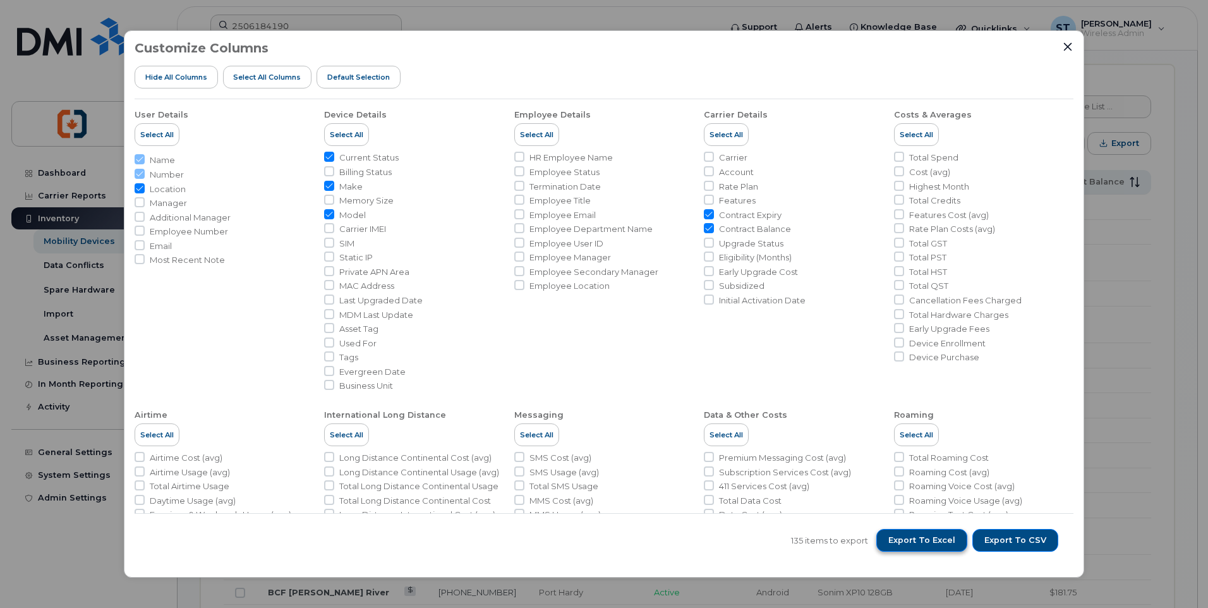
click at [932, 544] on span "Export to Excel" at bounding box center [922, 540] width 67 height 11
click at [1159, 344] on div "Customize Columns Hide All Columns Select all Columns Default Selection User De…" at bounding box center [604, 304] width 1208 height 608
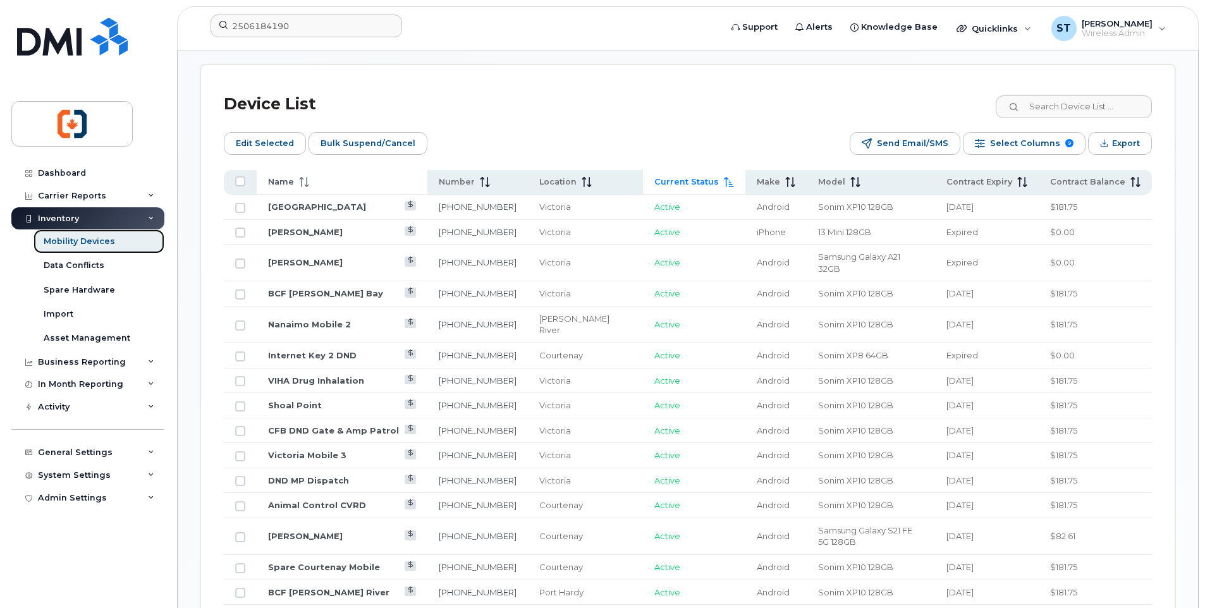
click at [71, 243] on div "Mobility Devices" at bounding box center [79, 241] width 71 height 11
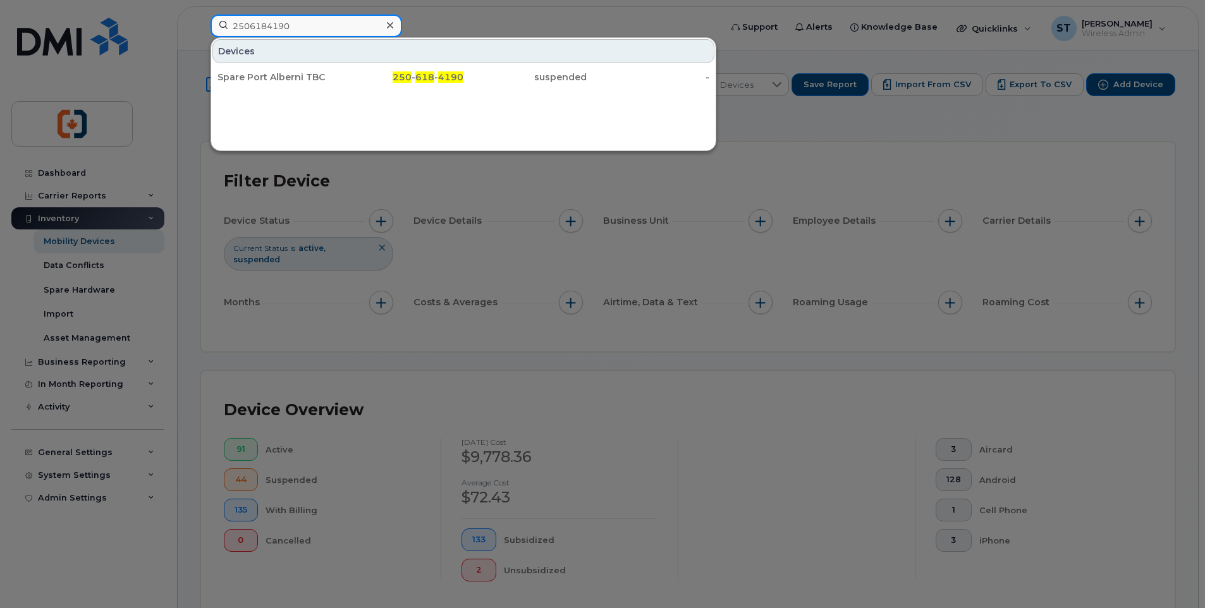
drag, startPoint x: 298, startPoint y: 27, endPoint x: 211, endPoint y: 25, distance: 87.2
click at [211, 25] on input "2506184190" at bounding box center [305, 26] width 191 height 23
paste input "501457"
type input "2506501457"
click at [65, 243] on div at bounding box center [602, 304] width 1205 height 608
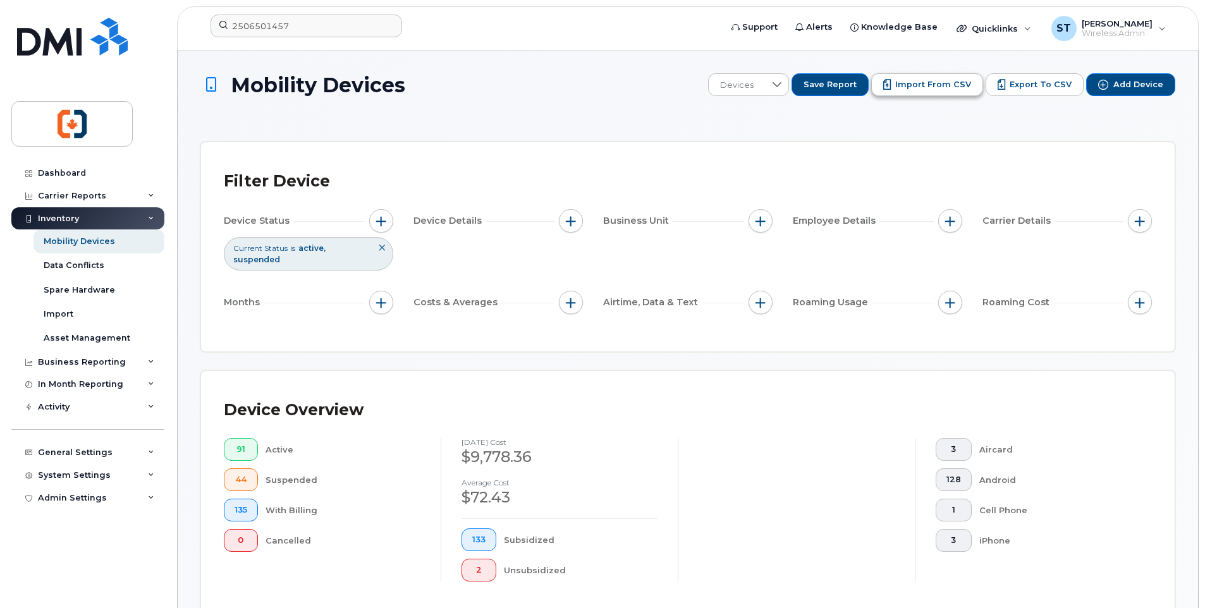
click at [924, 89] on span "Import from CSV" at bounding box center [933, 84] width 76 height 11
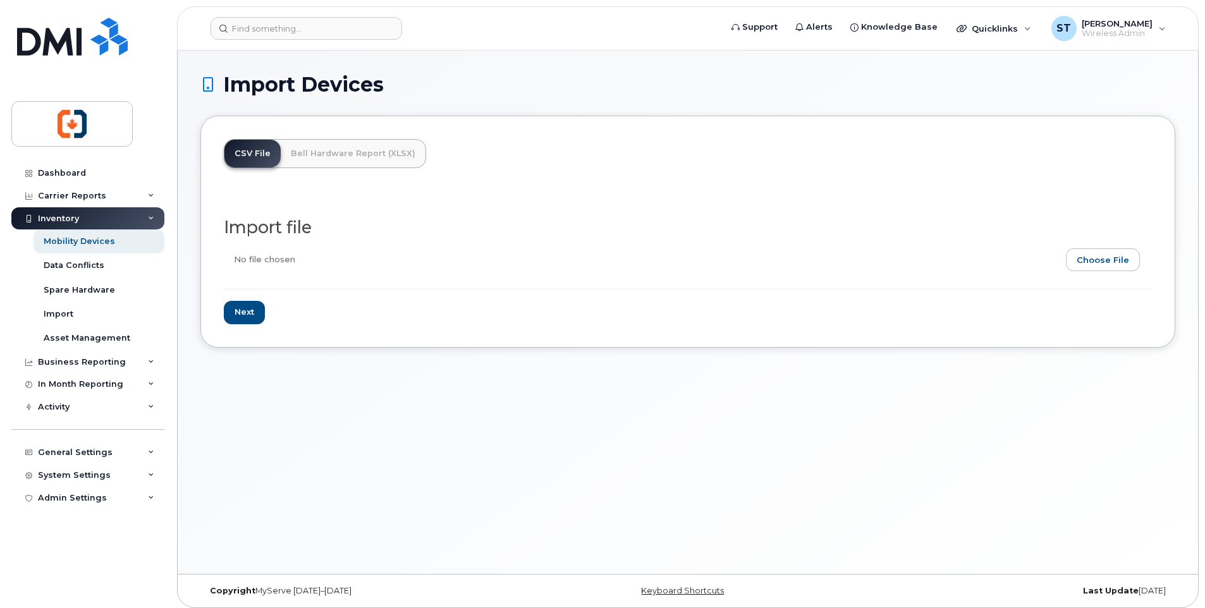
click at [1085, 263] on input "file" at bounding box center [683, 262] width 918 height 29
type input "C:\fakepath\Update names 4.xlsx"
click at [235, 315] on input "Next" at bounding box center [244, 312] width 41 height 23
type input "Loading..."
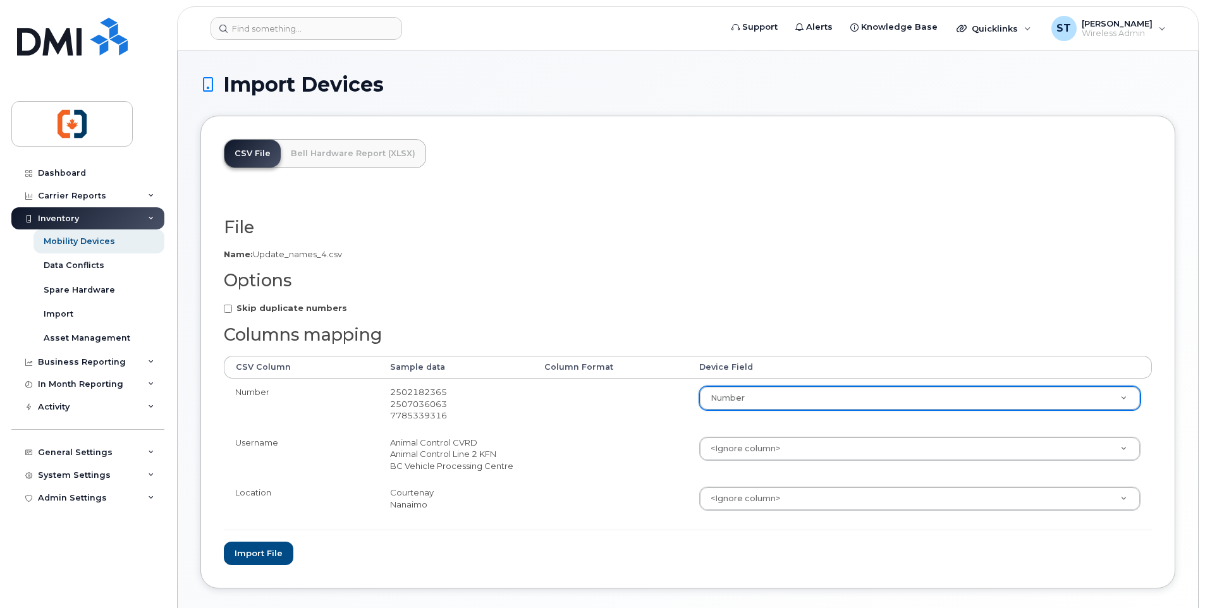
select select "number"
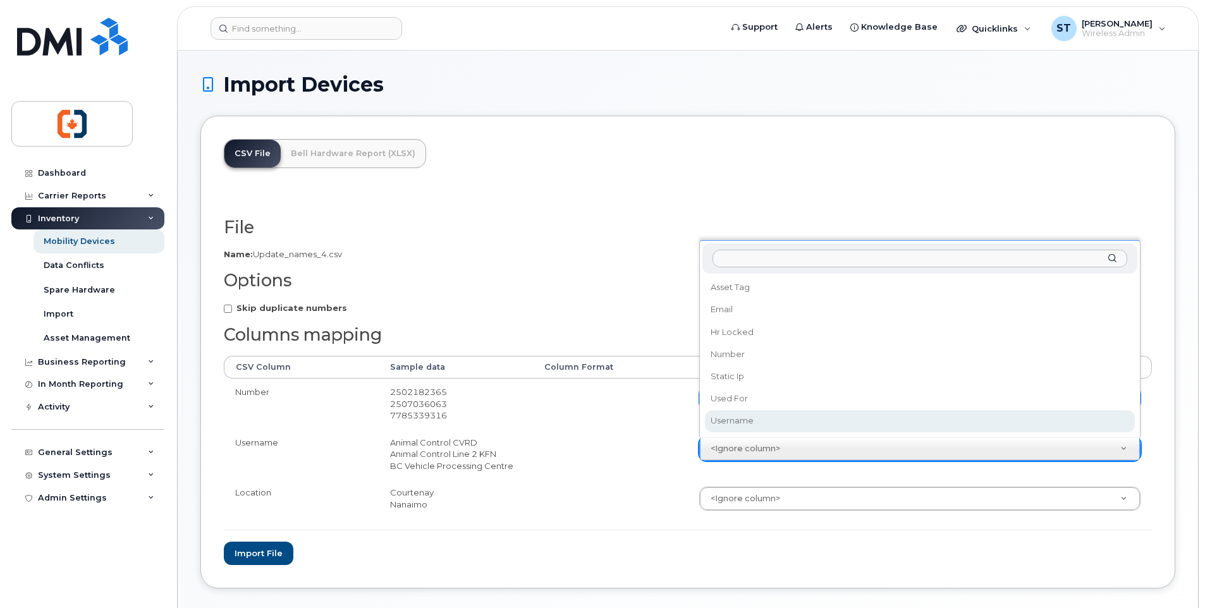
select select "username"
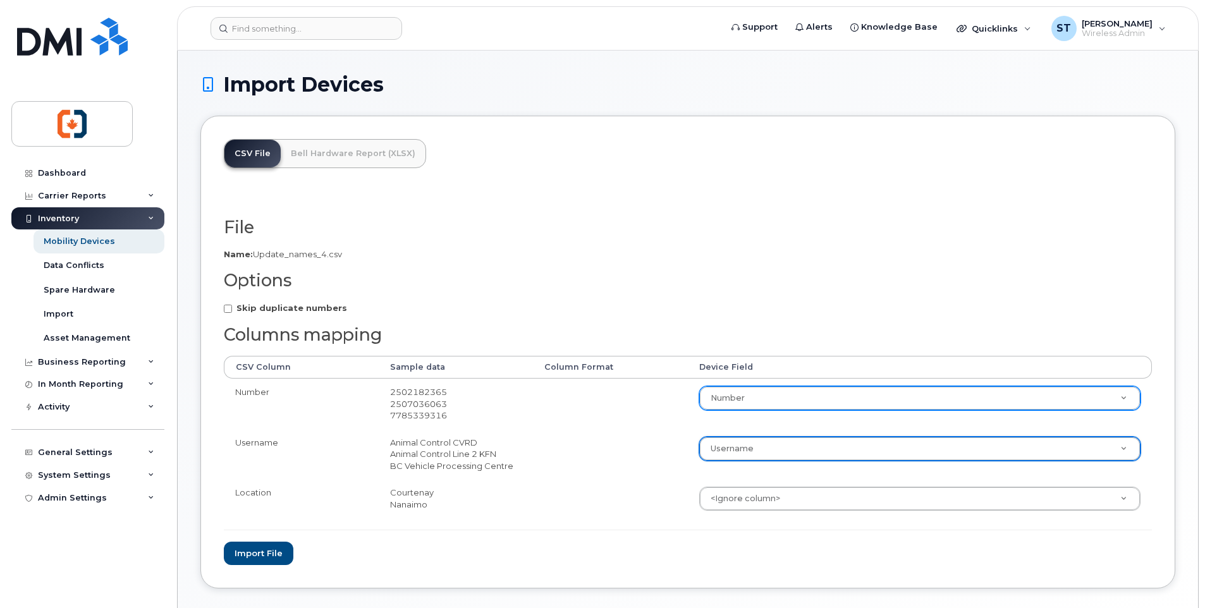
scroll to position [63, 0]
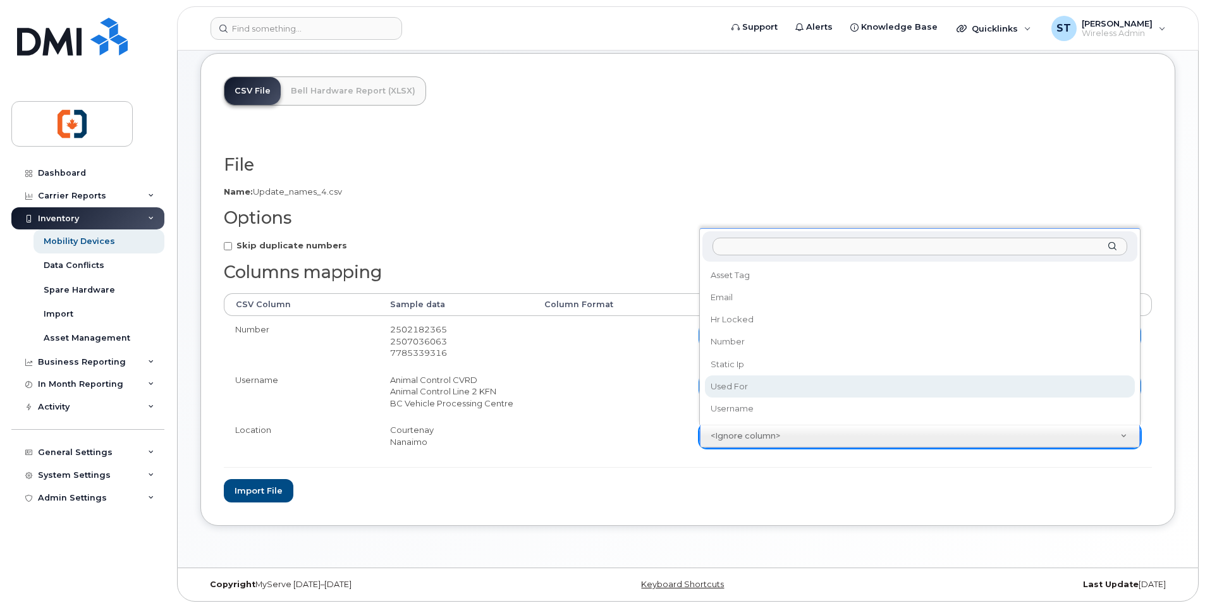
select select "used_for"
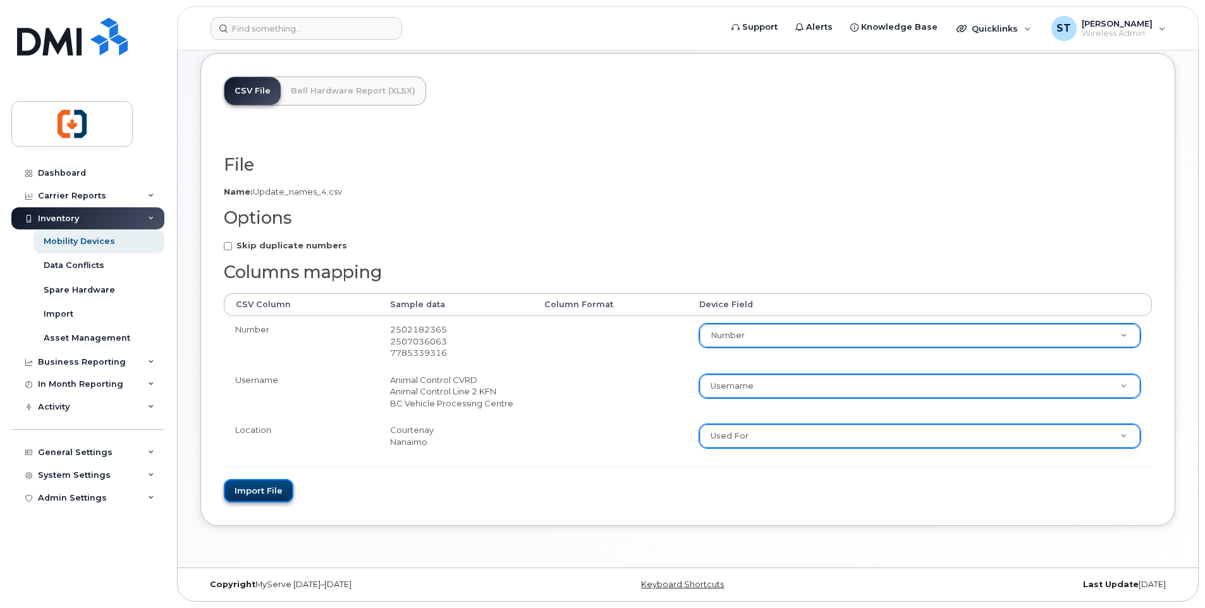
click at [252, 494] on button "Import file" at bounding box center [259, 490] width 70 height 23
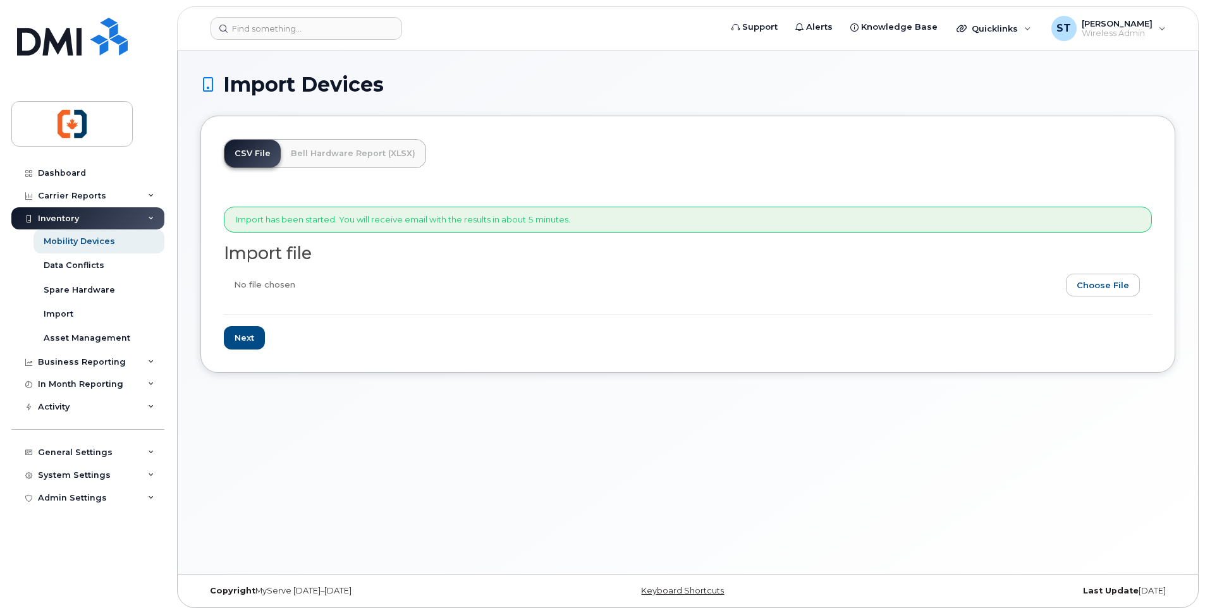
click at [1081, 289] on input "file" at bounding box center [683, 288] width 918 height 29
type input "C:\fakepath\Update names 4.xlsx"
click at [253, 337] on input "Next" at bounding box center [244, 337] width 41 height 23
type input "Loading..."
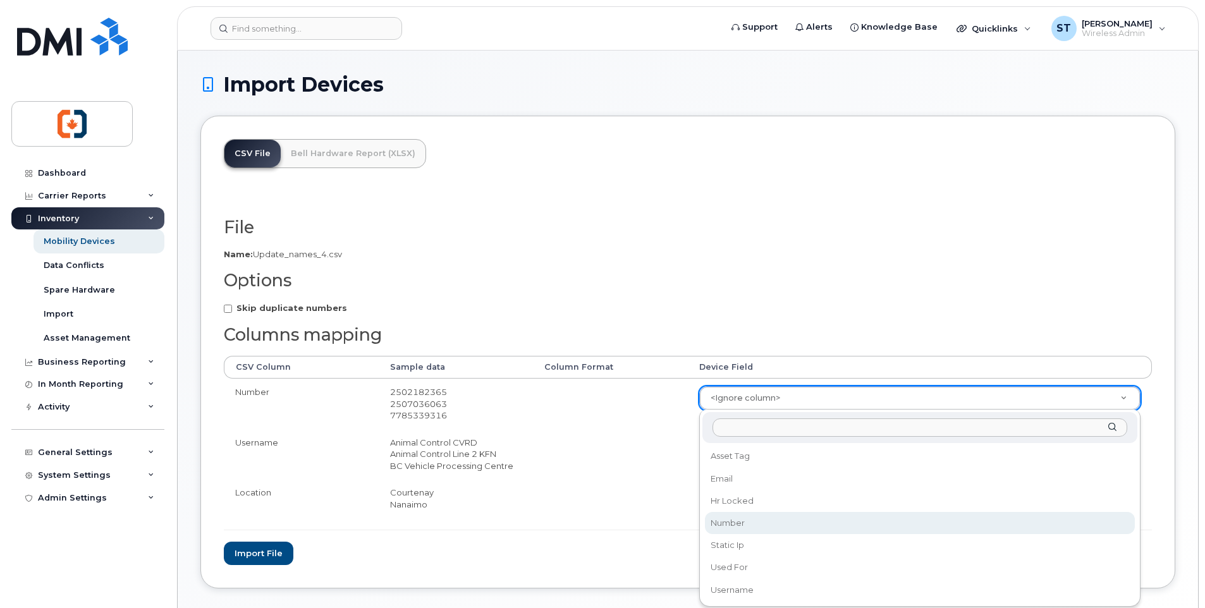
select select "number"
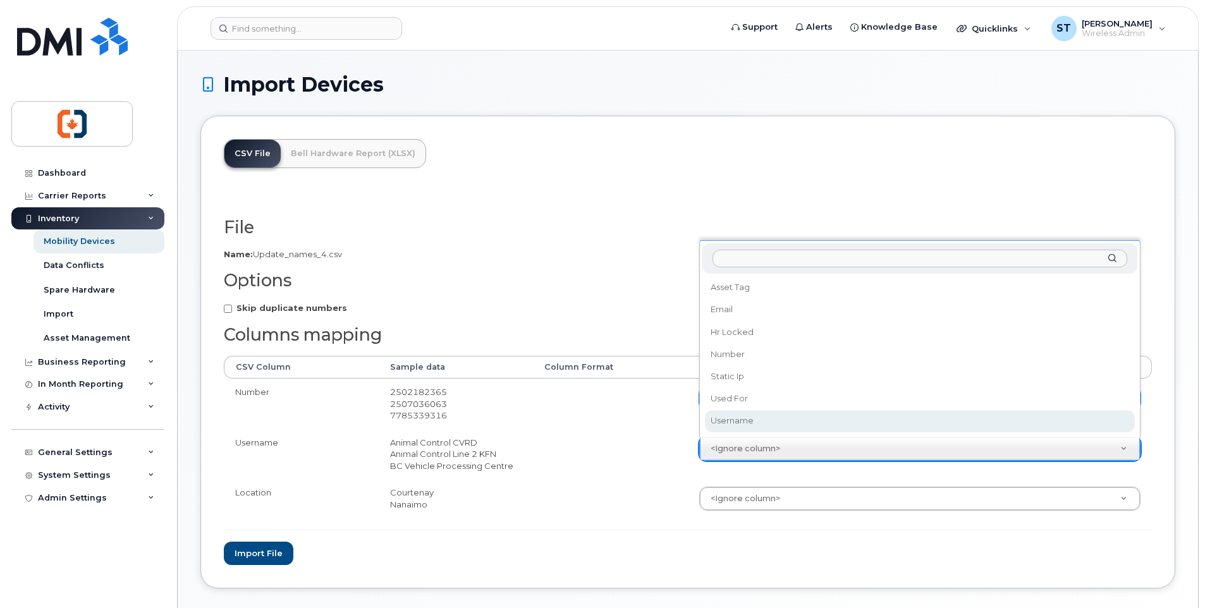
select select "username"
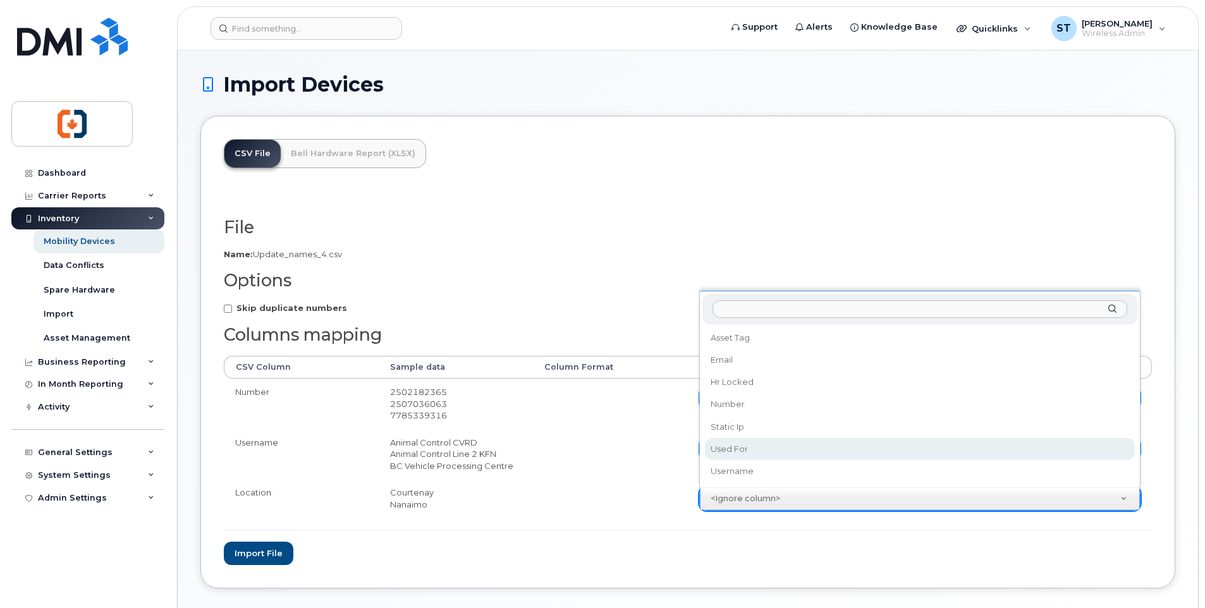
select select "used_for"
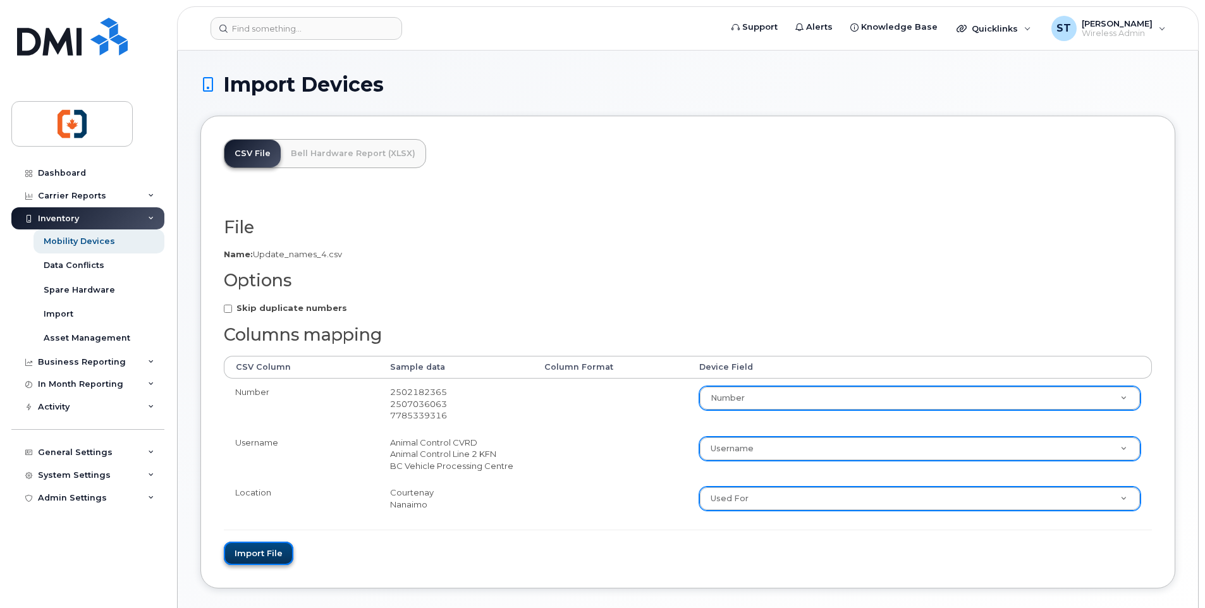
click at [242, 550] on button "Import file" at bounding box center [259, 553] width 70 height 23
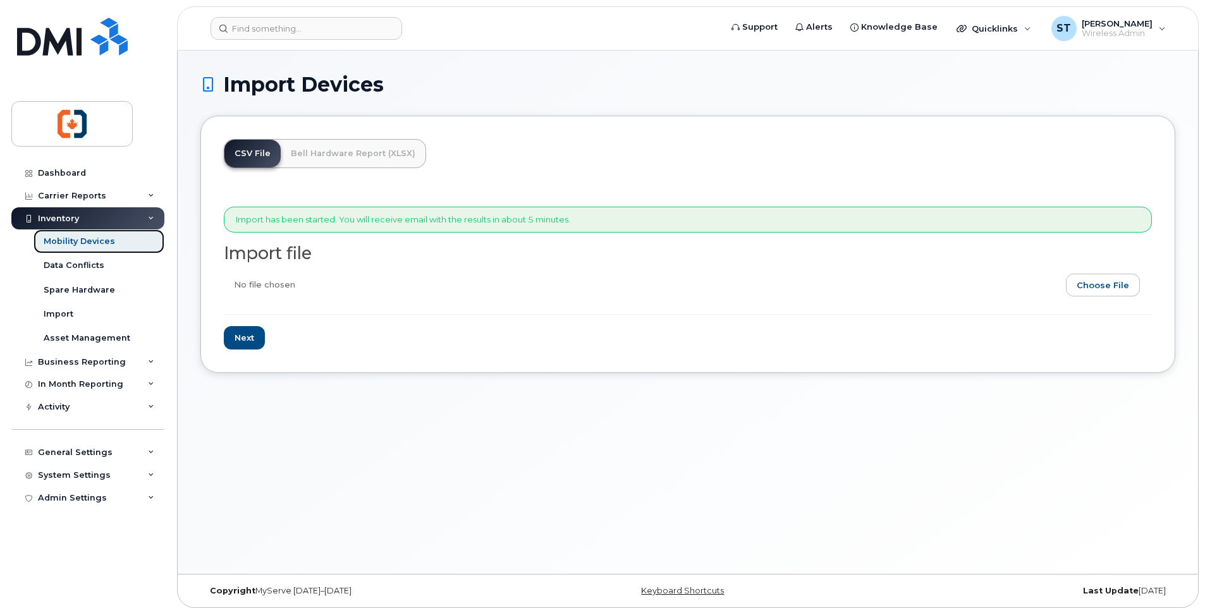
click at [76, 242] on div "Mobility Devices" at bounding box center [79, 241] width 71 height 11
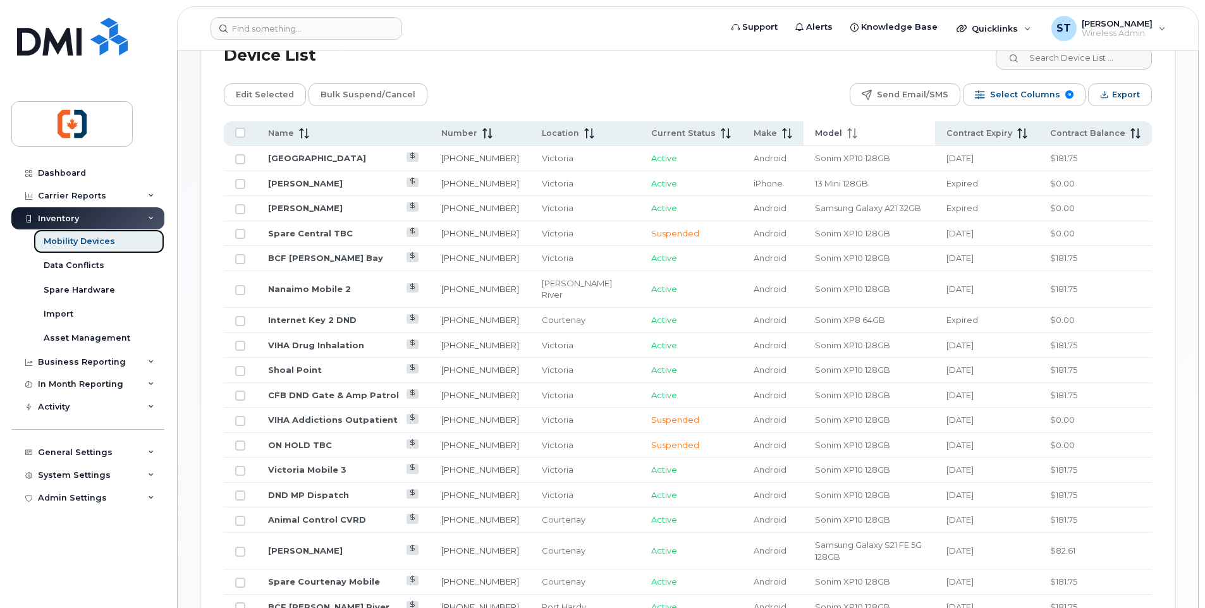
scroll to position [632, 0]
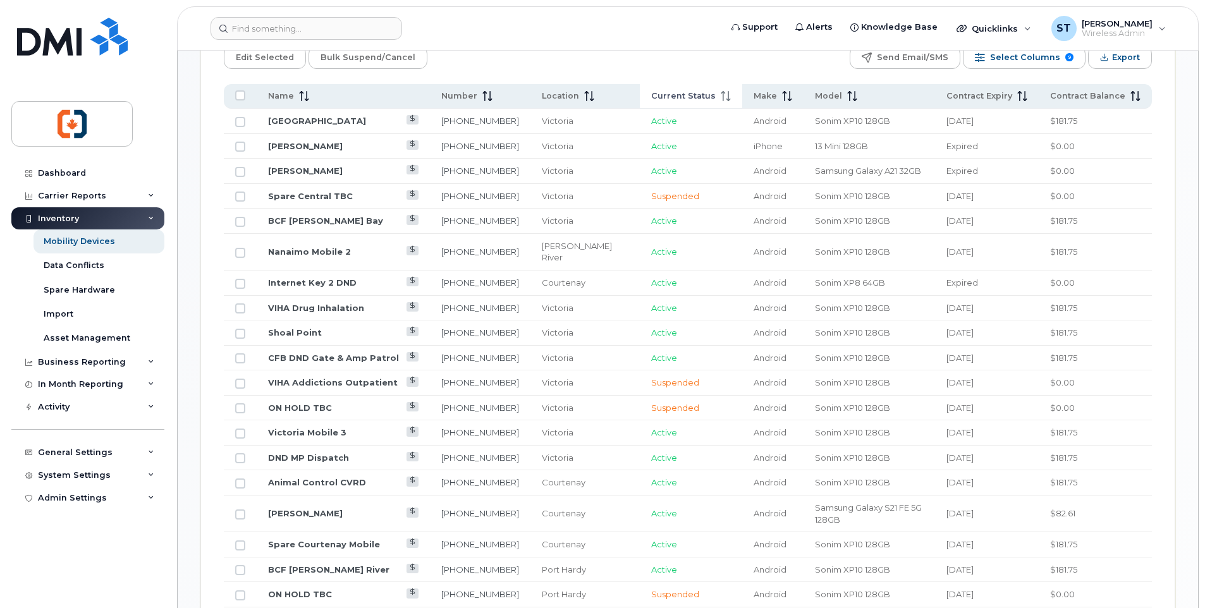
click at [667, 96] on span "Current Status" at bounding box center [683, 95] width 64 height 11
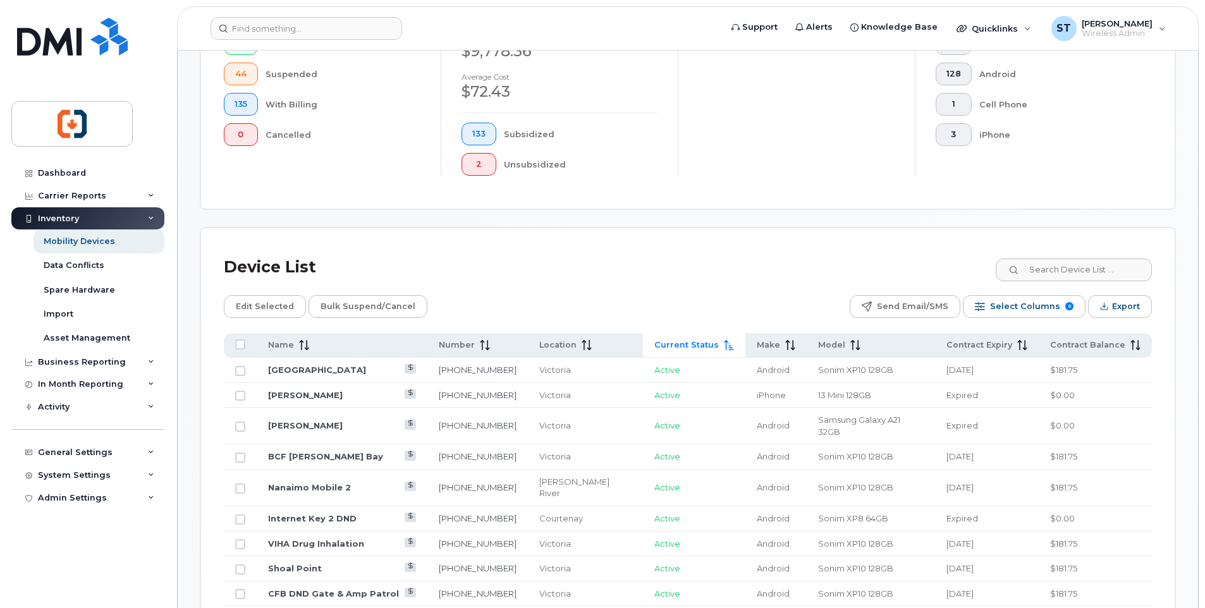
scroll to position [253, 0]
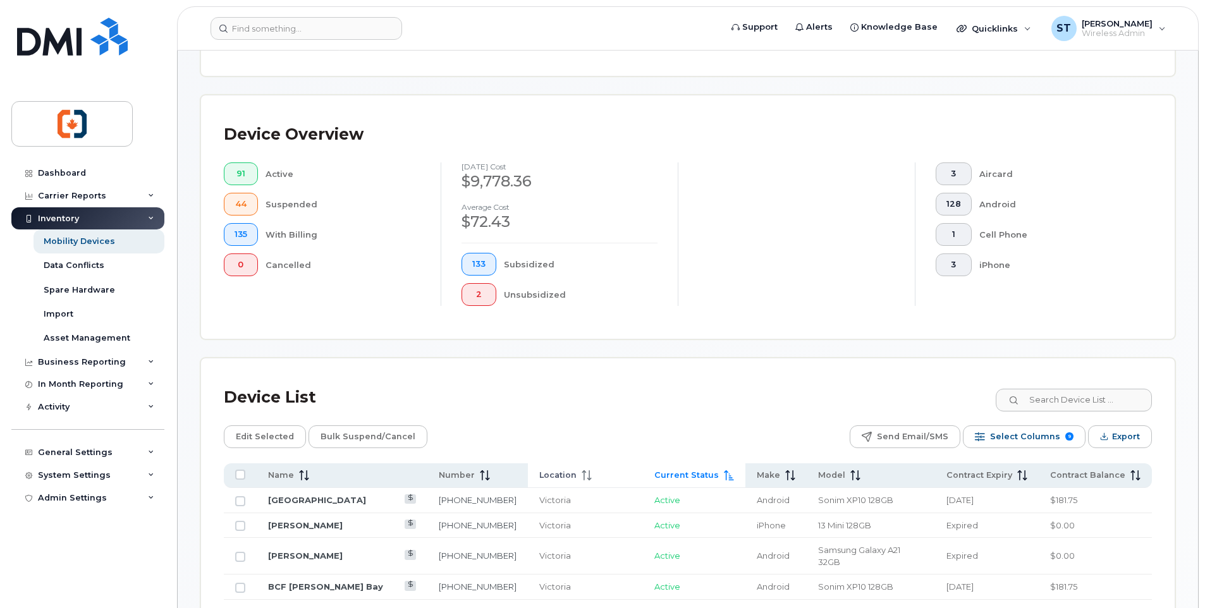
click at [576, 477] on span "Location" at bounding box center [557, 475] width 37 height 11
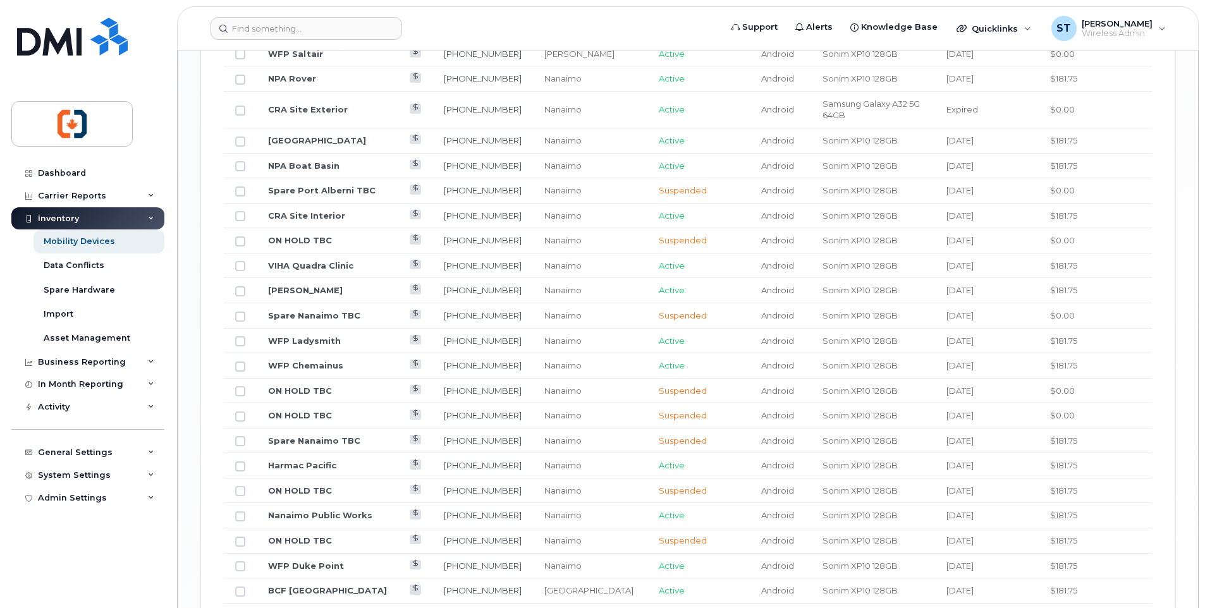
scroll to position [1499, 0]
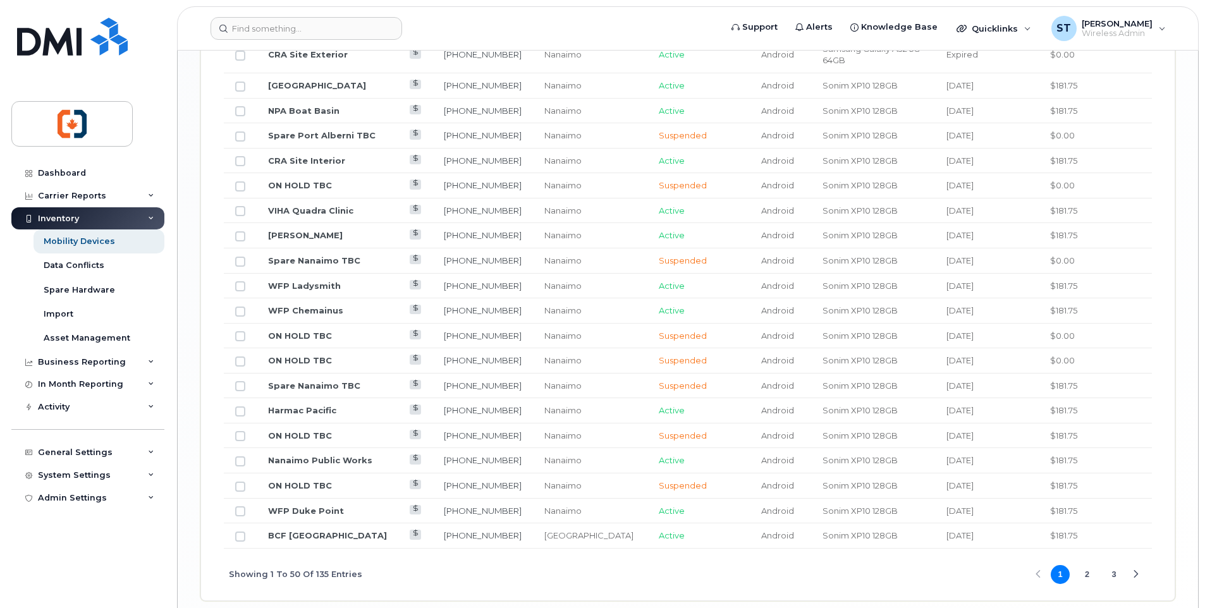
click at [1135, 571] on div "Next Page" at bounding box center [1135, 575] width 8 height 8
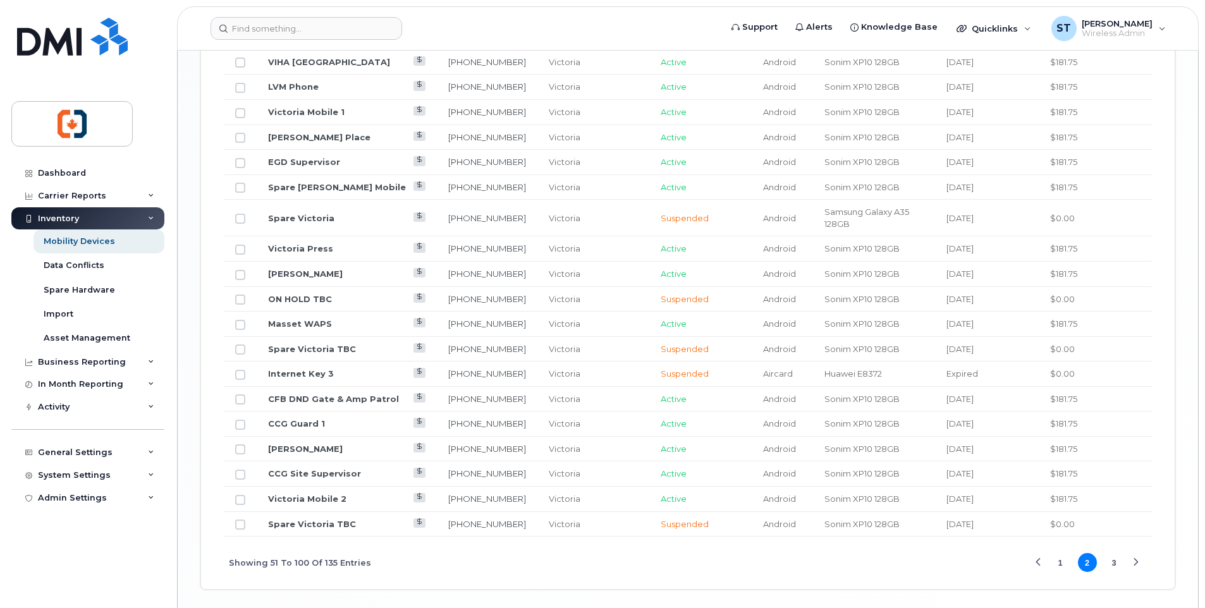
click at [1113, 553] on button "3" at bounding box center [1113, 562] width 19 height 19
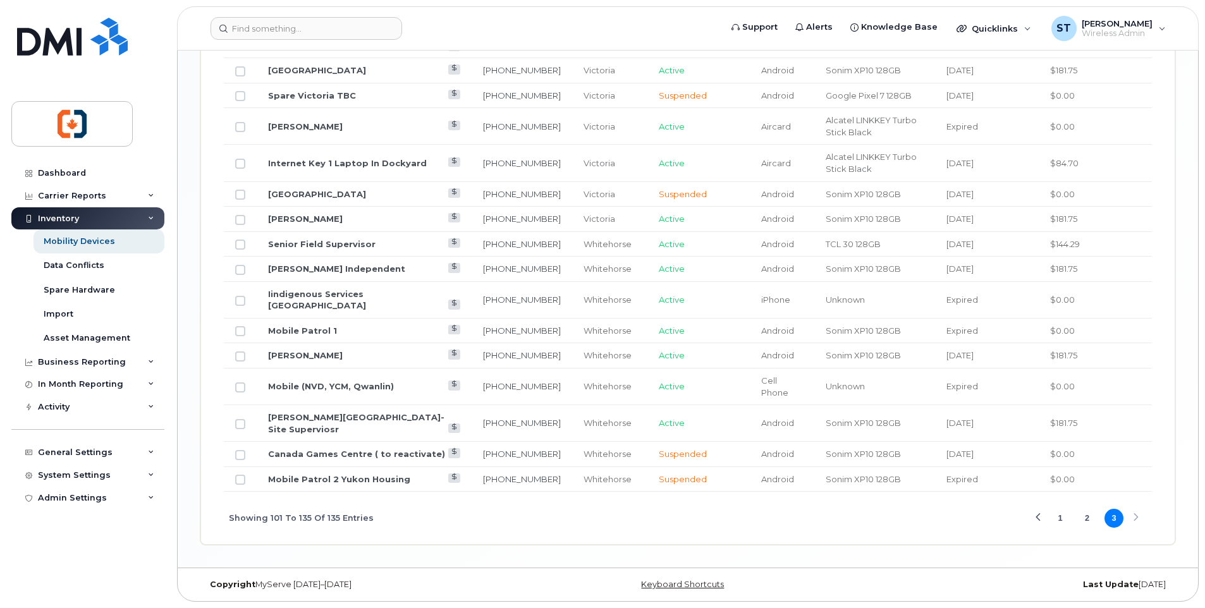
scroll to position [1181, 0]
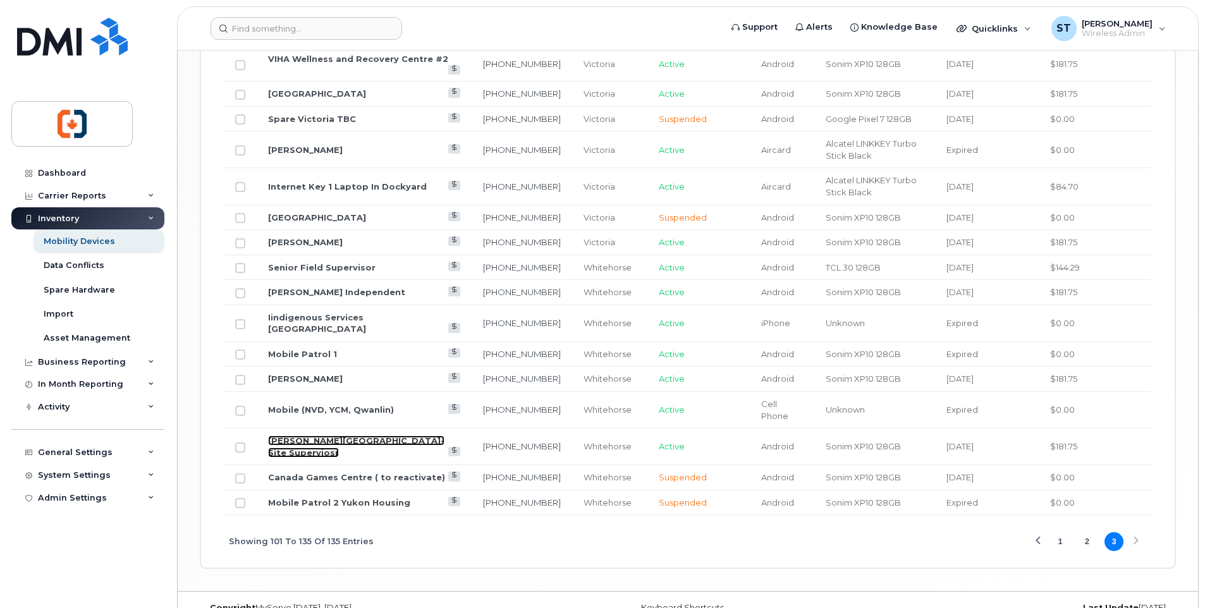
click at [314, 435] on link "[PERSON_NAME][GEOGRAPHIC_DATA]-Site Superviosr" at bounding box center [356, 446] width 176 height 22
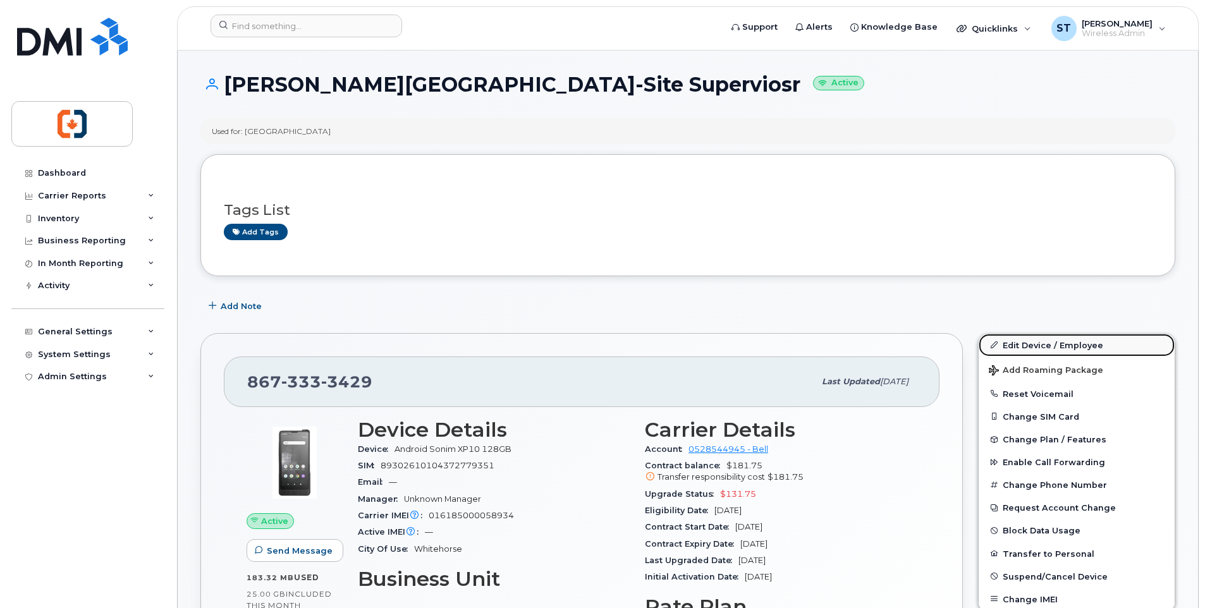
click at [1052, 344] on link "Edit Device / Employee" at bounding box center [1076, 345] width 196 height 23
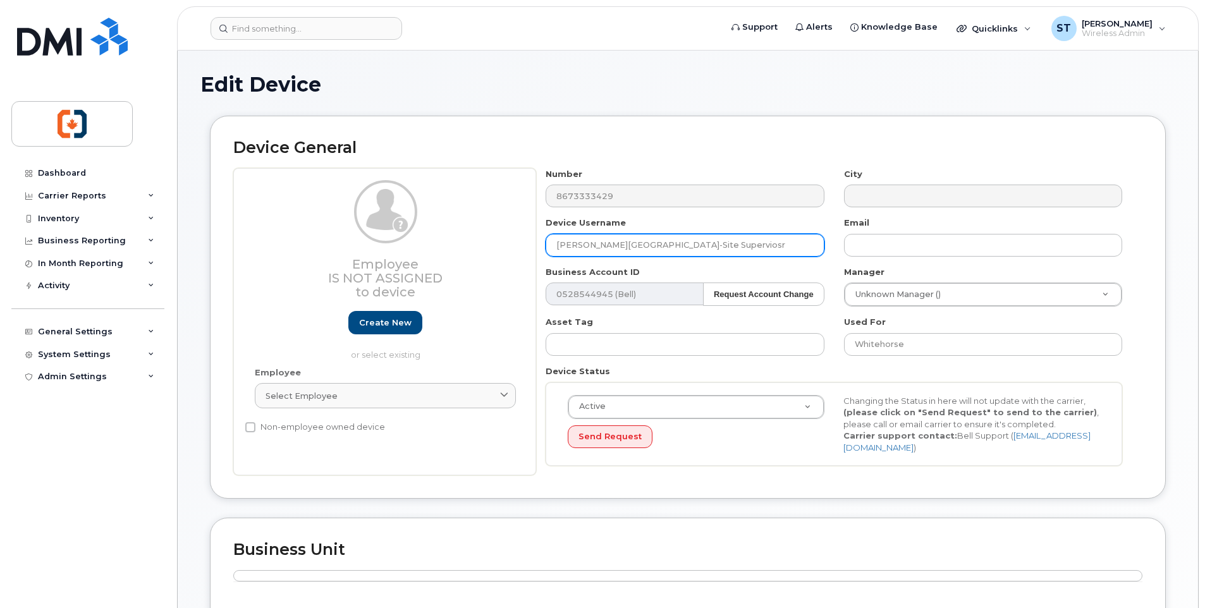
drag, startPoint x: 693, startPoint y: 244, endPoint x: 724, endPoint y: 246, distance: 31.0
click at [724, 246] on input "[PERSON_NAME][GEOGRAPHIC_DATA]-Site Superviosr" at bounding box center [684, 245] width 278 height 23
click at [647, 241] on input "Elijah Smith Building-Site Supervisor" at bounding box center [684, 245] width 278 height 23
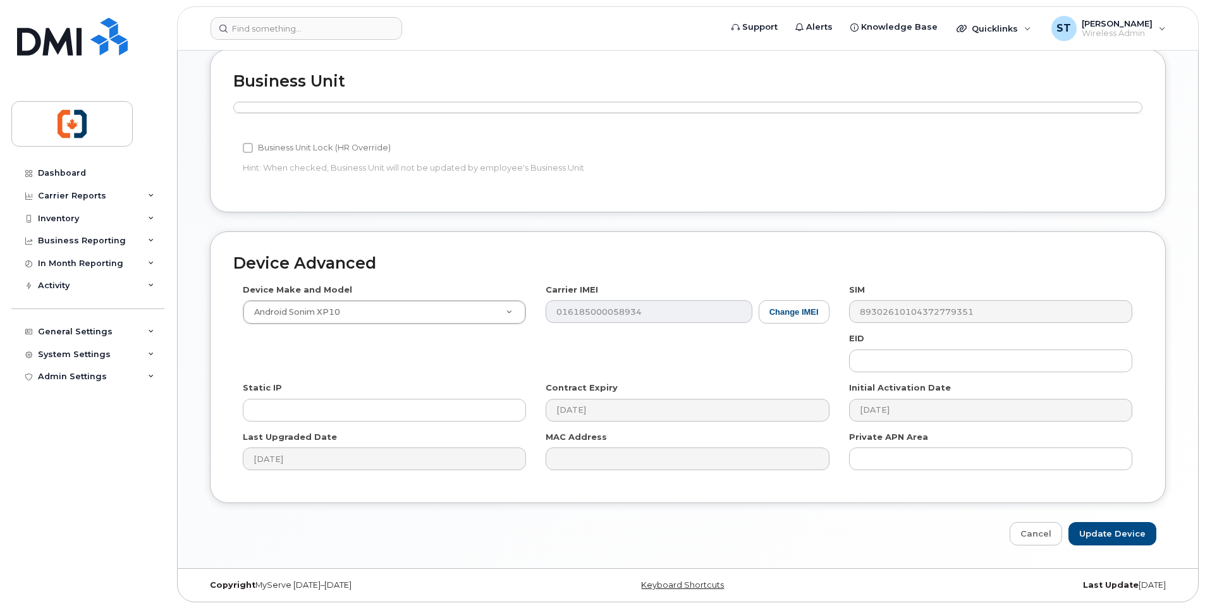
scroll to position [469, 0]
type input "Elijah Smith Building Site Supervisor"
click at [1116, 538] on input "Update Device" at bounding box center [1112, 532] width 88 height 23
type input "Saving..."
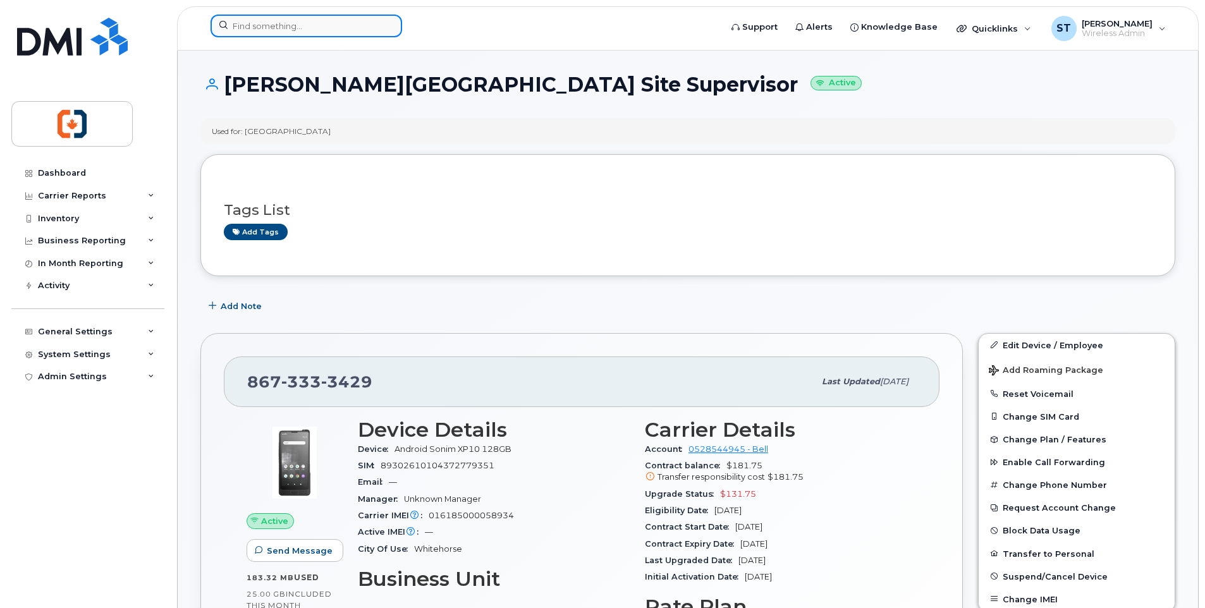
click at [271, 26] on input at bounding box center [305, 26] width 191 height 23
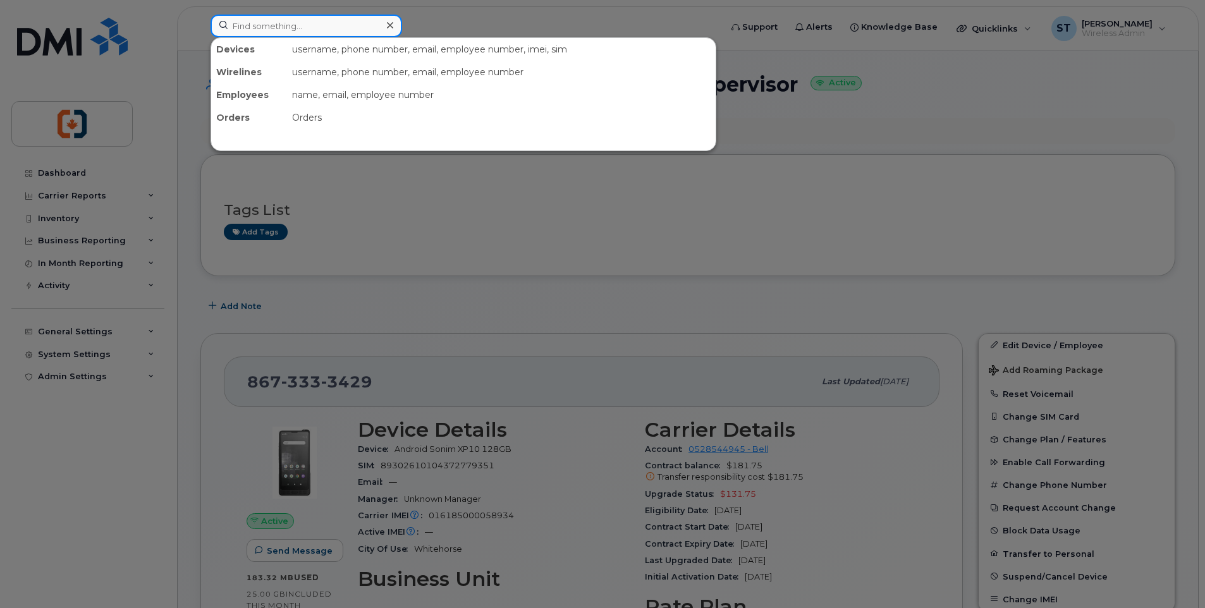
paste input "8673347622"
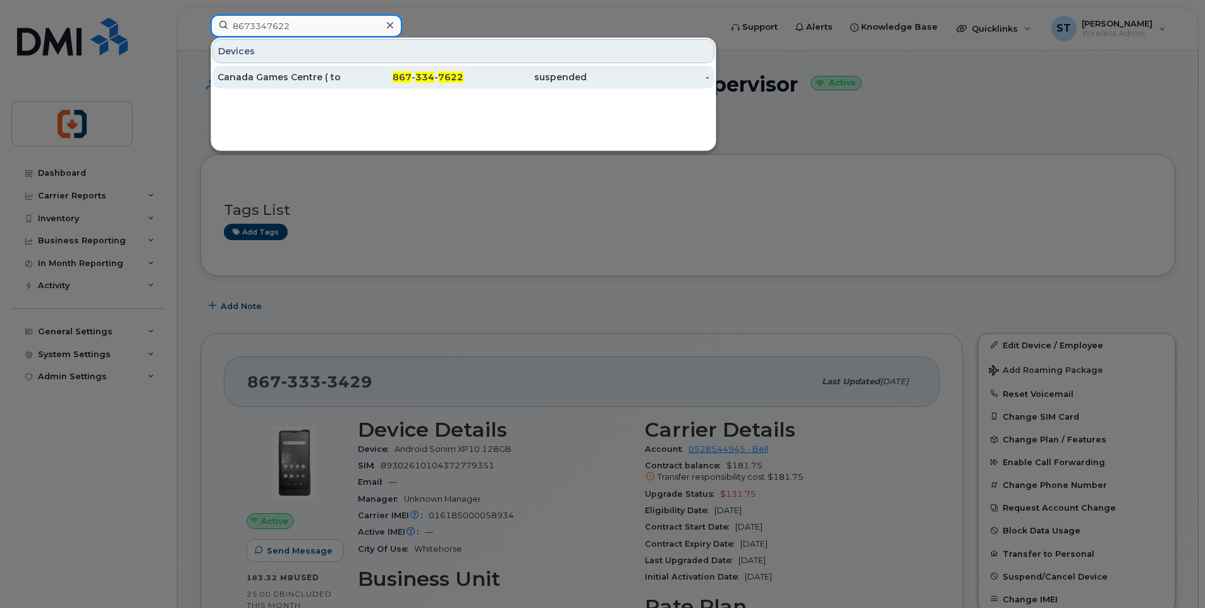
type input "8673347622"
click at [321, 76] on div "Canada Games Centre ( to reactivate)" at bounding box center [278, 77] width 123 height 13
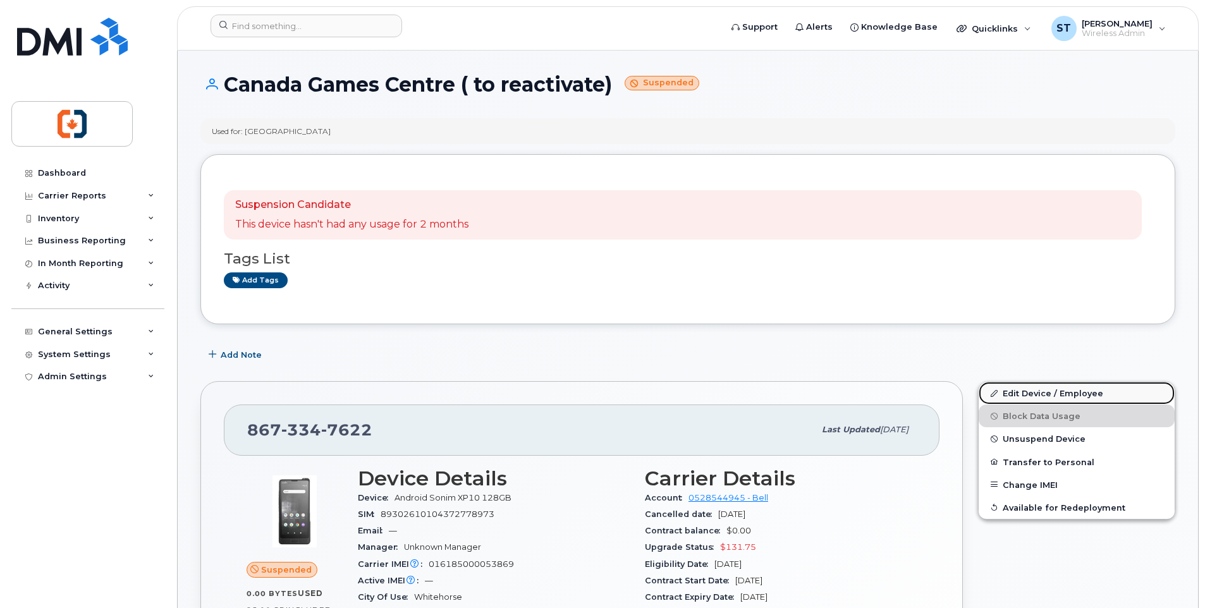
click at [1039, 396] on link "Edit Device / Employee" at bounding box center [1076, 393] width 196 height 23
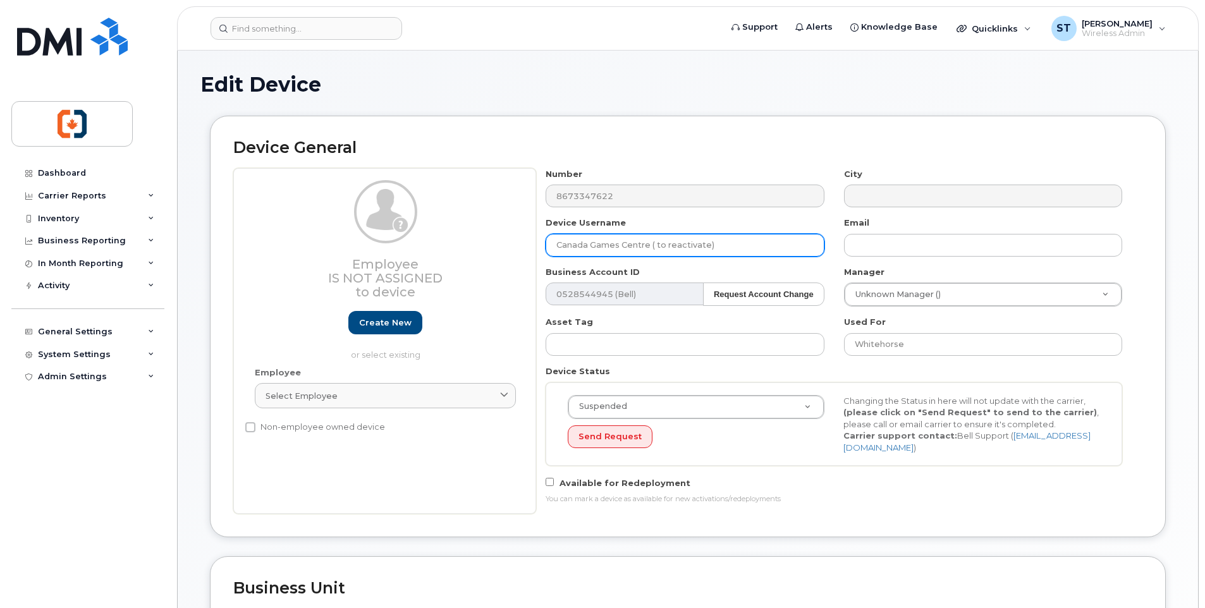
drag, startPoint x: 648, startPoint y: 246, endPoint x: 738, endPoint y: 252, distance: 90.6
click at [738, 252] on input "Canada Games Centre ( to reactivate)" at bounding box center [684, 245] width 278 height 23
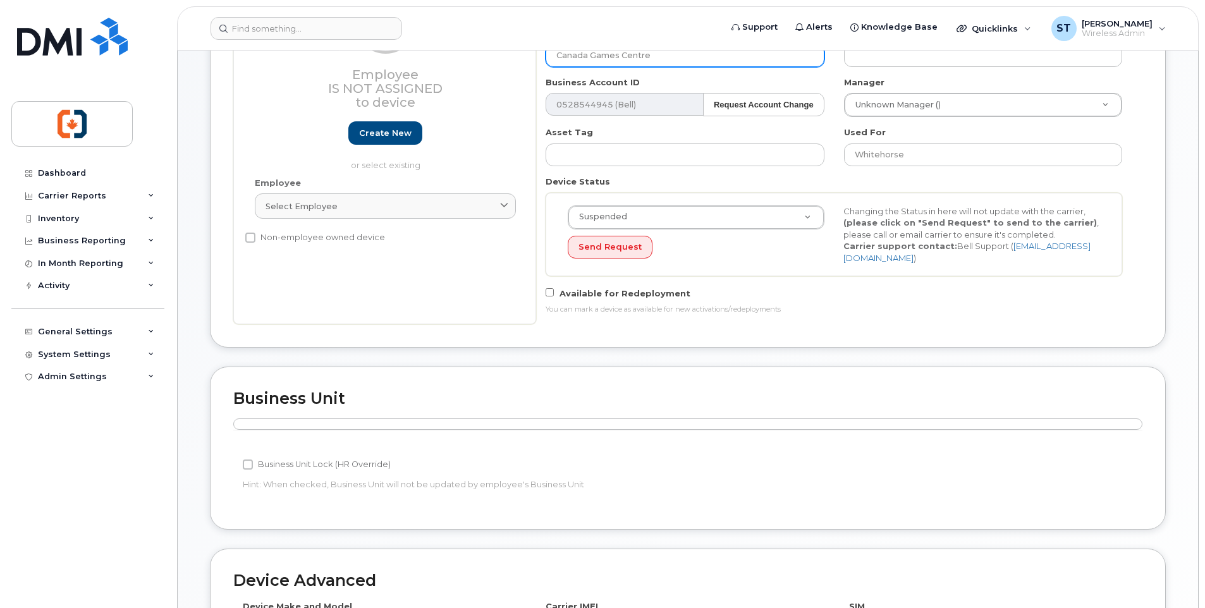
scroll to position [442, 0]
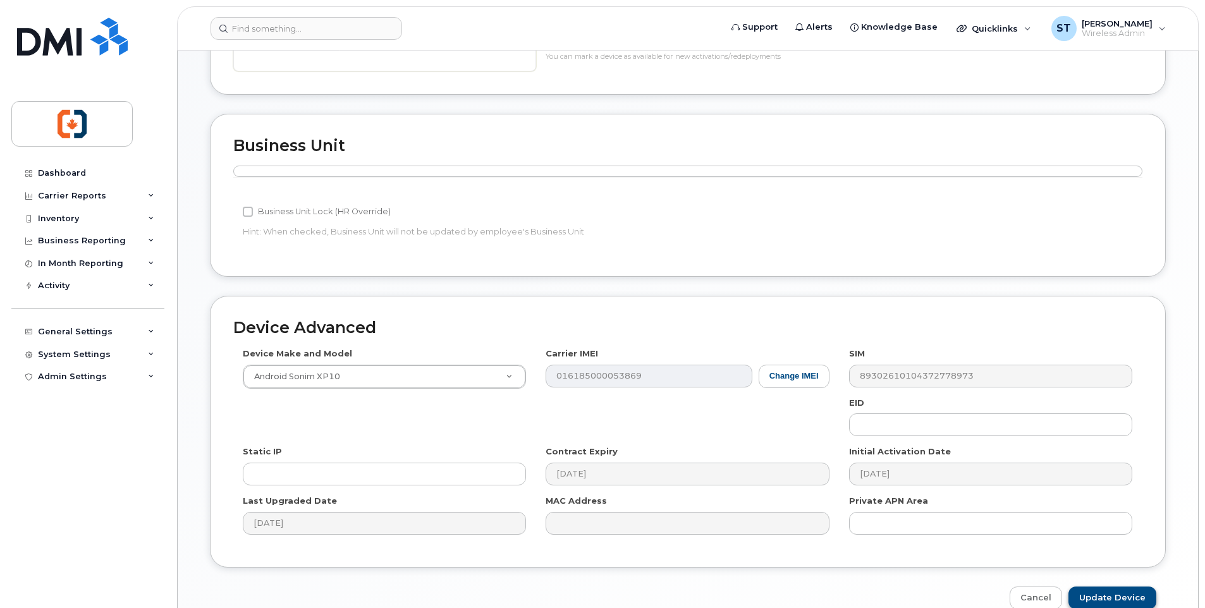
type input "Canada Games Centre"
click at [1118, 594] on input "Update Device" at bounding box center [1112, 597] width 88 height 23
type input "Saving..."
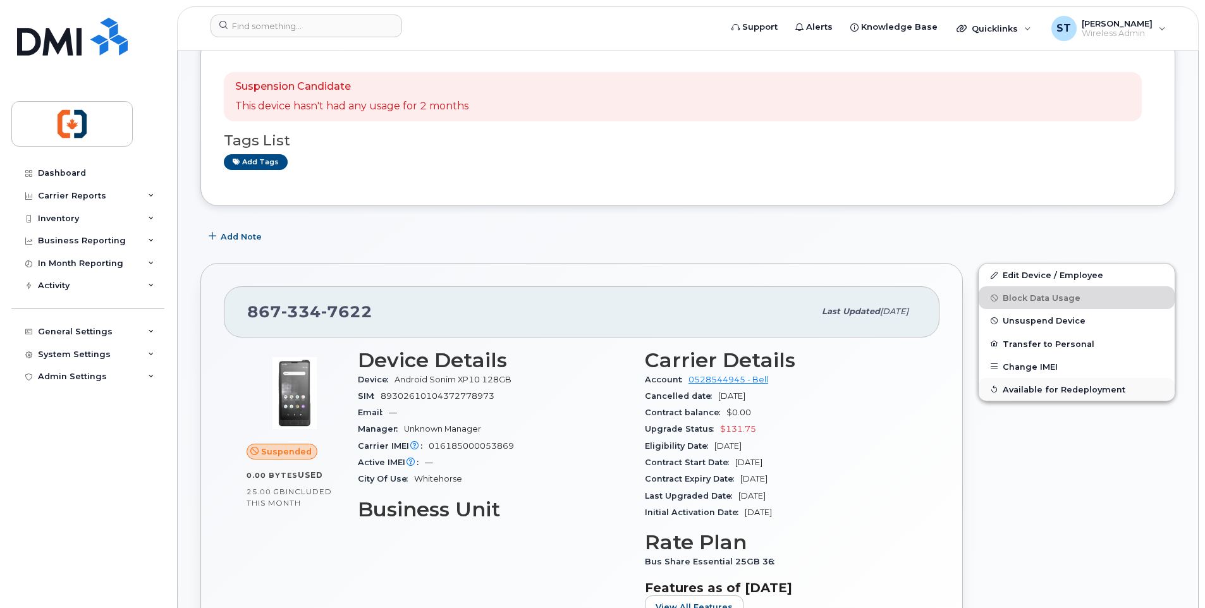
scroll to position [253, 0]
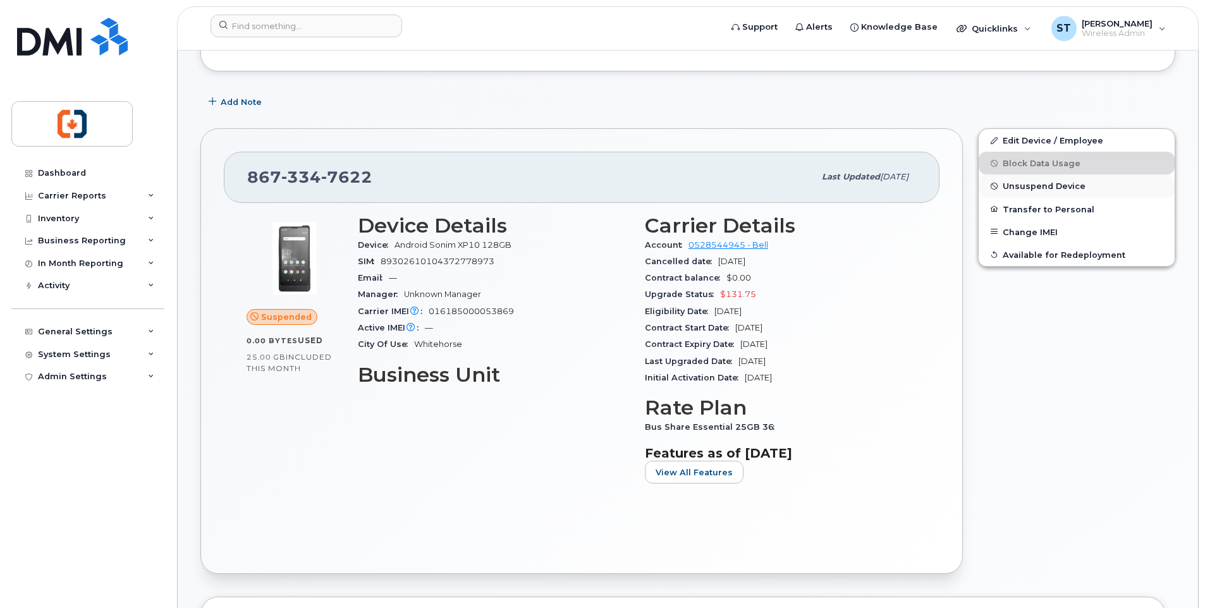
click at [1020, 184] on span "Unsuspend Device" at bounding box center [1043, 185] width 83 height 9
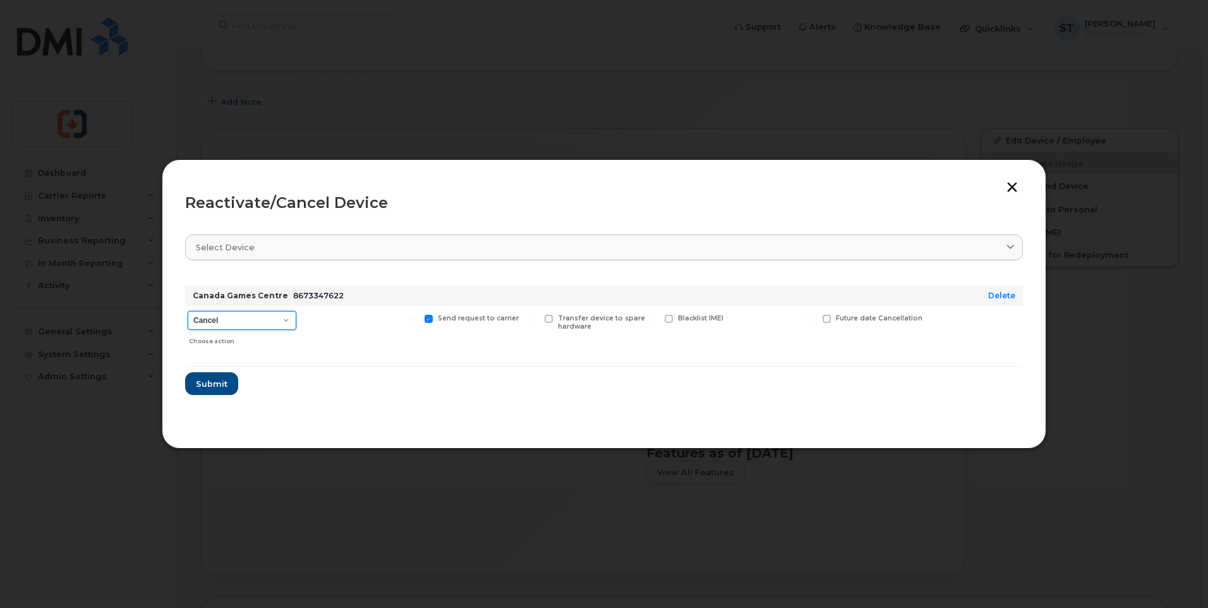
click at [239, 327] on select "Cancel Suspend - Extend Suspension Reactivate" at bounding box center [242, 320] width 109 height 19
select select "[object Object]"
click at [188, 311] on select "Cancel Suspend - Extend Suspension Reactivate" at bounding box center [242, 320] width 109 height 19
click at [216, 382] on span "Submit" at bounding box center [211, 384] width 32 height 12
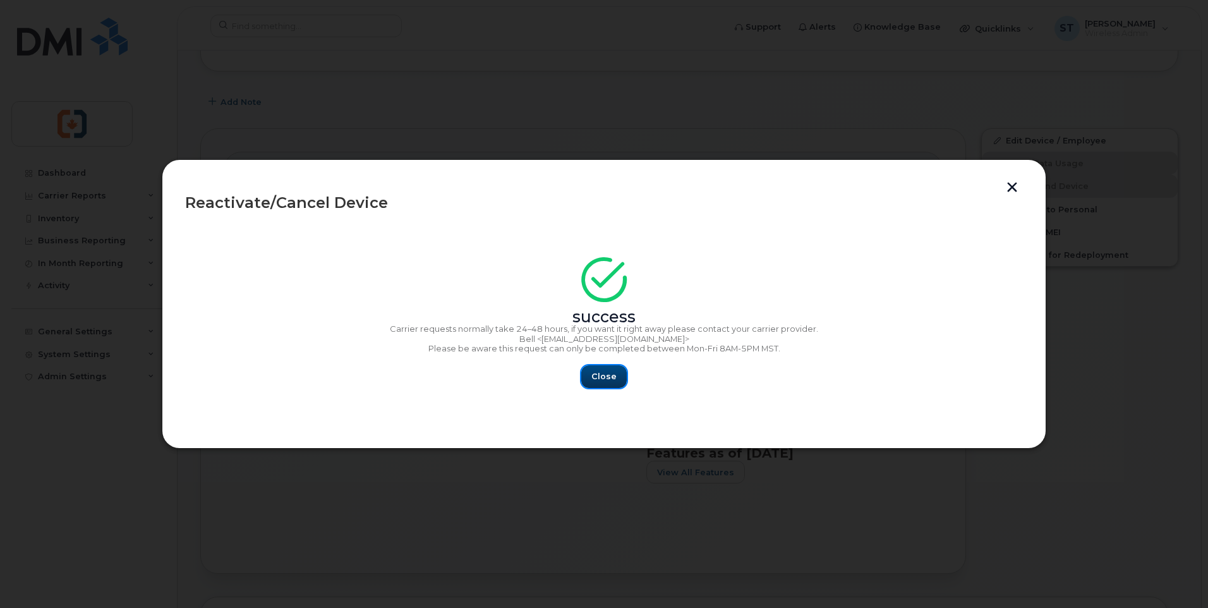
click at [589, 374] on button "Close" at bounding box center [604, 376] width 46 height 23
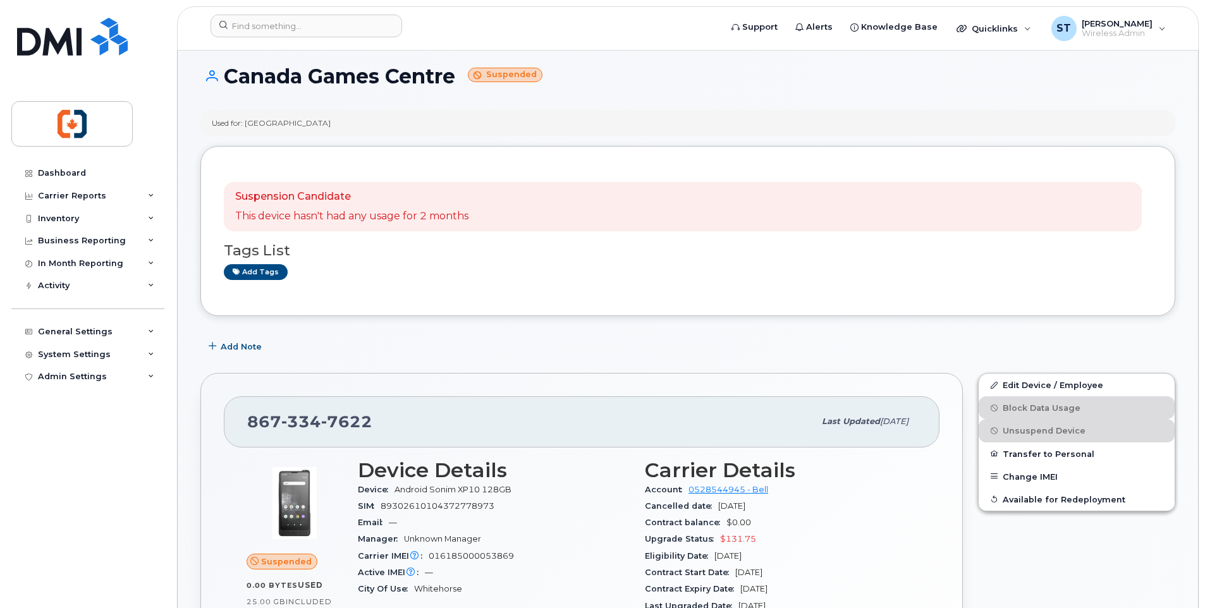
scroll to position [0, 0]
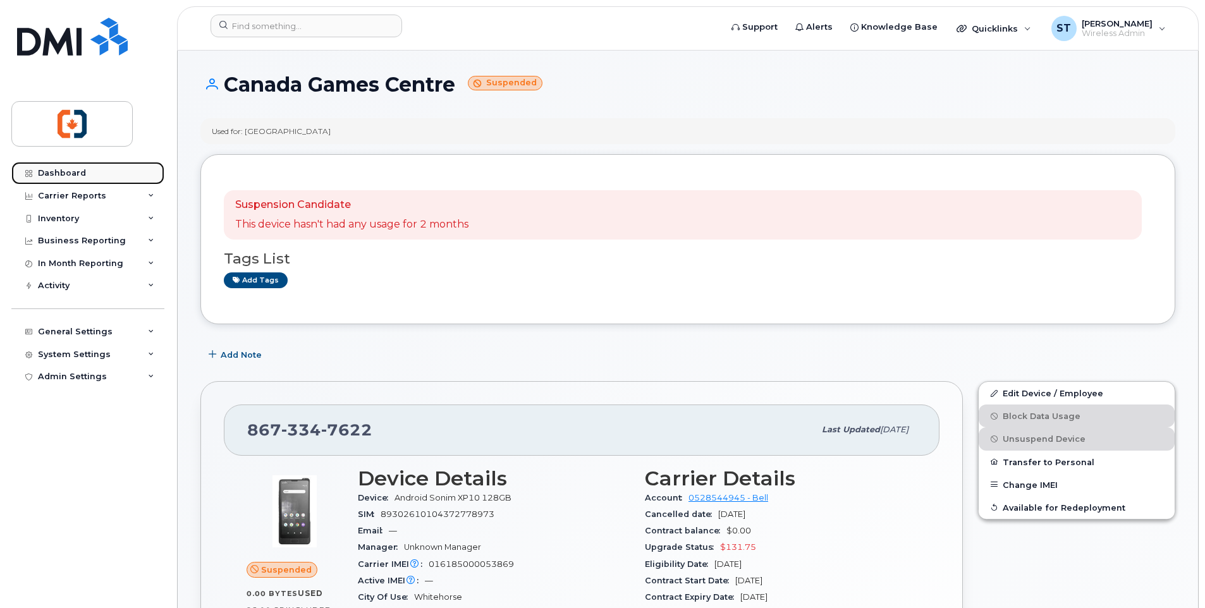
click at [73, 175] on div "Dashboard" at bounding box center [62, 173] width 48 height 10
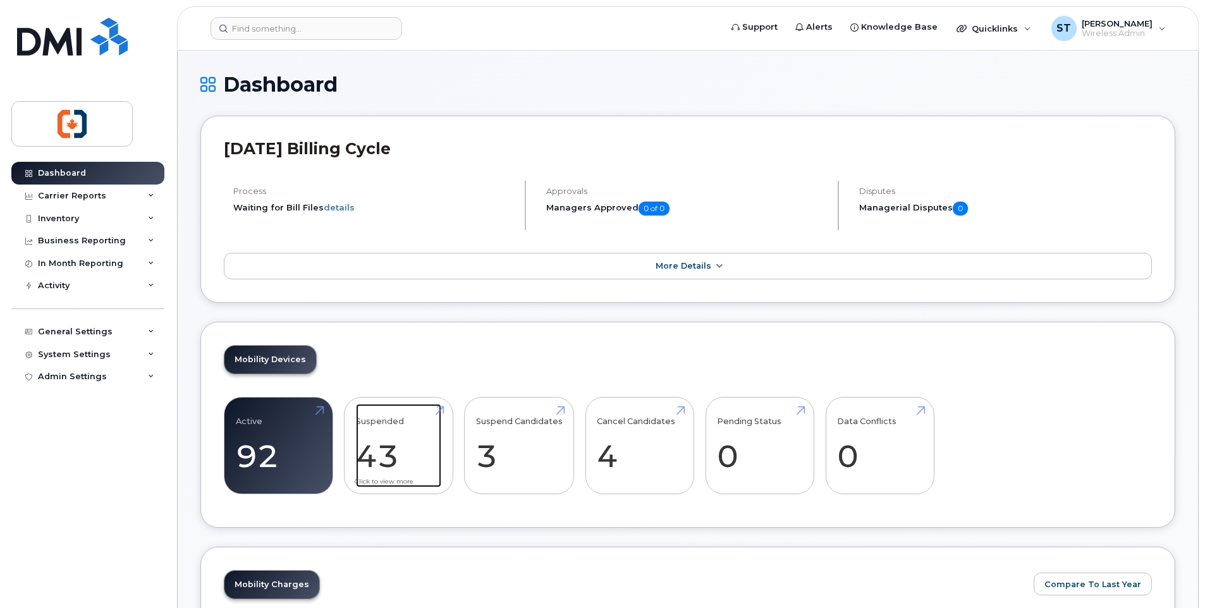
click at [439, 413] on link "Suspended 43" at bounding box center [398, 445] width 85 height 83
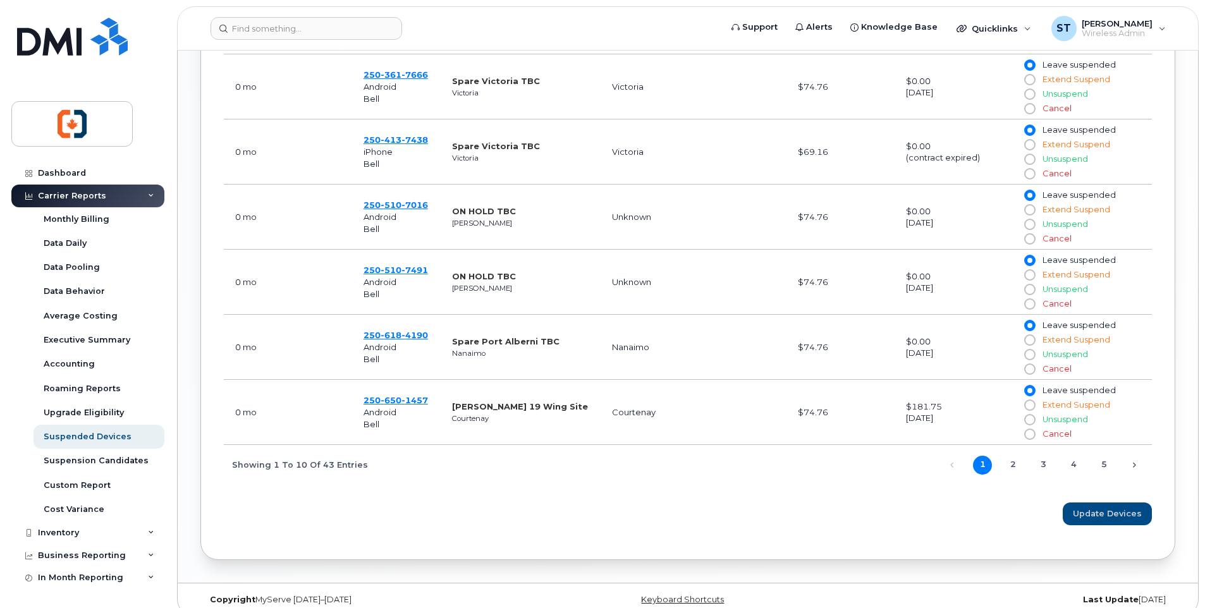
scroll to position [860, 0]
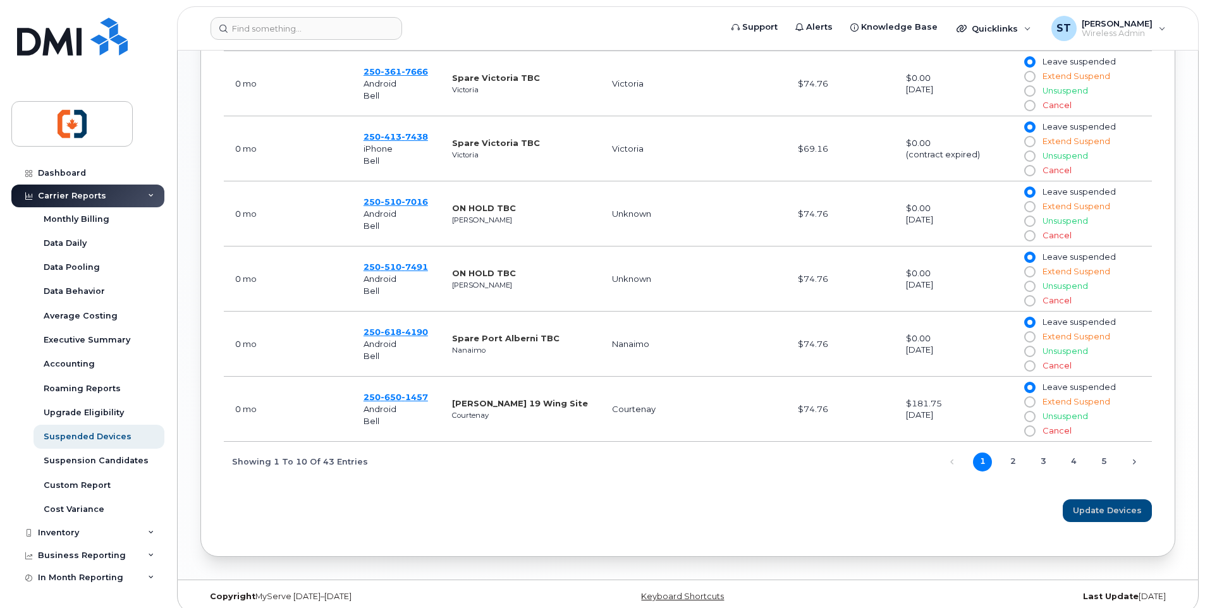
click at [1030, 411] on input "Unsuspend" at bounding box center [1029, 416] width 10 height 10
radio input "true"
click at [368, 392] on span "[PHONE_NUMBER]" at bounding box center [395, 397] width 64 height 10
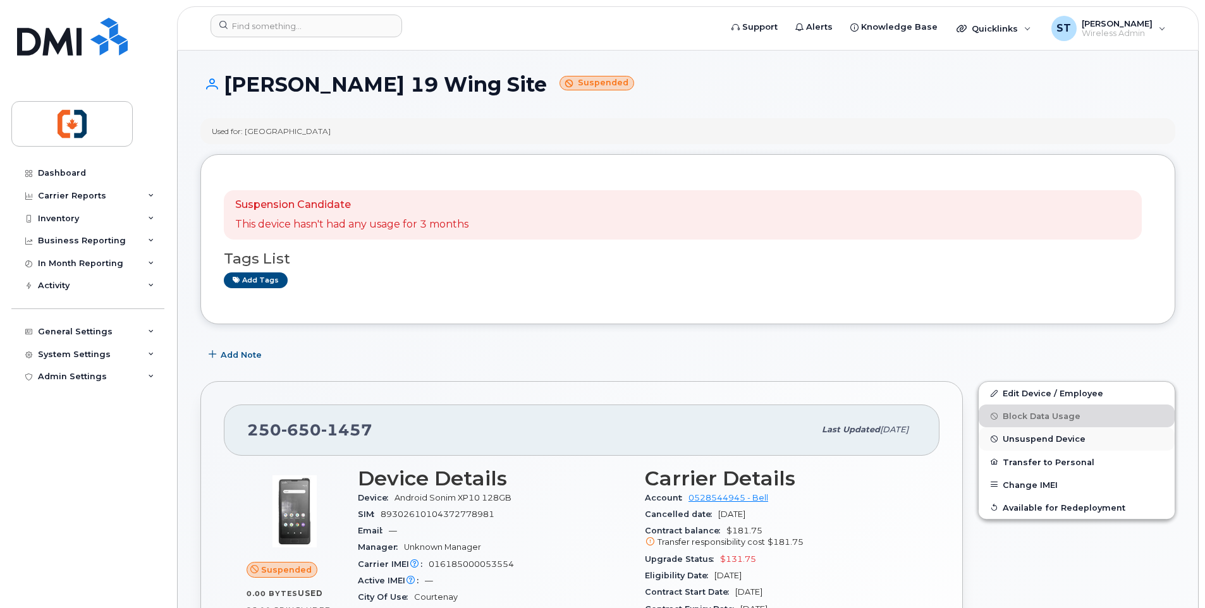
click at [1016, 437] on span "Unsuspend Device" at bounding box center [1043, 438] width 83 height 9
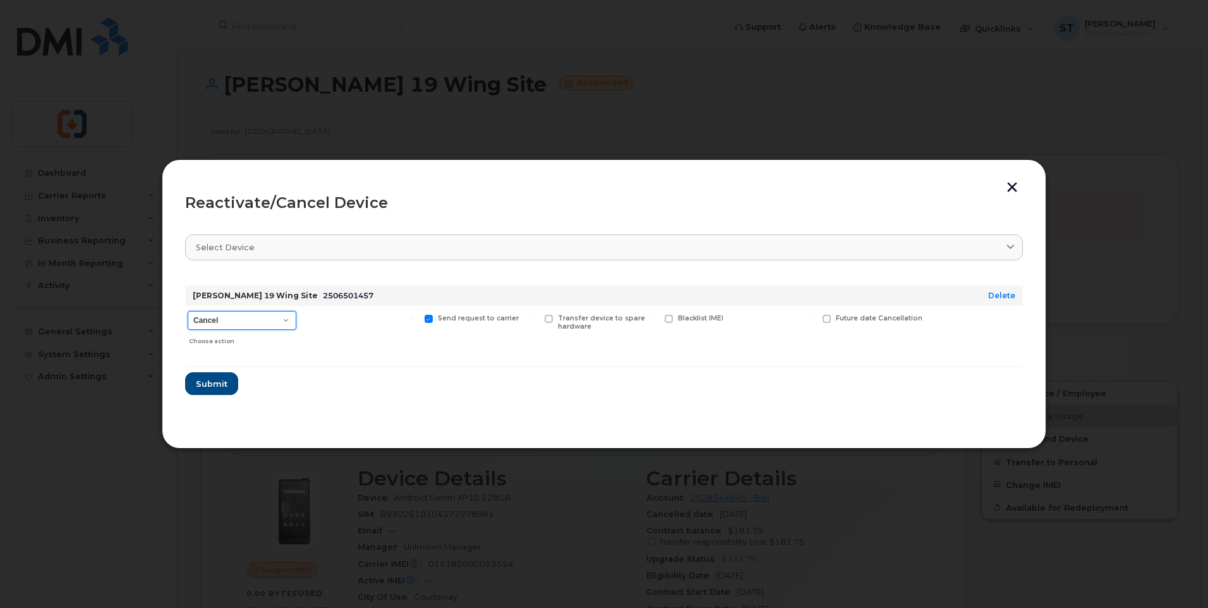
click at [236, 327] on select "Cancel Suspend - Extend Suspension Reactivate" at bounding box center [242, 320] width 109 height 19
select select "[object Object]"
click at [188, 311] on select "Cancel Suspend - Extend Suspension Reactivate" at bounding box center [242, 320] width 109 height 19
click at [215, 384] on span "Submit" at bounding box center [211, 384] width 32 height 12
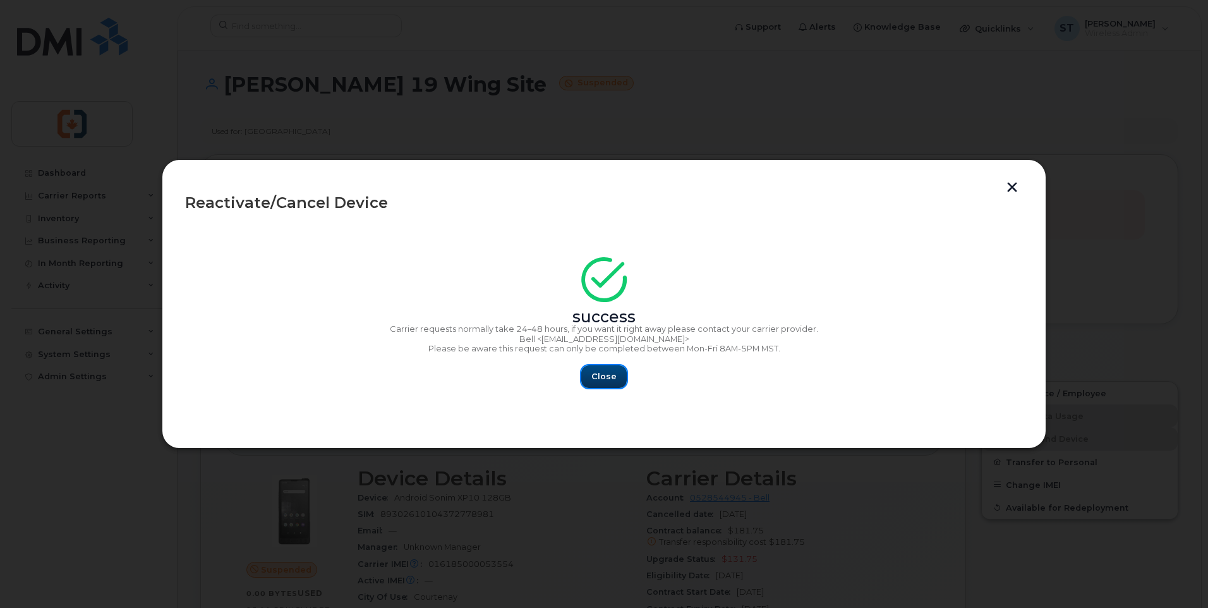
click at [595, 379] on span "Close" at bounding box center [604, 376] width 25 height 12
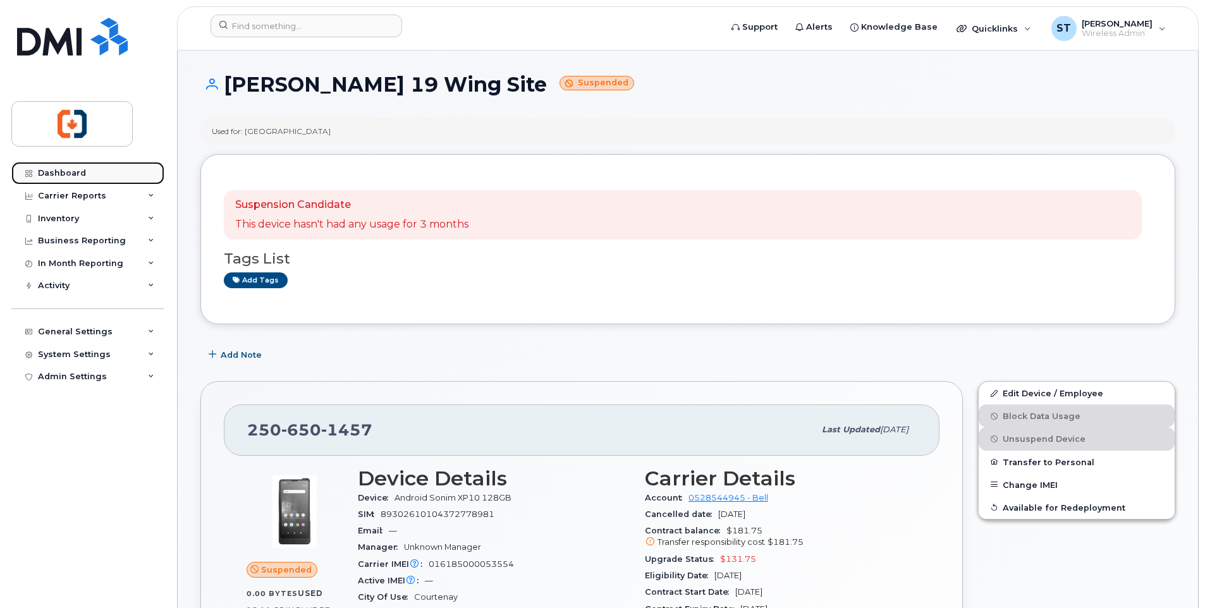
click at [81, 174] on div "Dashboard" at bounding box center [62, 173] width 48 height 10
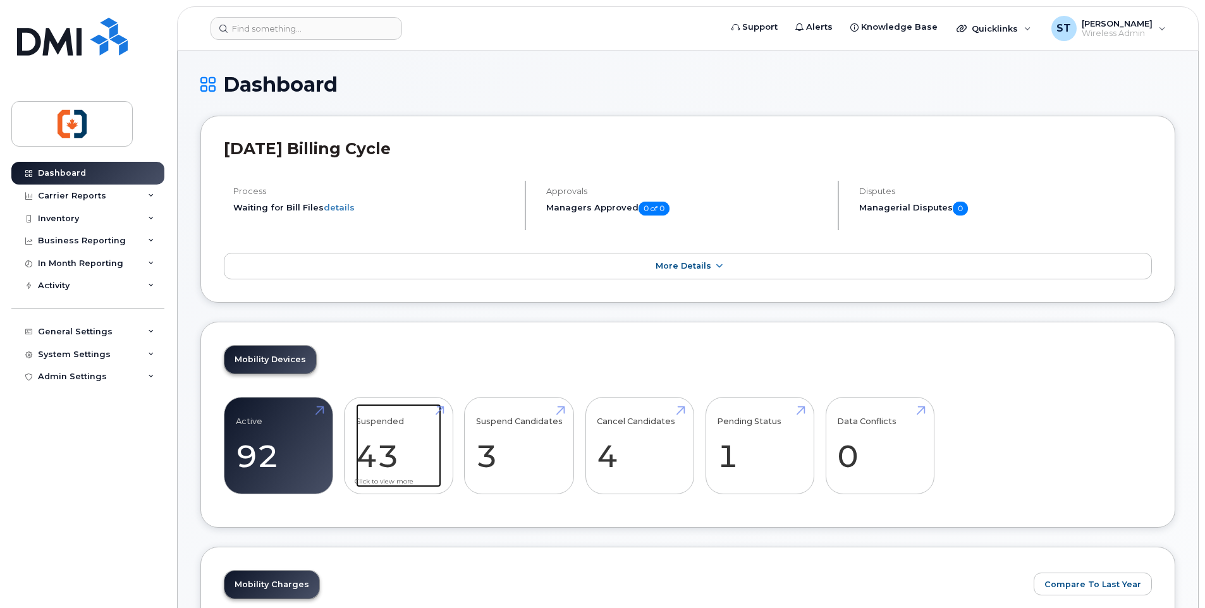
click at [437, 411] on link "Suspended 43" at bounding box center [398, 445] width 85 height 83
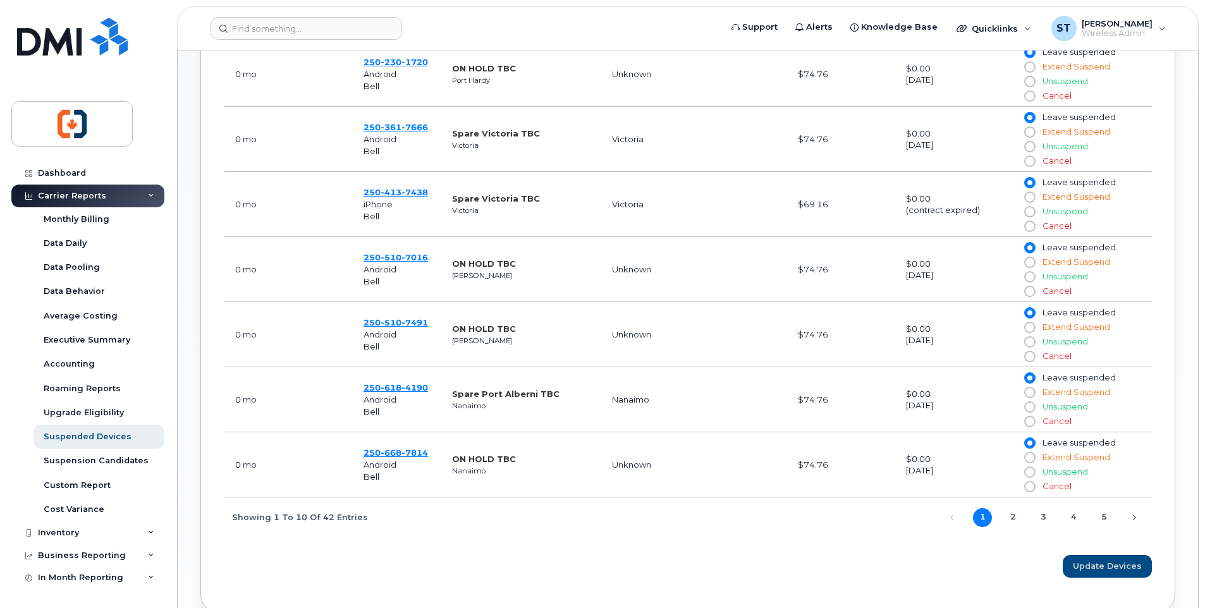
scroll to position [822, 0]
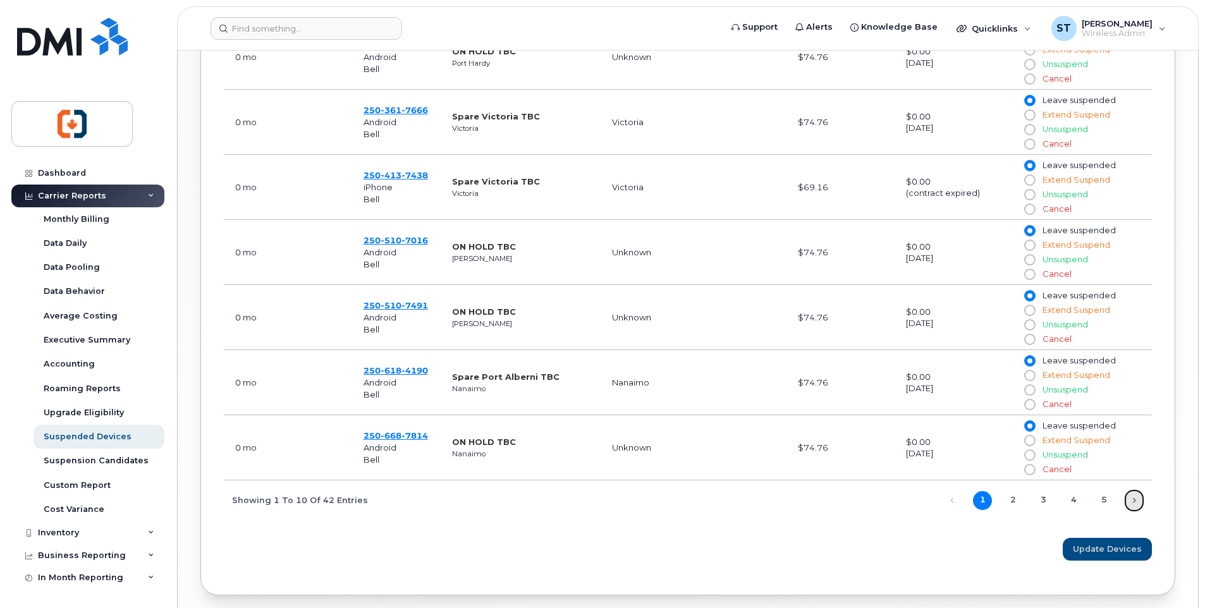
click at [1133, 491] on link "Next" at bounding box center [1133, 500] width 19 height 19
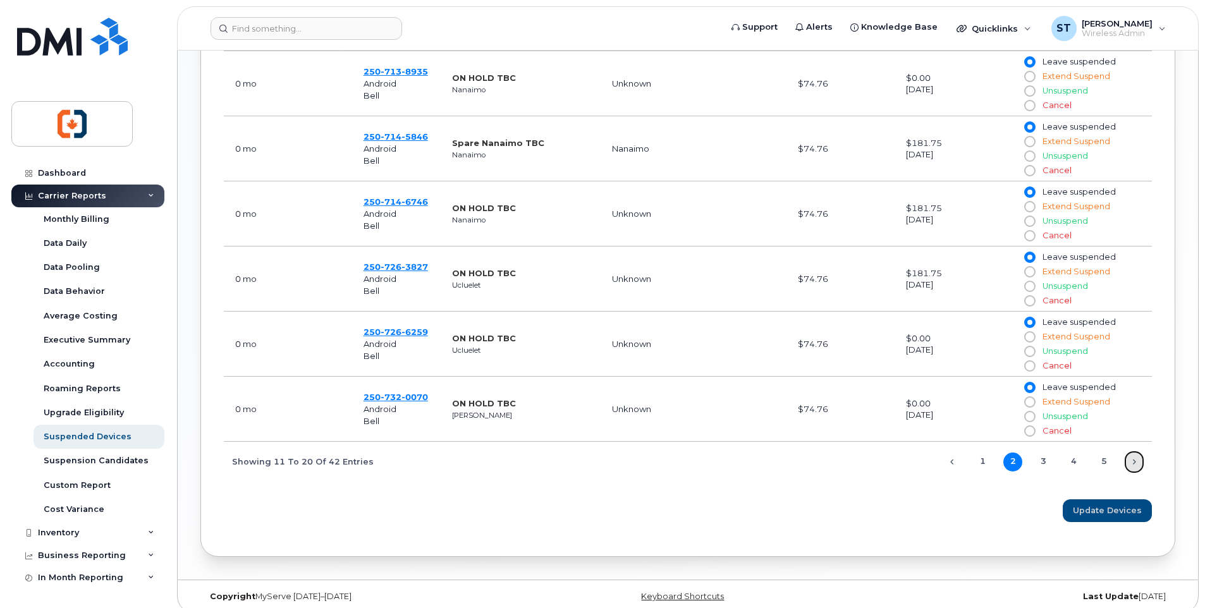
click at [1136, 453] on link "Next" at bounding box center [1133, 462] width 19 height 19
click at [1133, 453] on link "Next" at bounding box center [1133, 462] width 19 height 19
click at [1132, 453] on link "Next" at bounding box center [1133, 462] width 19 height 19
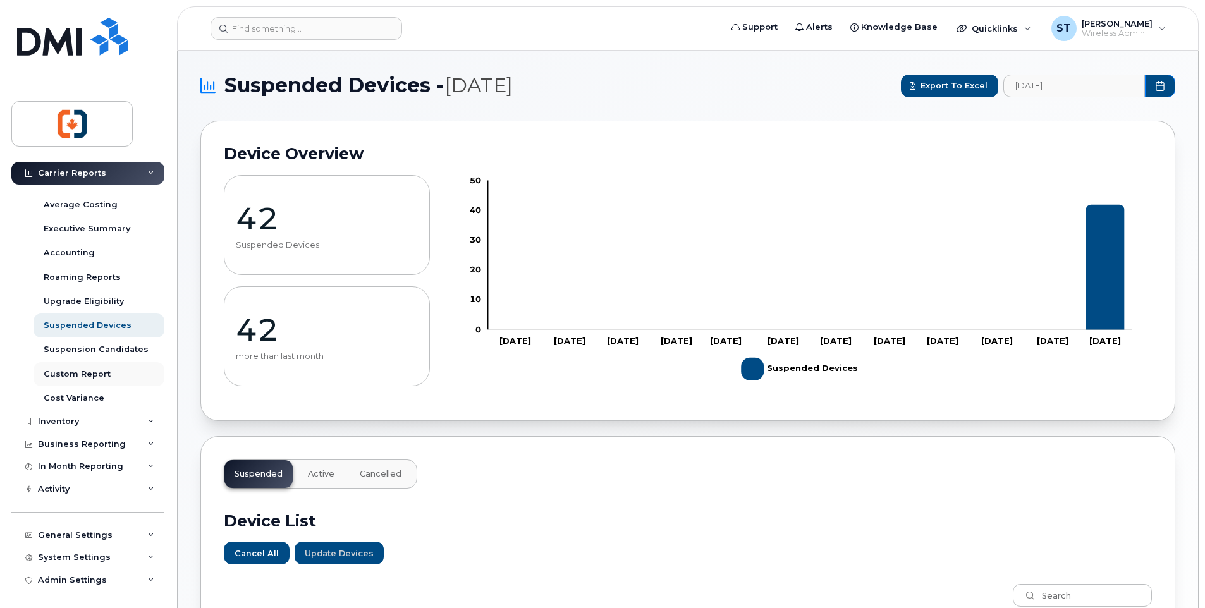
scroll to position [113, 0]
click at [59, 416] on div "Inventory" at bounding box center [58, 420] width 41 height 10
click at [83, 439] on div "Mobility Devices" at bounding box center [79, 442] width 71 height 11
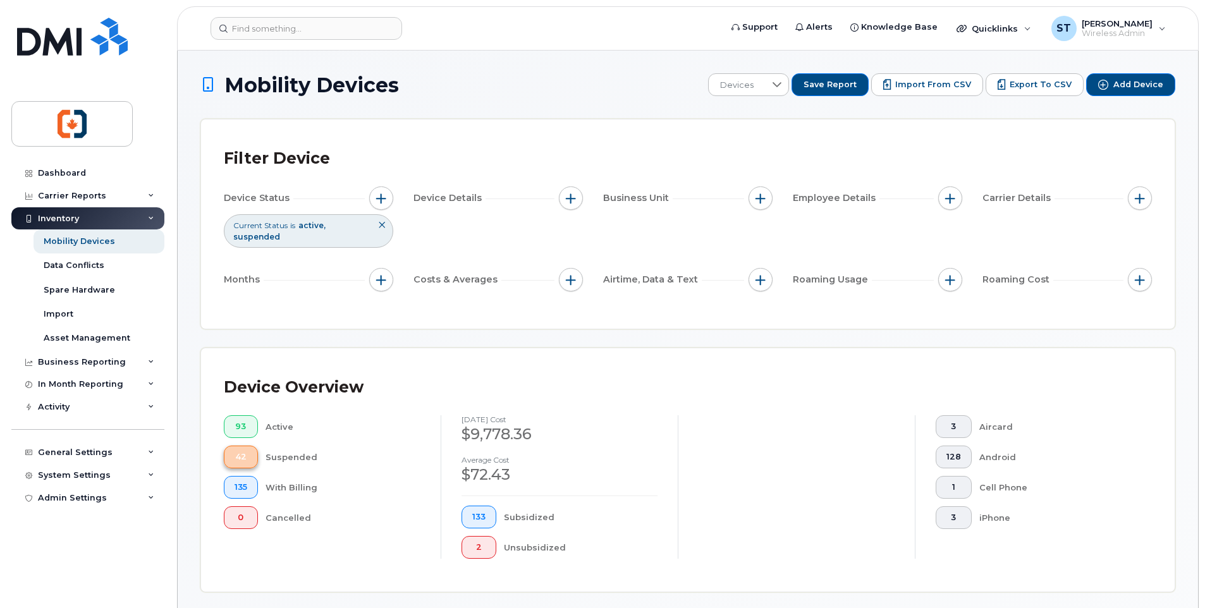
click at [246, 461] on span "42" at bounding box center [240, 457] width 13 height 10
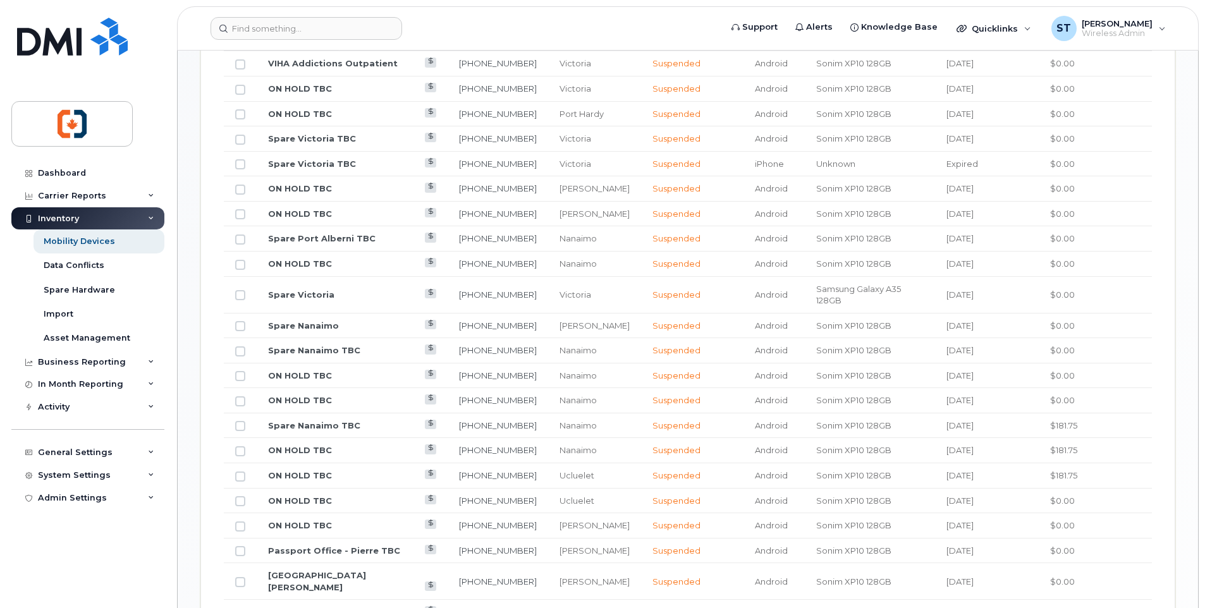
scroll to position [466, 0]
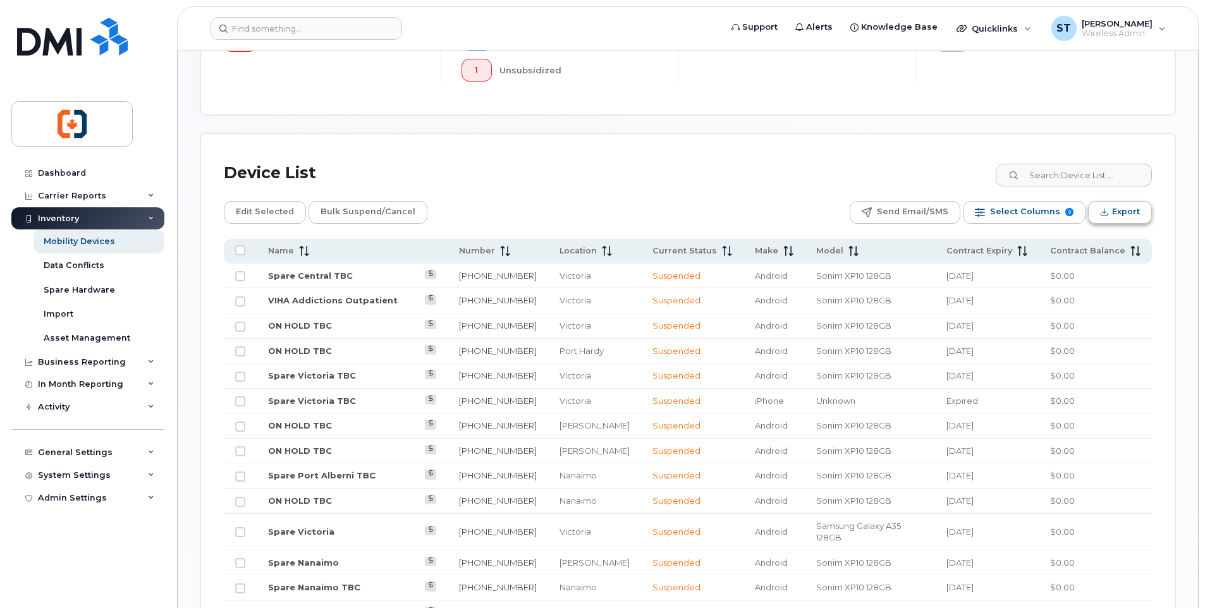
click at [1115, 216] on span "Export" at bounding box center [1126, 211] width 28 height 19
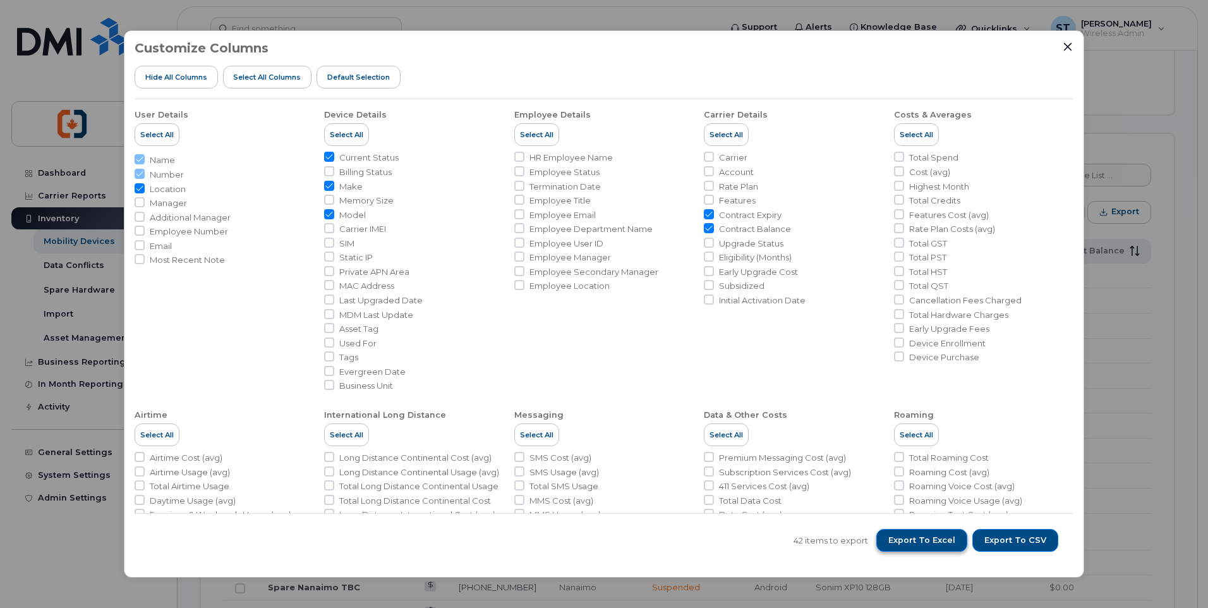
click at [934, 540] on span "Export to Excel" at bounding box center [922, 540] width 67 height 11
click at [8, 263] on div "Customize Columns Hide All Columns Select all Columns Default Selection User De…" at bounding box center [604, 304] width 1208 height 608
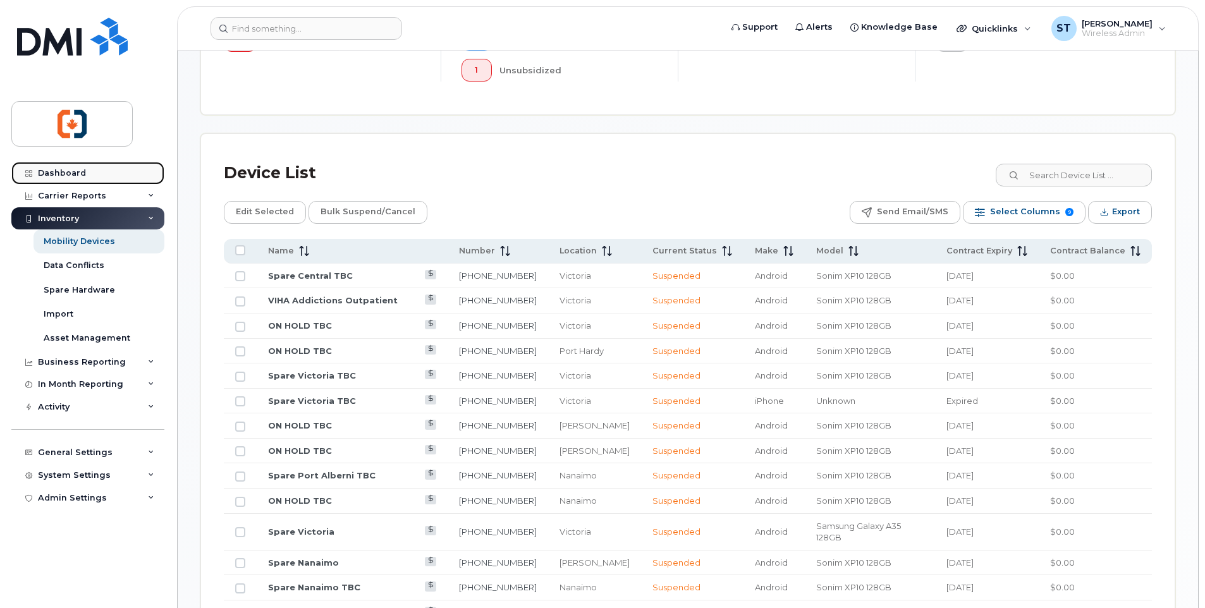
click at [70, 167] on link "Dashboard" at bounding box center [87, 173] width 153 height 23
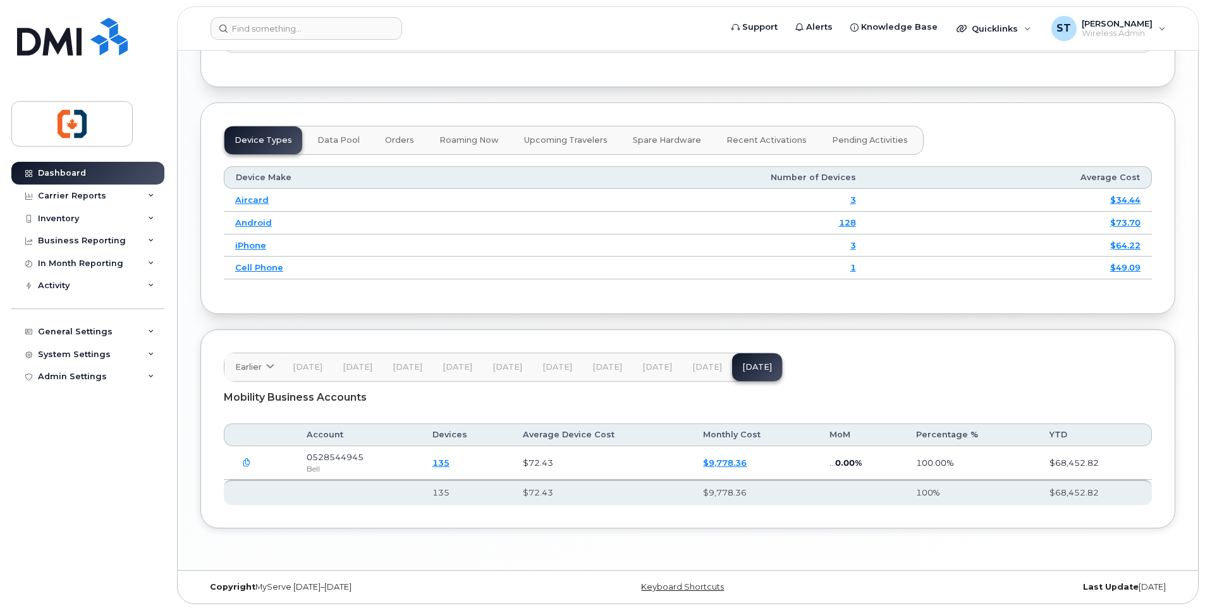
scroll to position [1454, 0]
click at [47, 222] on div "Inventory" at bounding box center [58, 219] width 41 height 10
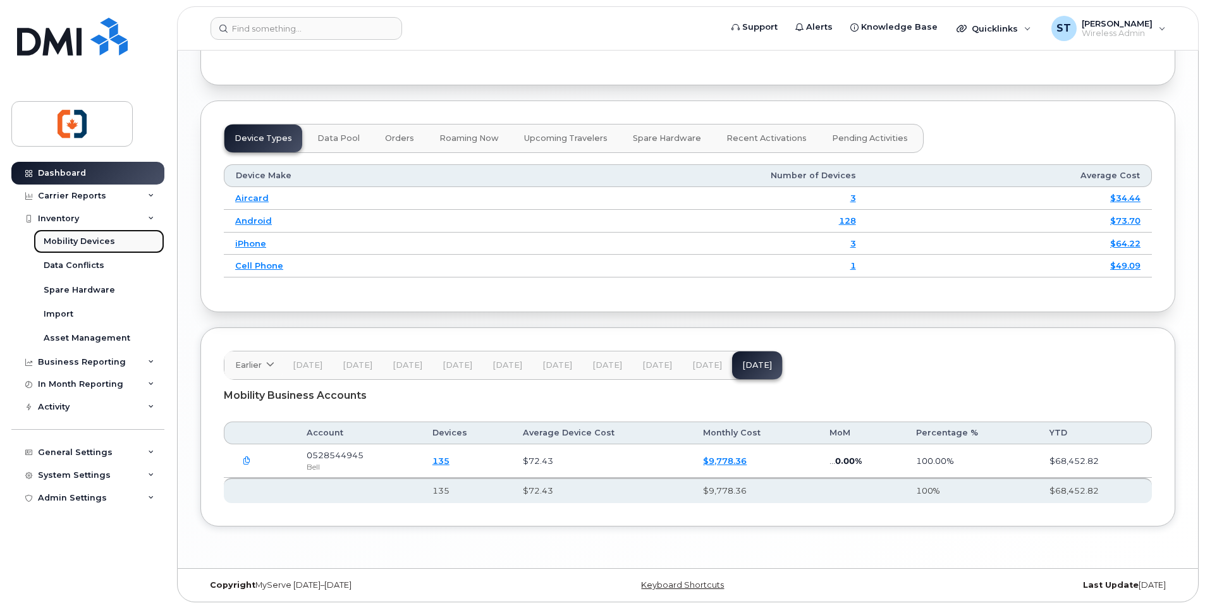
click at [66, 246] on div "Mobility Devices" at bounding box center [79, 241] width 71 height 11
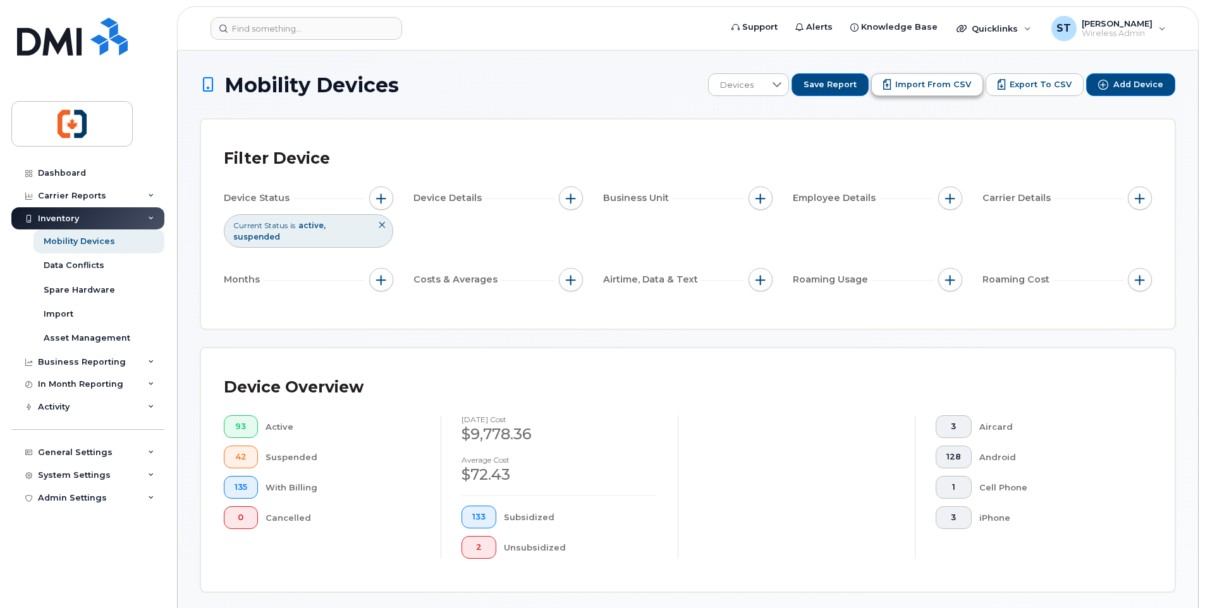
click at [939, 91] on button "Import from CSV" at bounding box center [927, 84] width 112 height 23
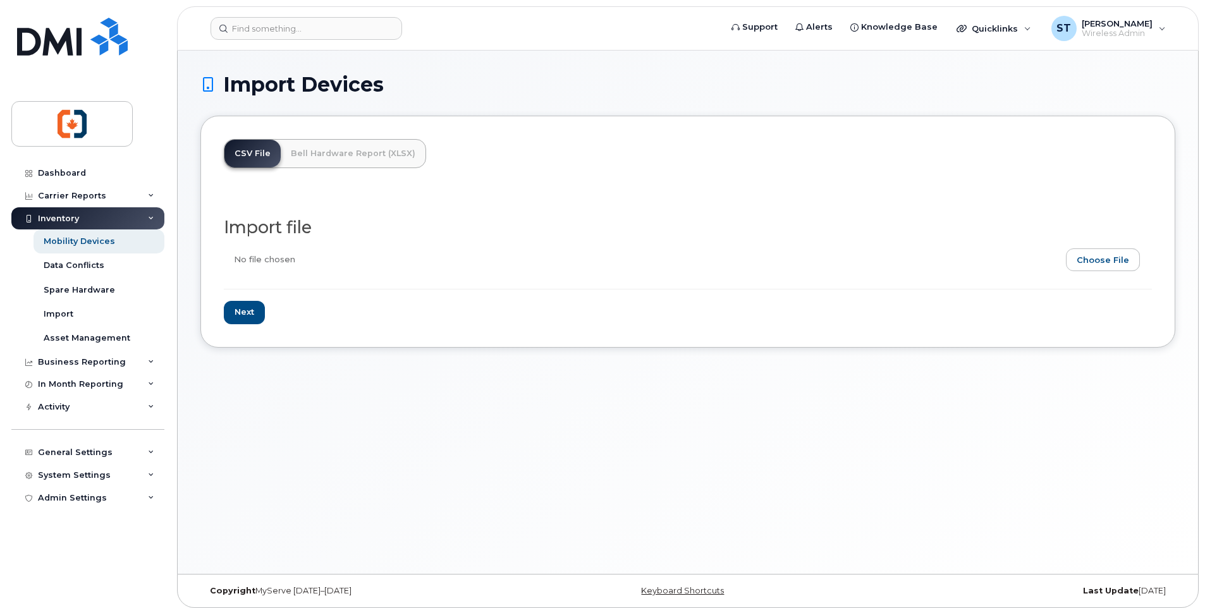
click at [284, 267] on input "file" at bounding box center [683, 262] width 918 height 29
type input "C:\fakepath\Update names 4.xlsx"
click at [245, 312] on input "Next" at bounding box center [244, 312] width 41 height 23
type input "Loading..."
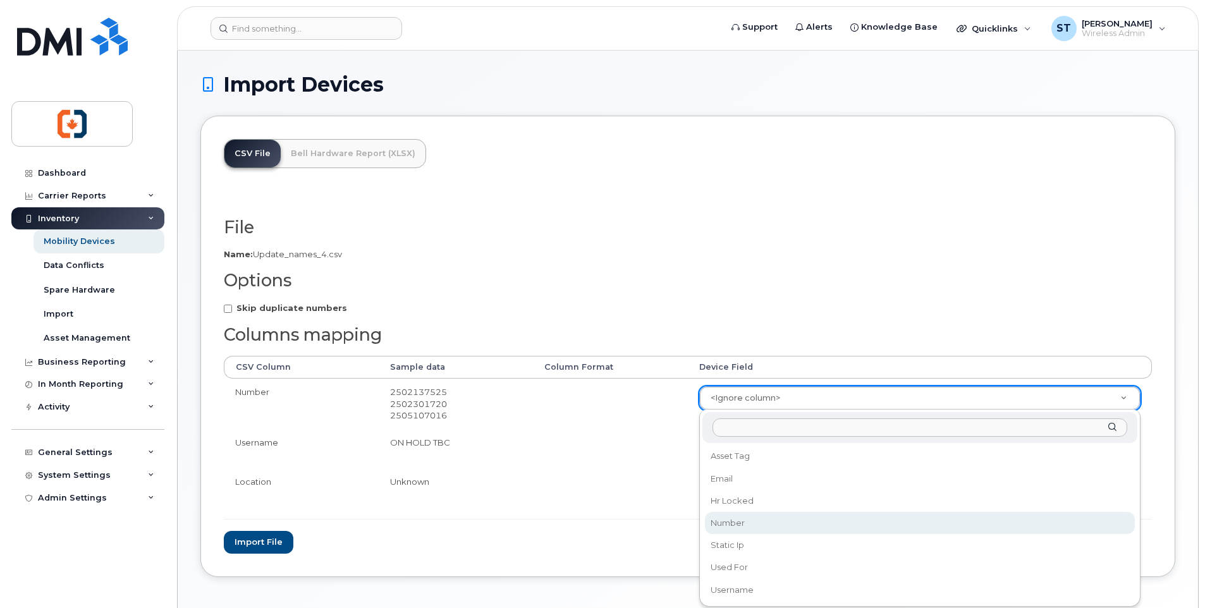
select select "number"
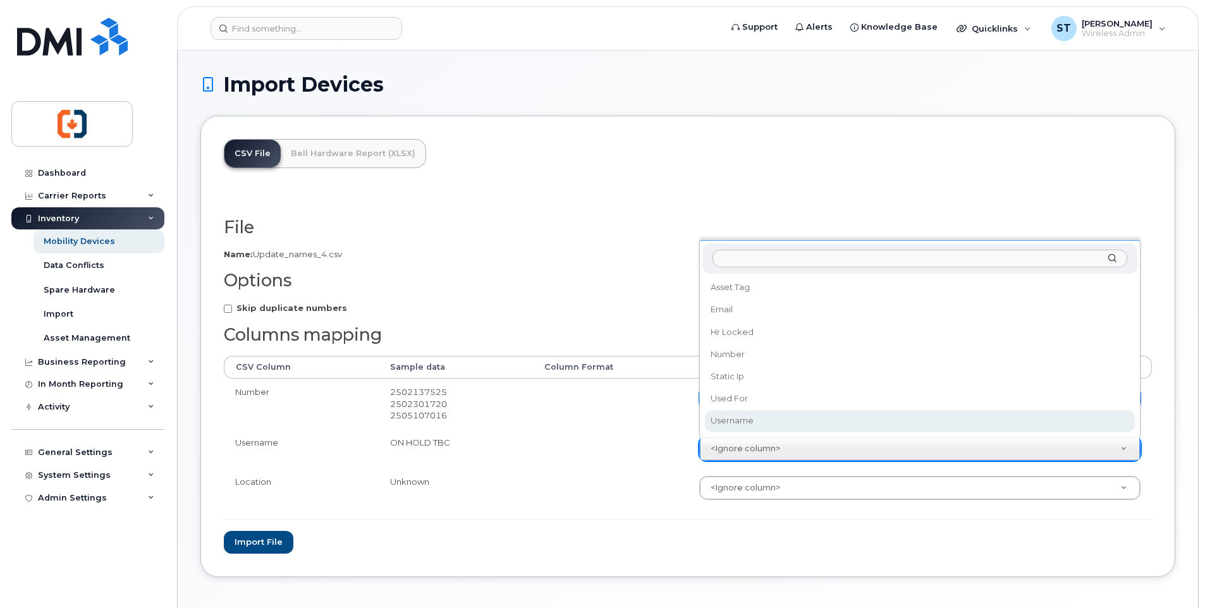
select select "username"
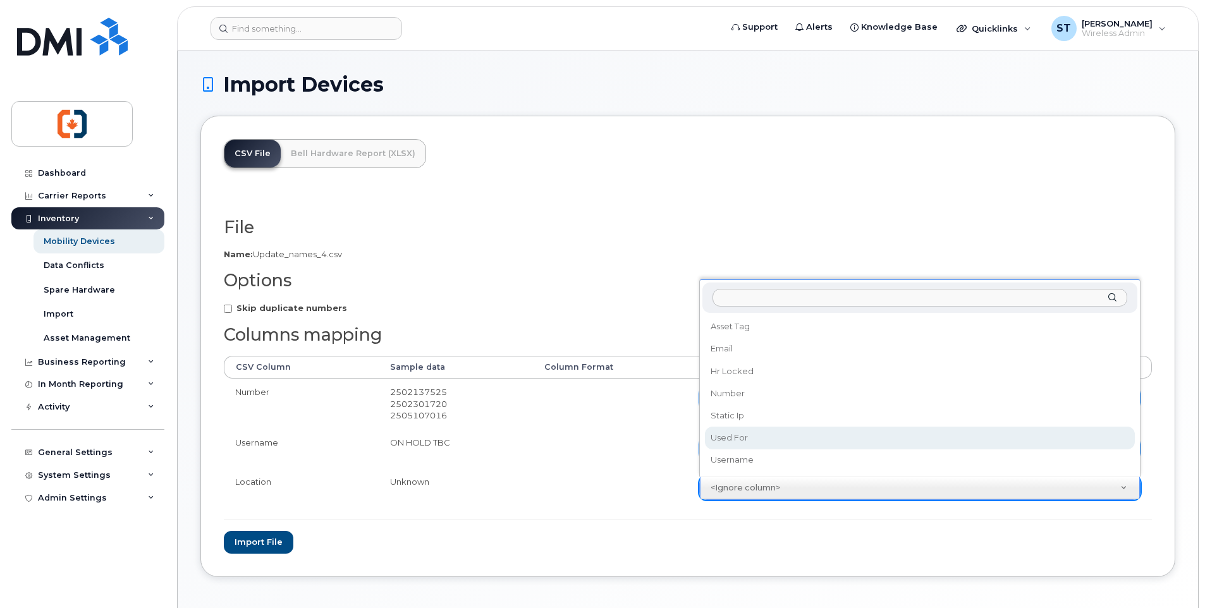
select select "used_for"
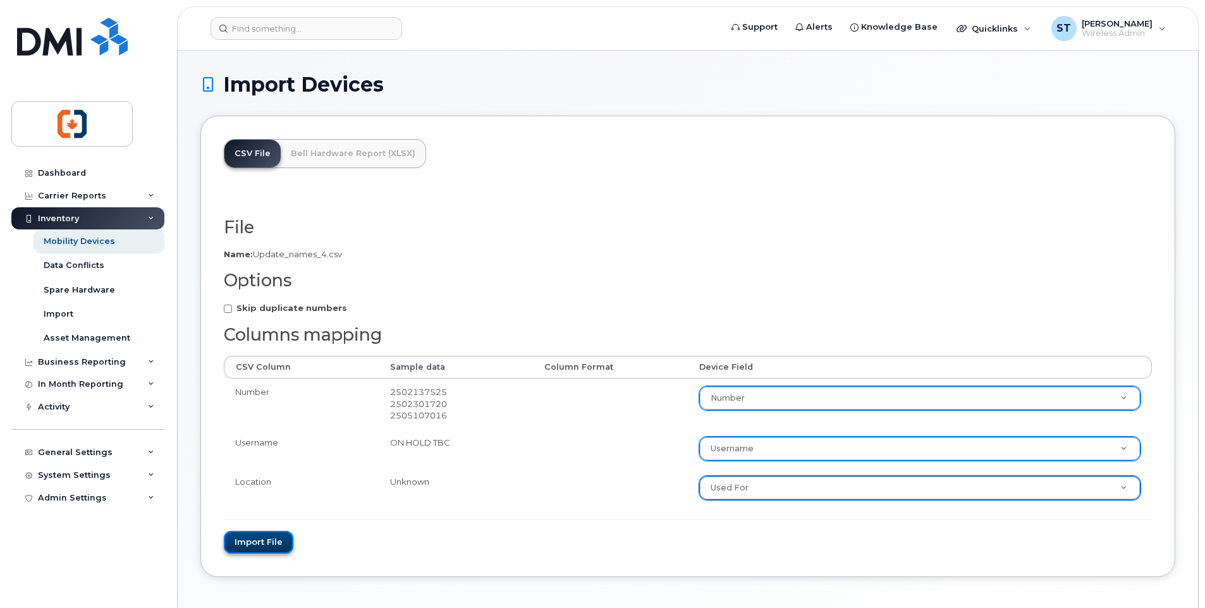
click at [265, 545] on button "Import file" at bounding box center [259, 542] width 70 height 23
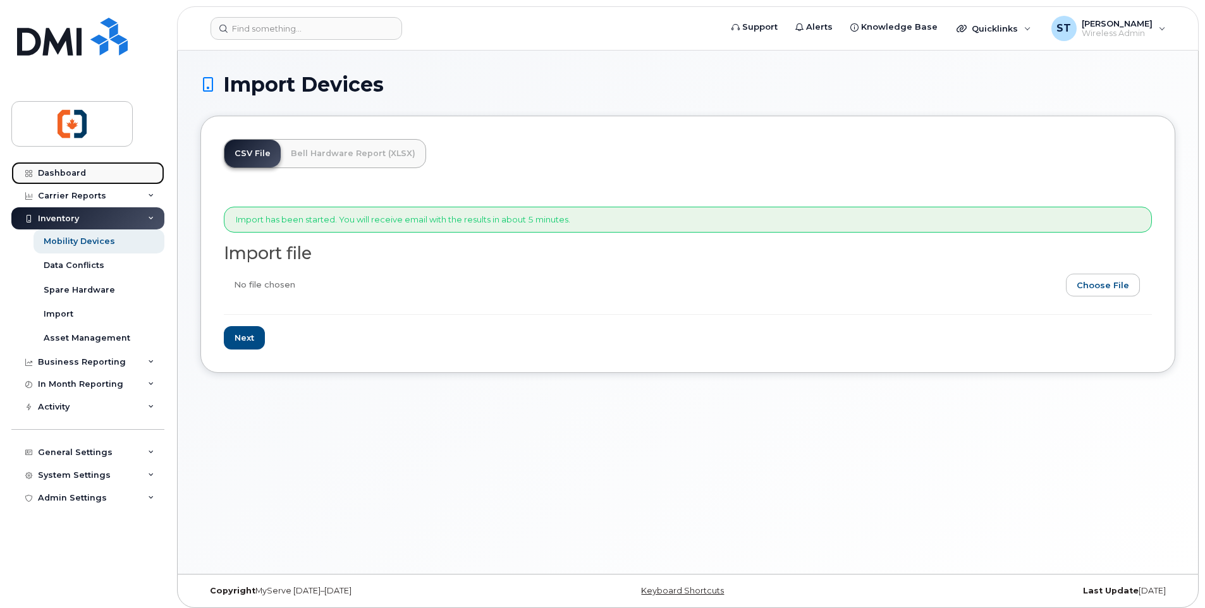
click at [63, 173] on div "Dashboard" at bounding box center [62, 173] width 48 height 10
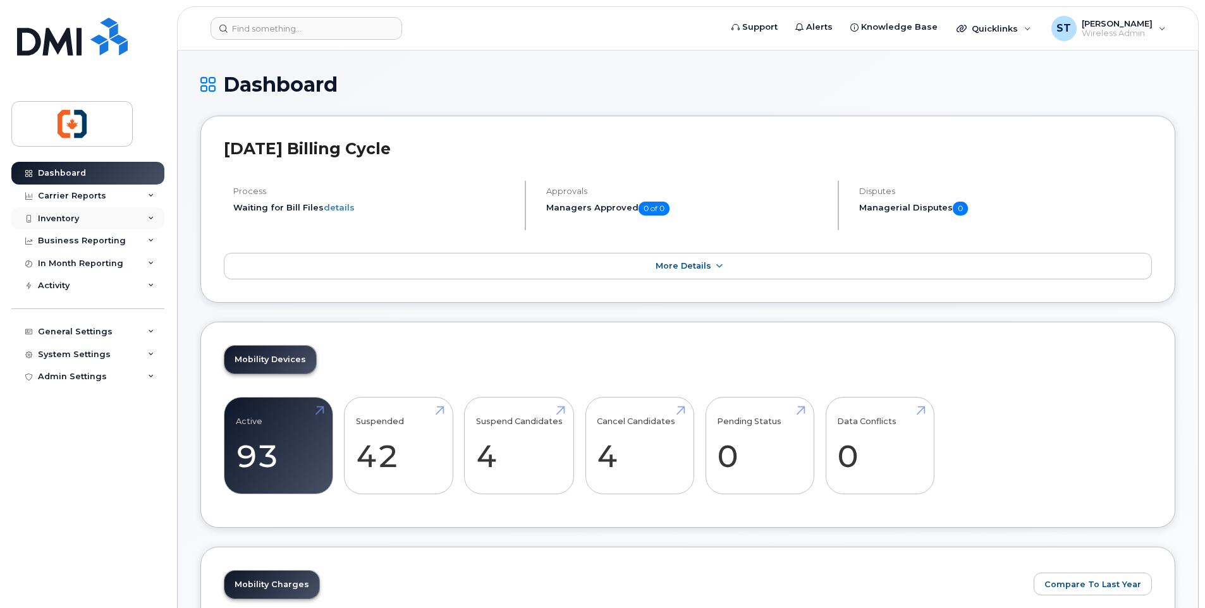
click at [66, 217] on div "Inventory" at bounding box center [58, 219] width 41 height 10
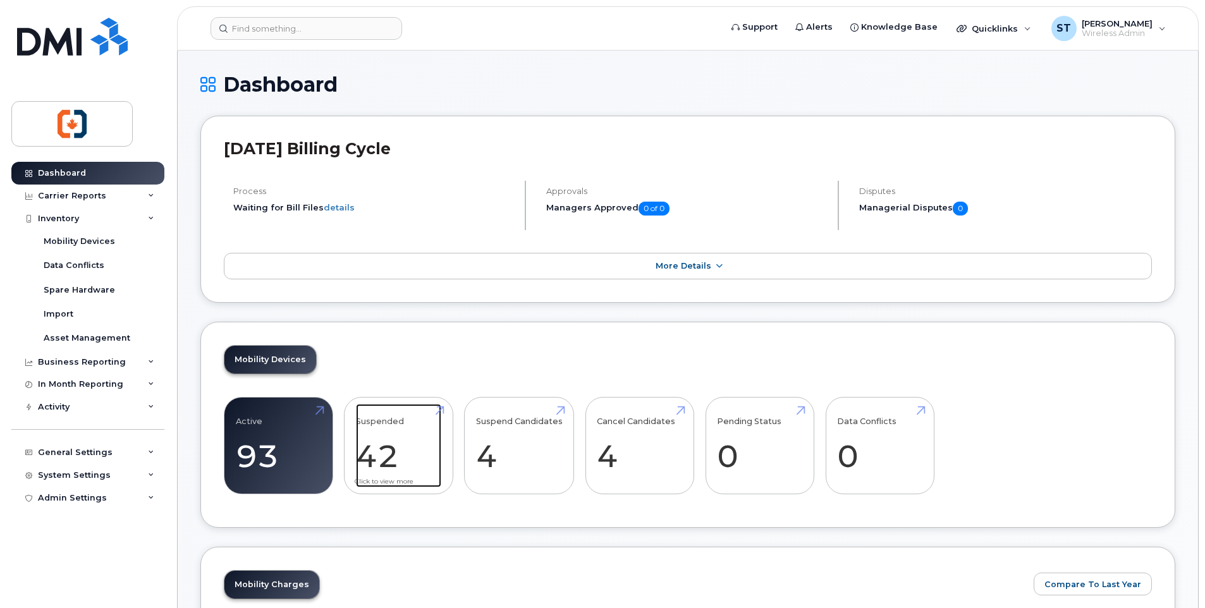
click at [396, 446] on link "Suspended 42" at bounding box center [398, 445] width 85 height 83
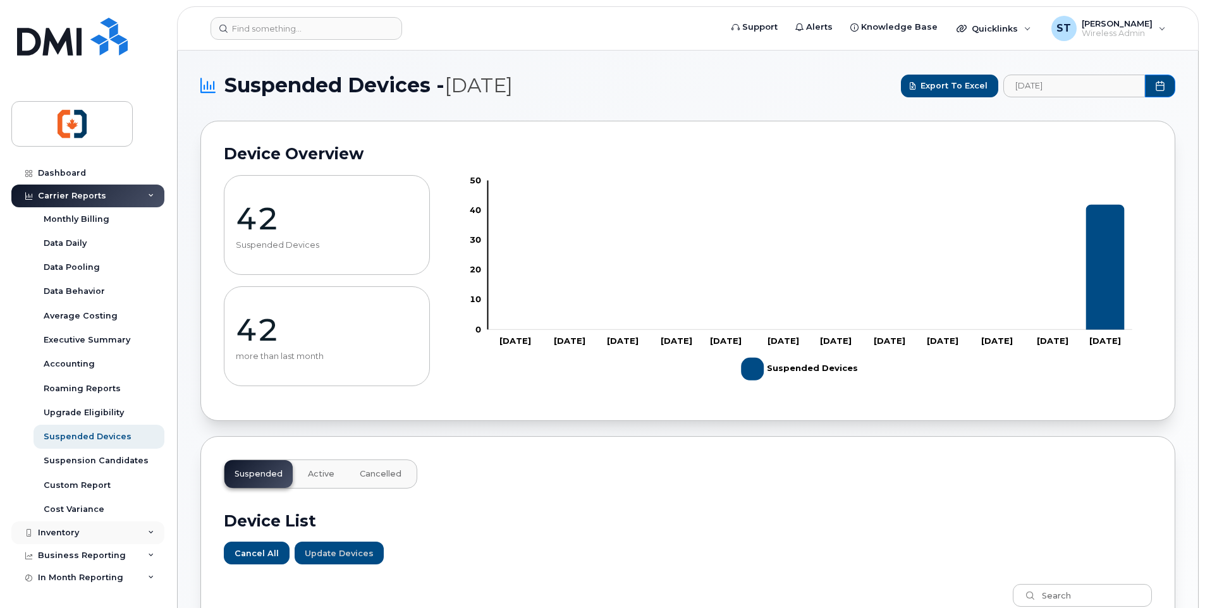
click at [61, 526] on div "Inventory" at bounding box center [87, 532] width 153 height 23
click at [61, 532] on div "Inventory" at bounding box center [58, 533] width 41 height 10
click at [104, 552] on div "Mobility Devices" at bounding box center [79, 555] width 71 height 11
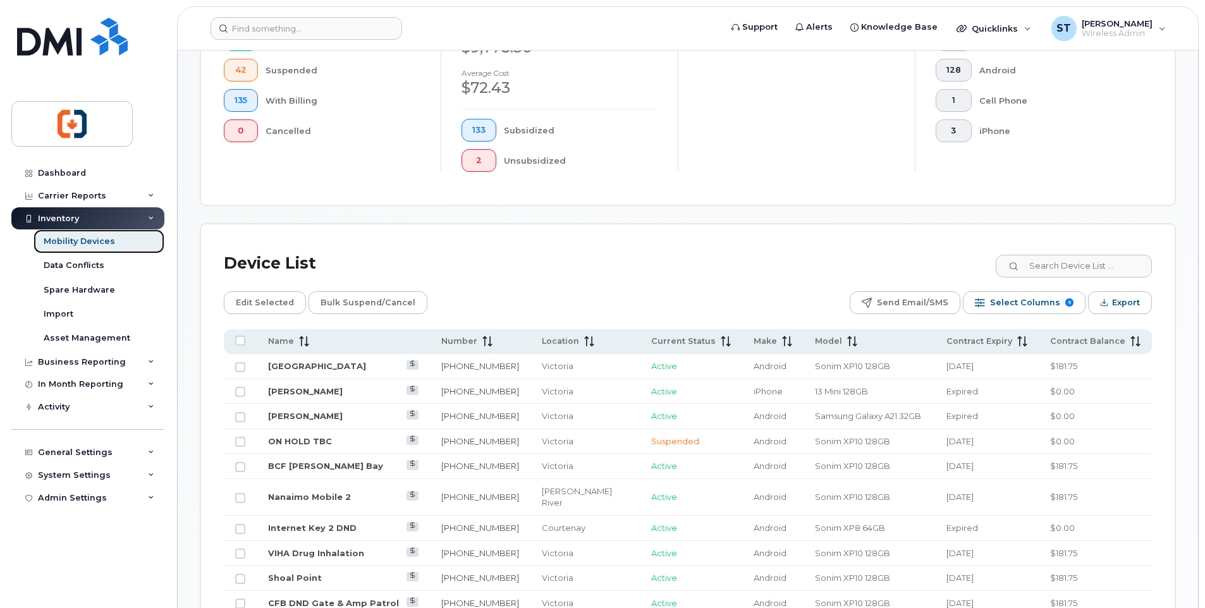
scroll to position [442, 0]
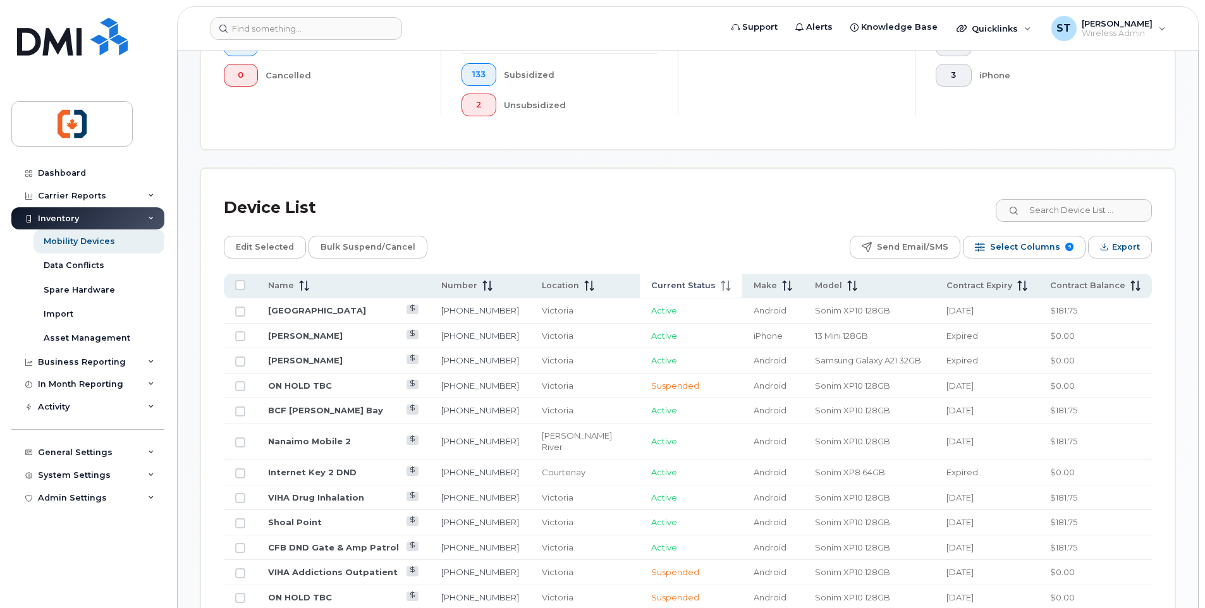
click at [677, 286] on span "Current Status" at bounding box center [683, 285] width 64 height 11
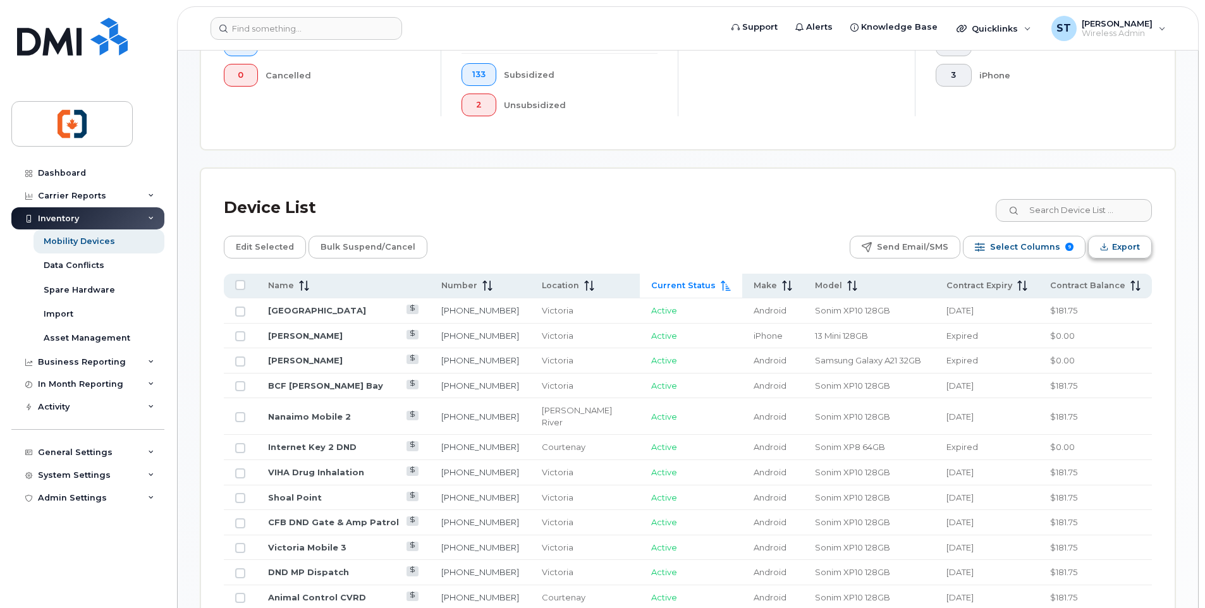
click at [1117, 246] on span "Export" at bounding box center [1126, 247] width 28 height 19
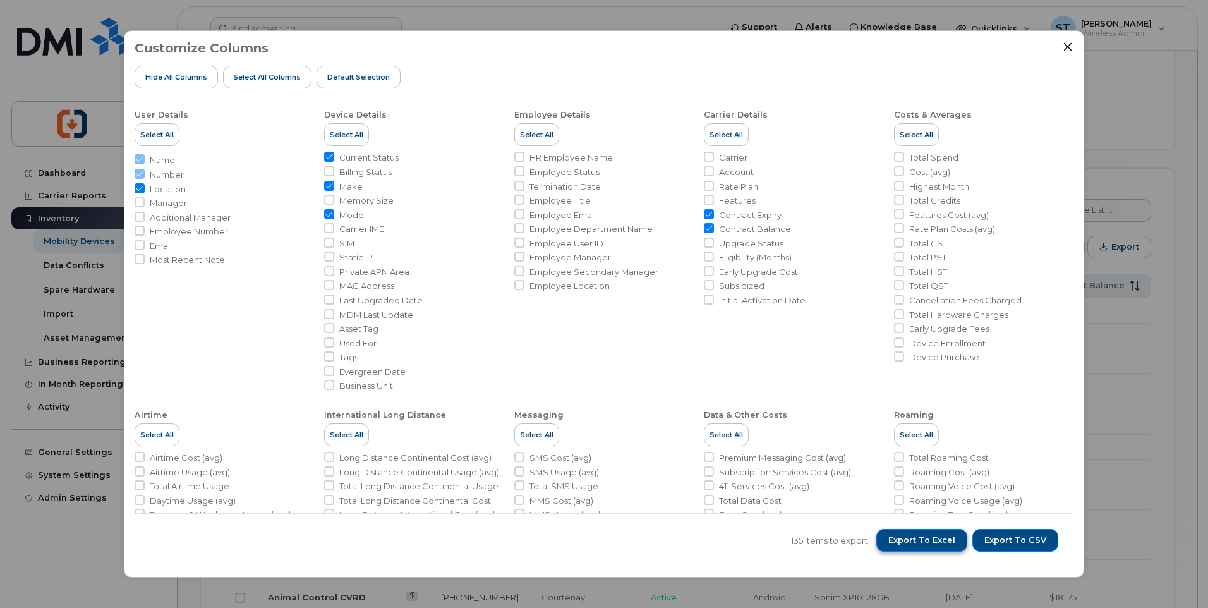
click at [929, 538] on span "Export to Excel" at bounding box center [922, 540] width 67 height 11
click at [151, 190] on span "Location" at bounding box center [168, 189] width 36 height 12
click at [145, 190] on input "Location" at bounding box center [140, 188] width 10 height 10
checkbox input "false"
drag, startPoint x: 326, startPoint y: 231, endPoint x: 332, endPoint y: 246, distance: 16.2
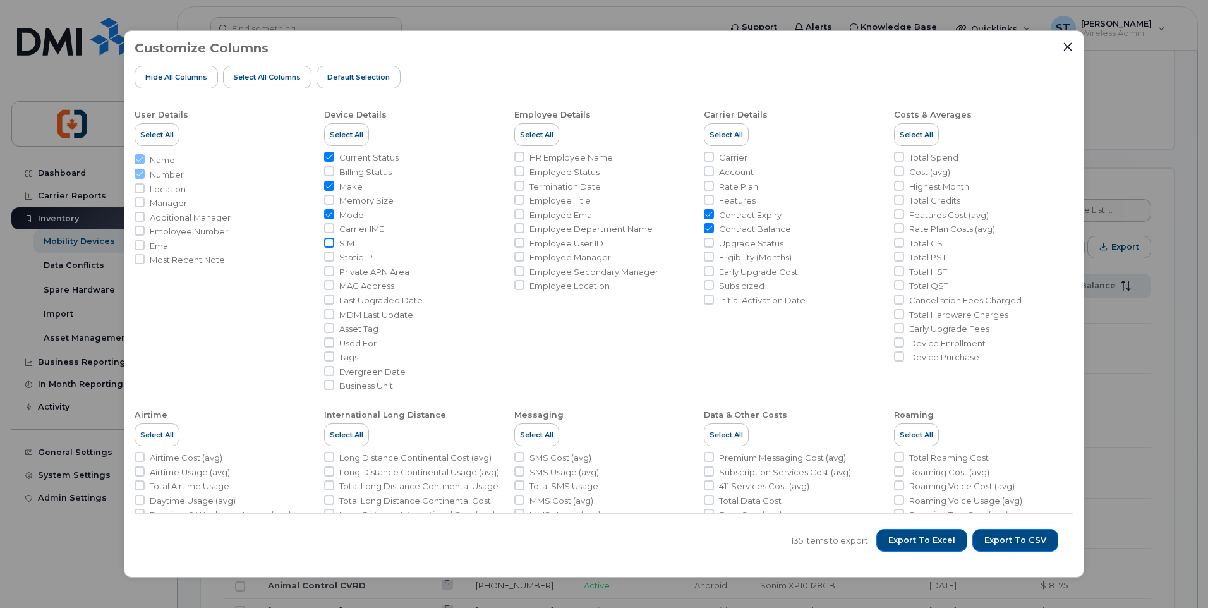
click at [326, 231] on input "Carrier IMEI" at bounding box center [329, 228] width 10 height 10
checkbox input "true"
click at [332, 246] on input "SIM" at bounding box center [329, 243] width 10 height 10
checkbox input "true"
click at [923, 540] on span "Export to Excel" at bounding box center [922, 540] width 67 height 11
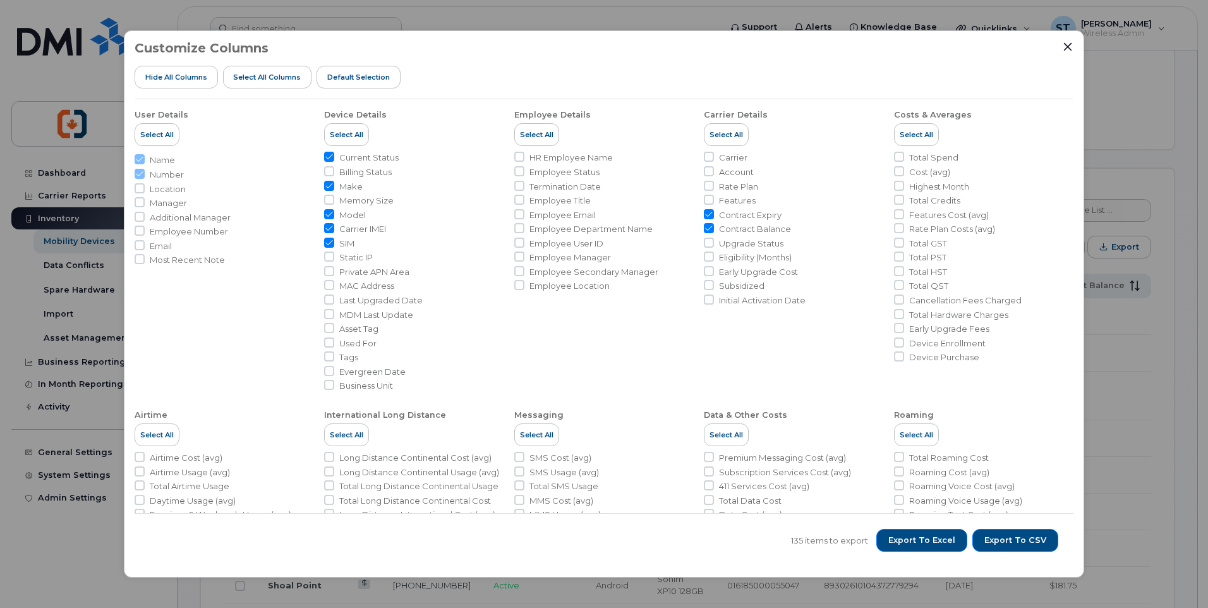
click at [68, 455] on div "Customize Columns Hide All Columns Select all Columns Default Selection User De…" at bounding box center [604, 304] width 1208 height 608
